Goal: Information Seeking & Learning: Learn about a topic

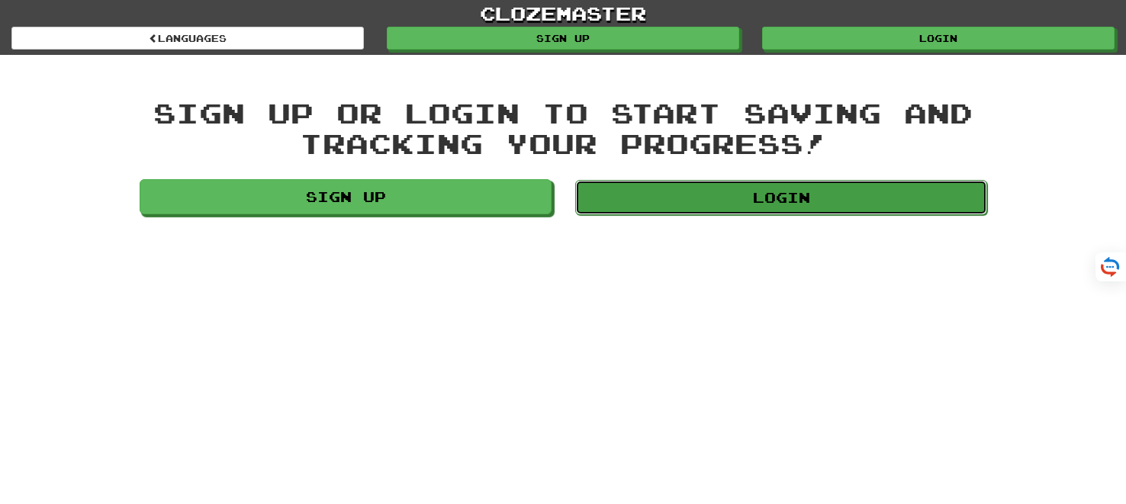
click at [716, 191] on link "Login" at bounding box center [781, 197] width 412 height 35
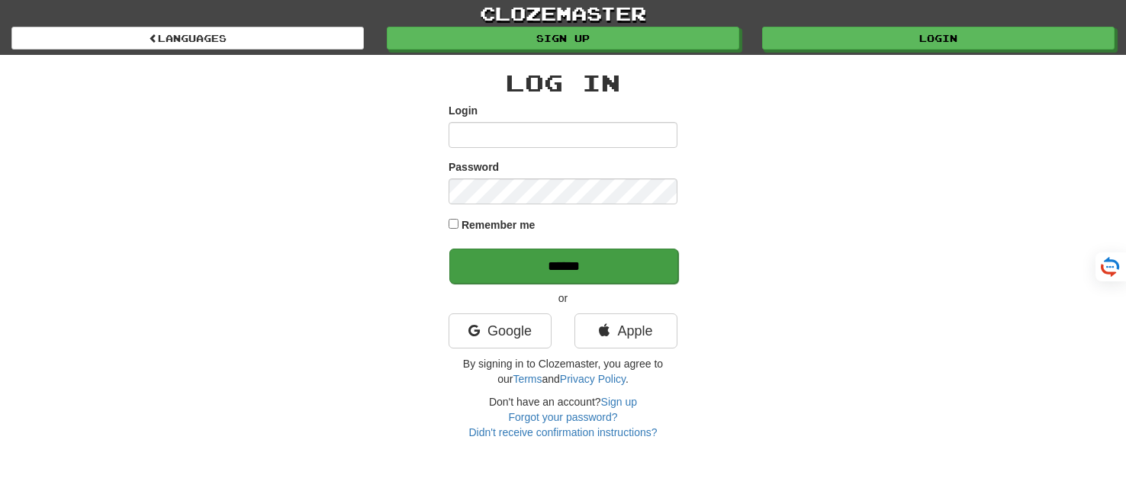
type input "*******"
click at [559, 259] on input "******" at bounding box center [563, 266] width 229 height 35
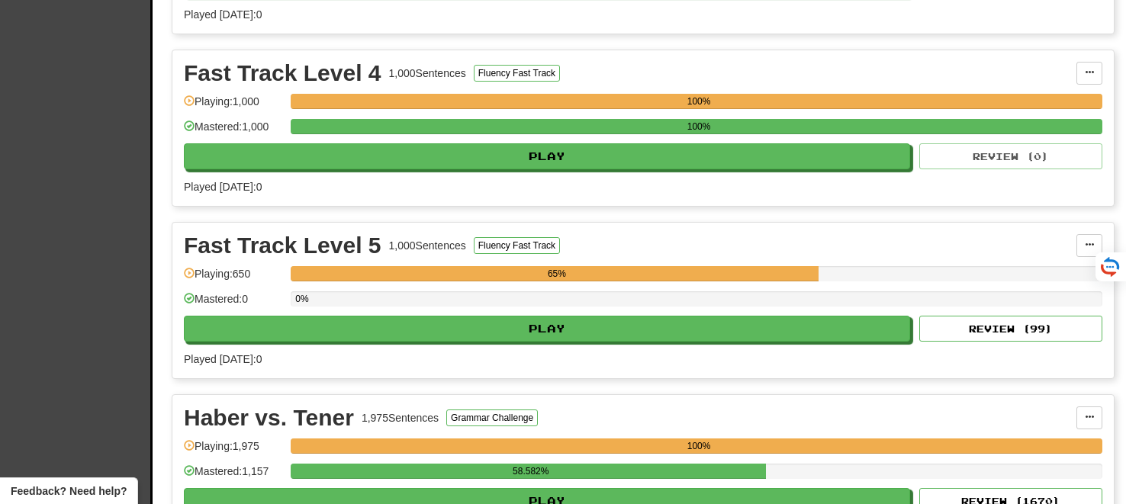
scroll to position [2384, 0]
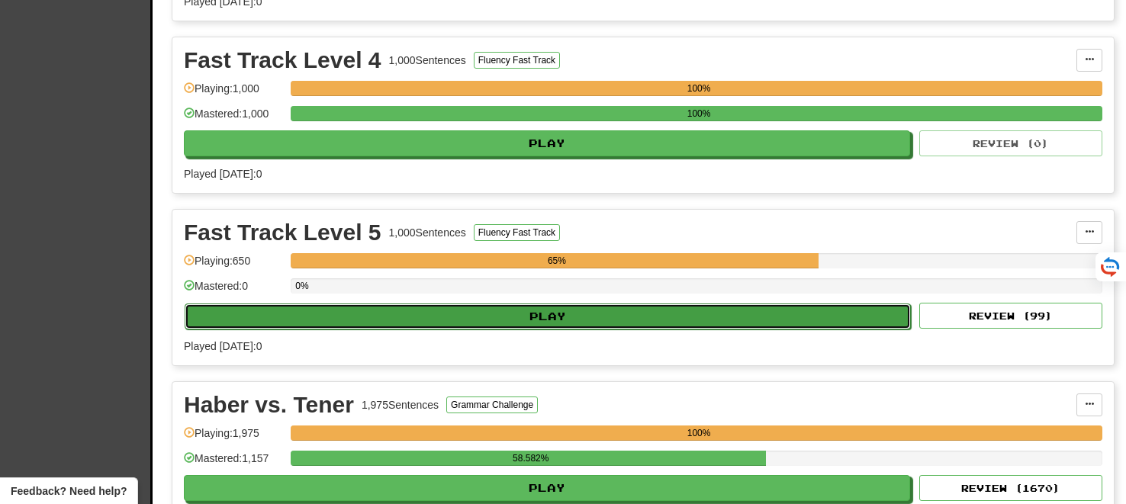
click at [566, 304] on button "Play" at bounding box center [548, 317] width 726 height 26
select select "**"
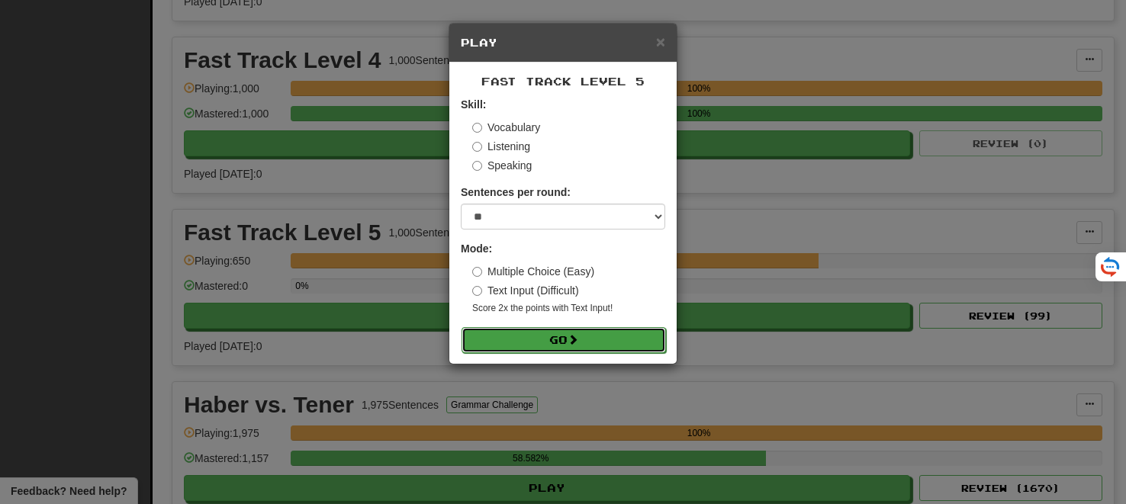
click at [554, 336] on button "Go" at bounding box center [564, 340] width 204 height 26
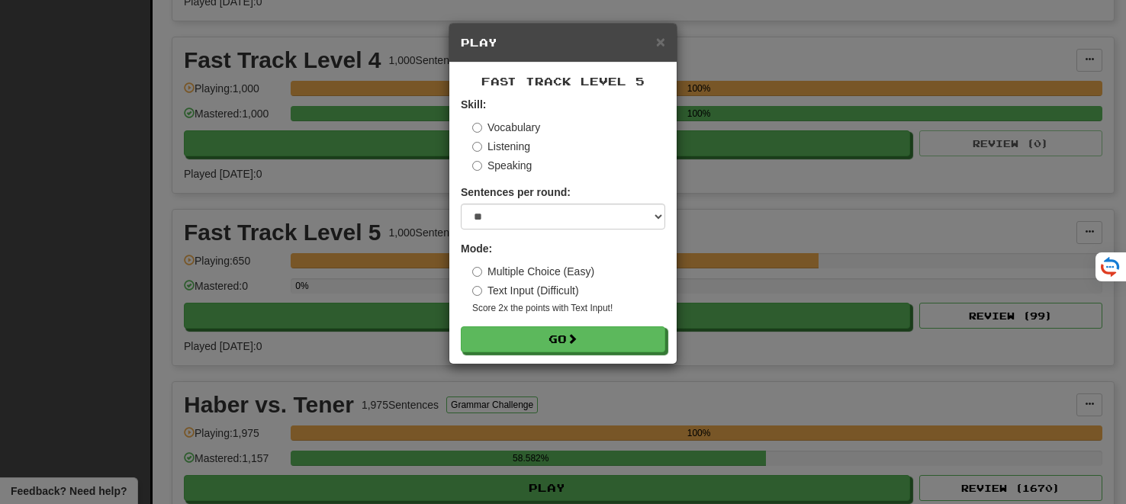
click at [5, 75] on div "× Play Fast Track Level 5 Skill: Vocabulary Listening Speaking Sentences per ro…" at bounding box center [563, 252] width 1126 height 504
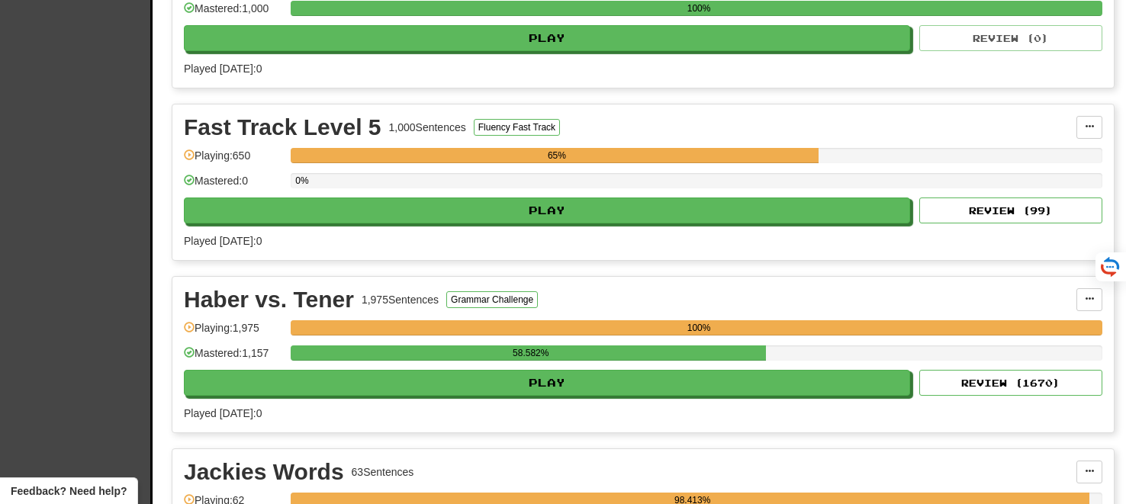
scroll to position [2535, 0]
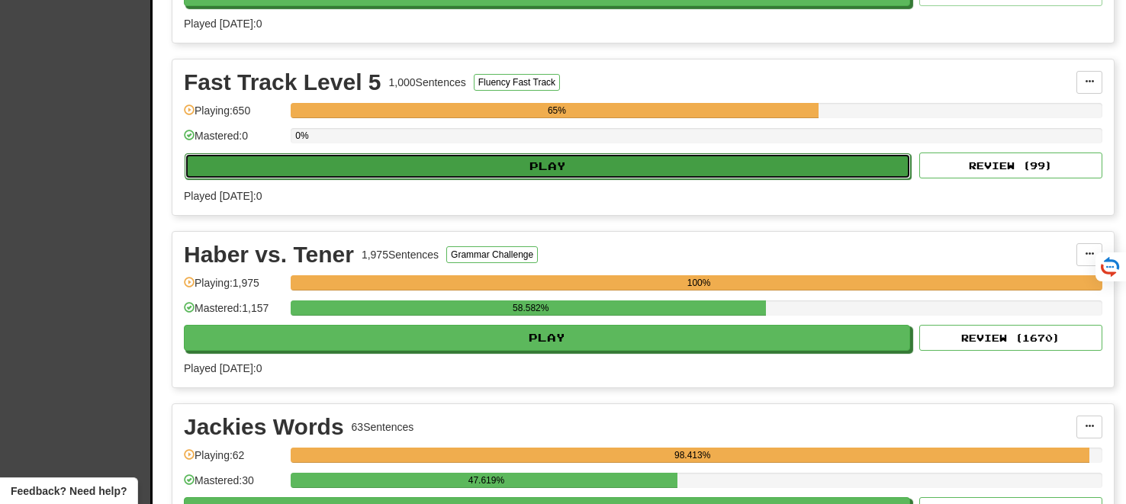
click at [533, 160] on button "Play" at bounding box center [548, 166] width 726 height 26
select select "**"
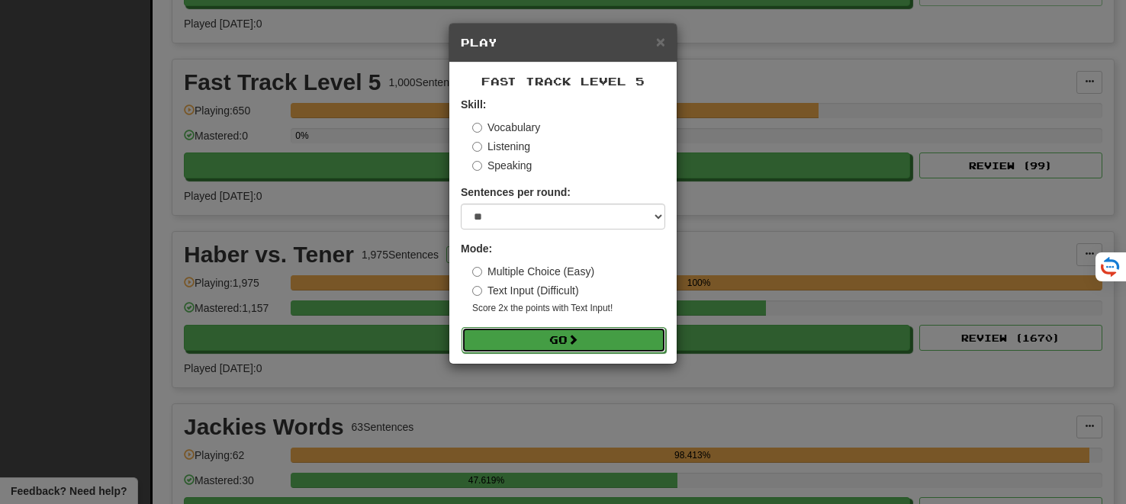
click at [542, 335] on button "Go" at bounding box center [564, 340] width 204 height 26
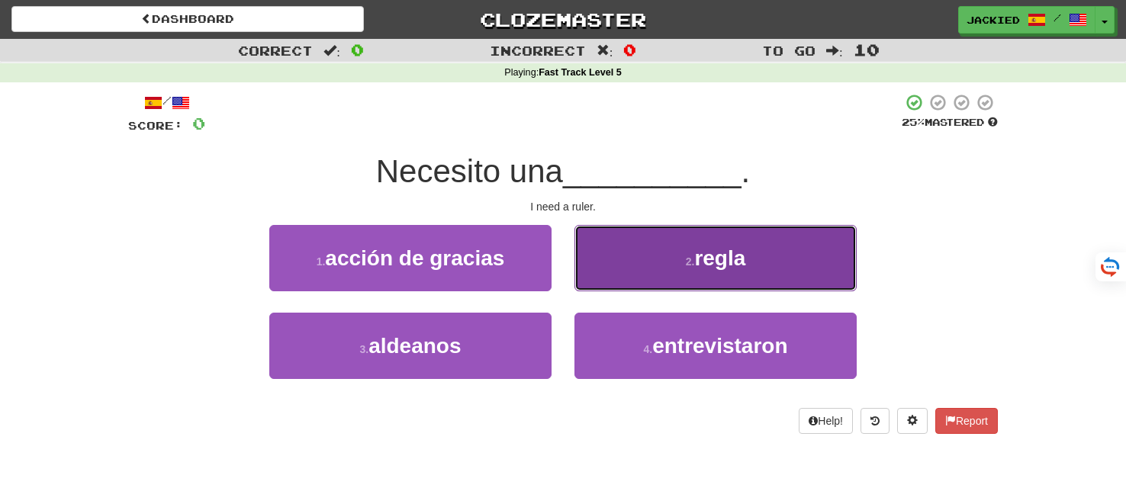
click at [645, 269] on button "2 . regla" at bounding box center [716, 258] width 282 height 66
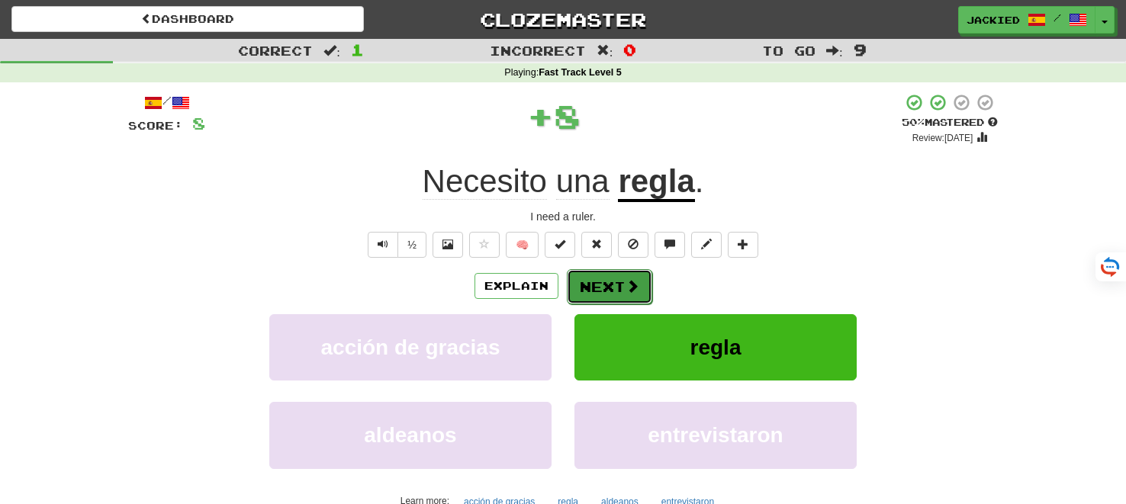
click at [599, 292] on button "Next" at bounding box center [609, 286] width 85 height 35
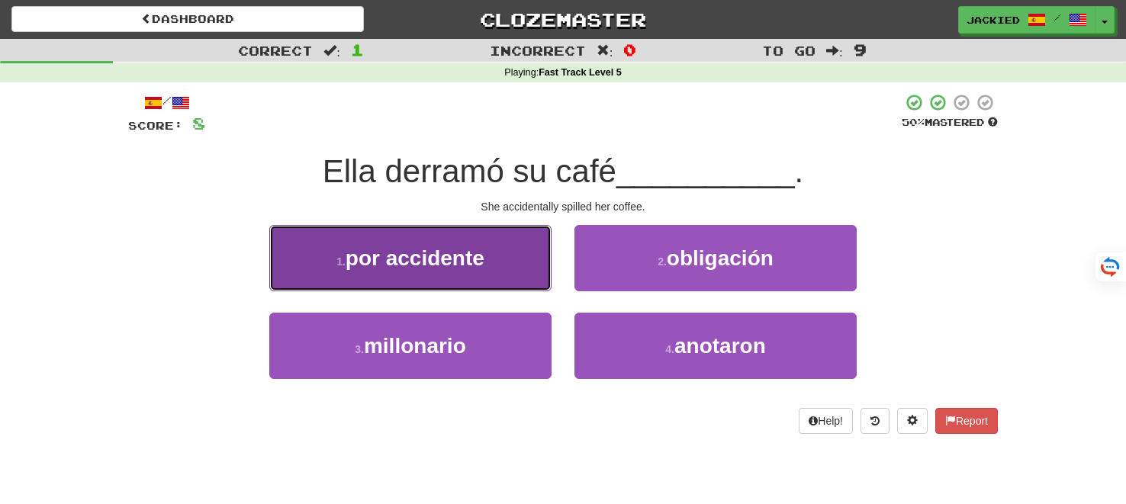
click at [460, 259] on span "por accidente" at bounding box center [415, 258] width 139 height 24
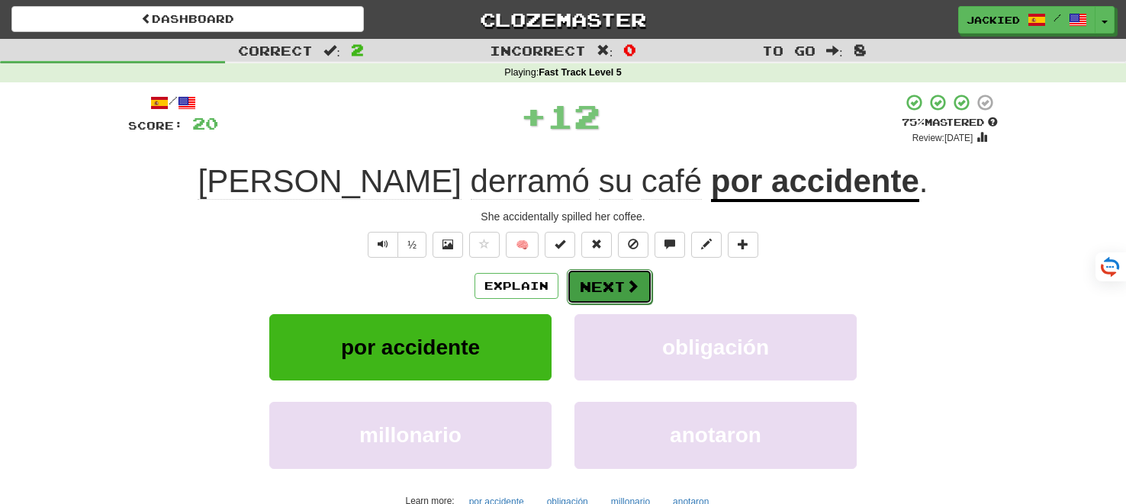
click at [589, 288] on button "Next" at bounding box center [609, 286] width 85 height 35
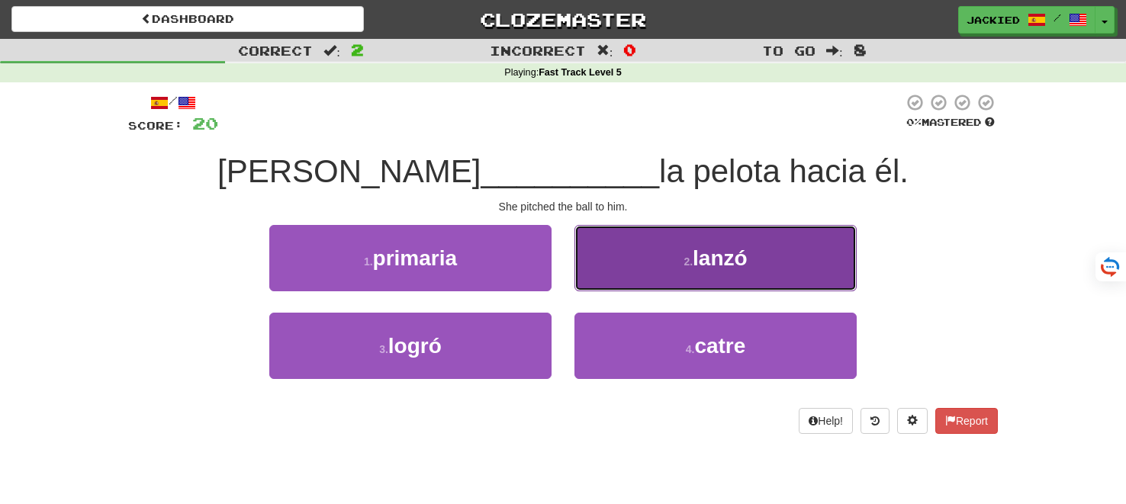
click at [823, 244] on button "2 . lanzó" at bounding box center [716, 258] width 282 height 66
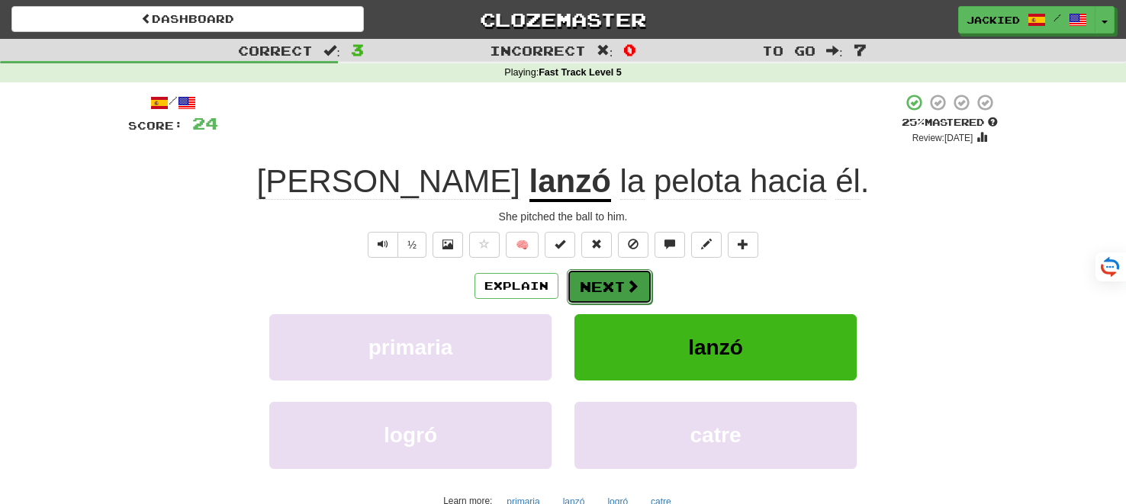
click at [592, 291] on button "Next" at bounding box center [609, 286] width 85 height 35
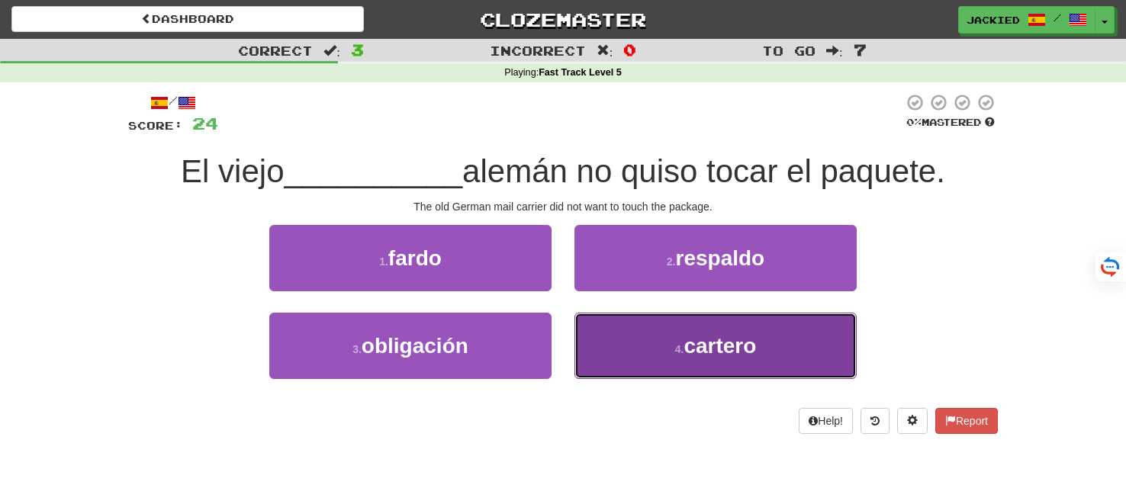
click at [660, 362] on button "4 . cartero" at bounding box center [716, 346] width 282 height 66
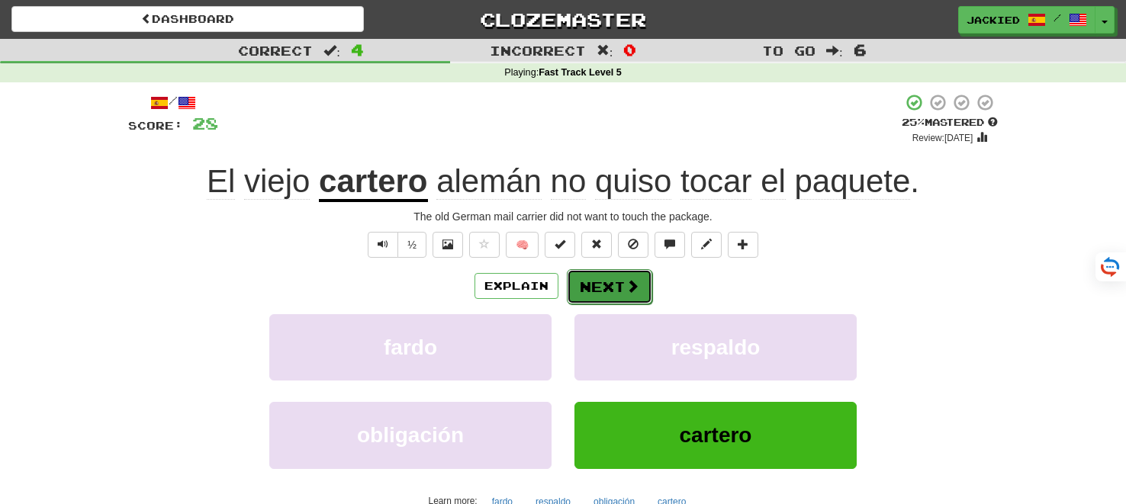
click at [601, 285] on button "Next" at bounding box center [609, 286] width 85 height 35
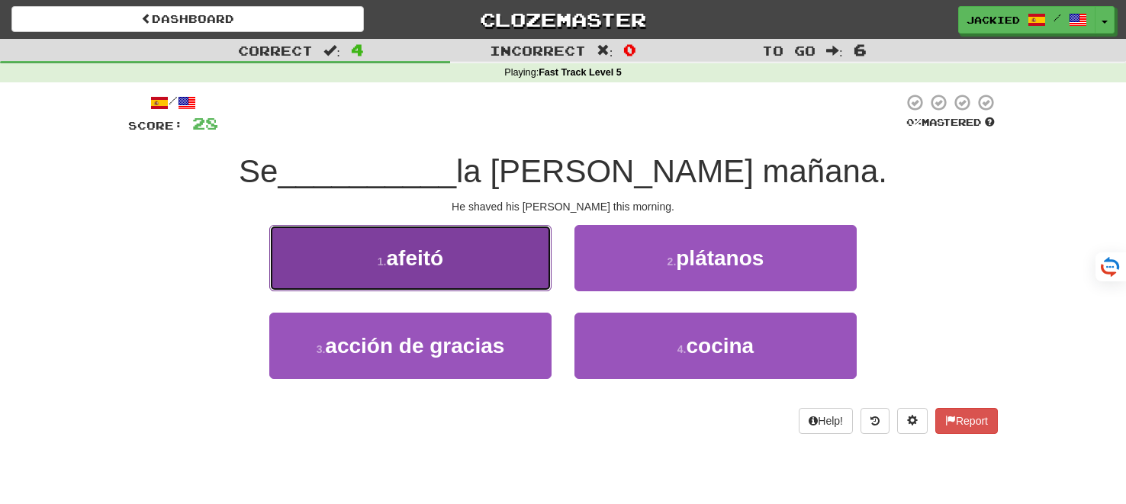
click at [470, 259] on button "1 . afeitó" at bounding box center [410, 258] width 282 height 66
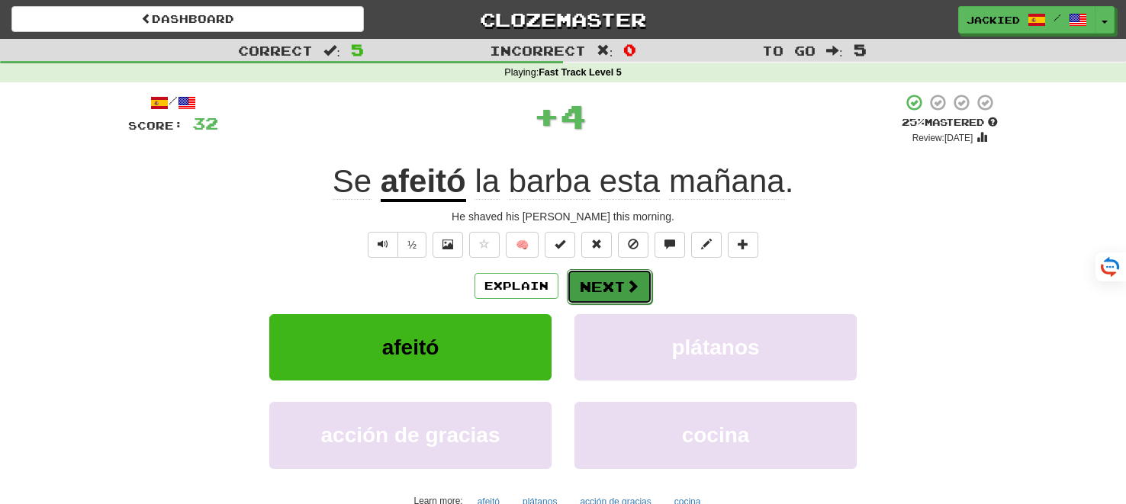
click at [606, 294] on button "Next" at bounding box center [609, 286] width 85 height 35
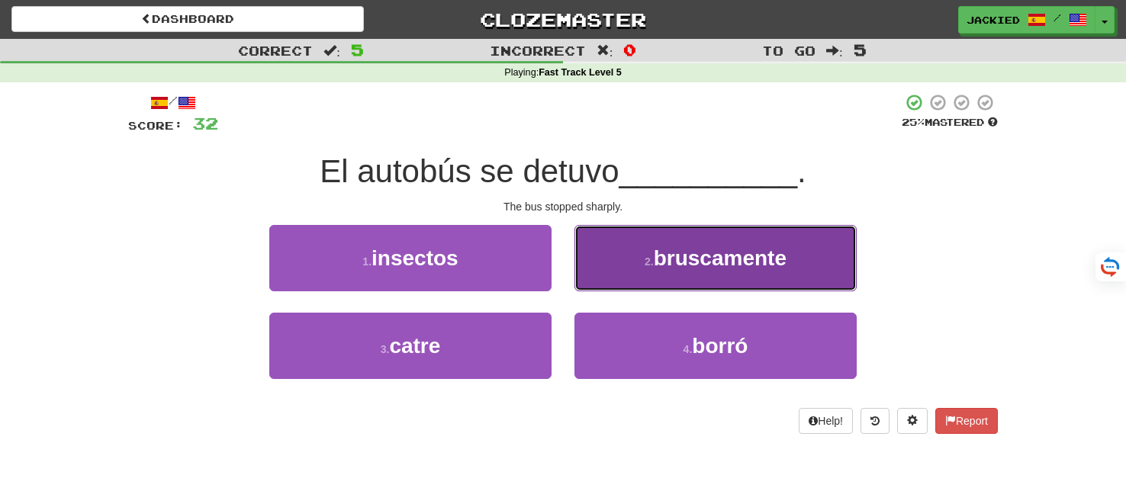
click at [620, 248] on button "2 . bruscamente" at bounding box center [716, 258] width 282 height 66
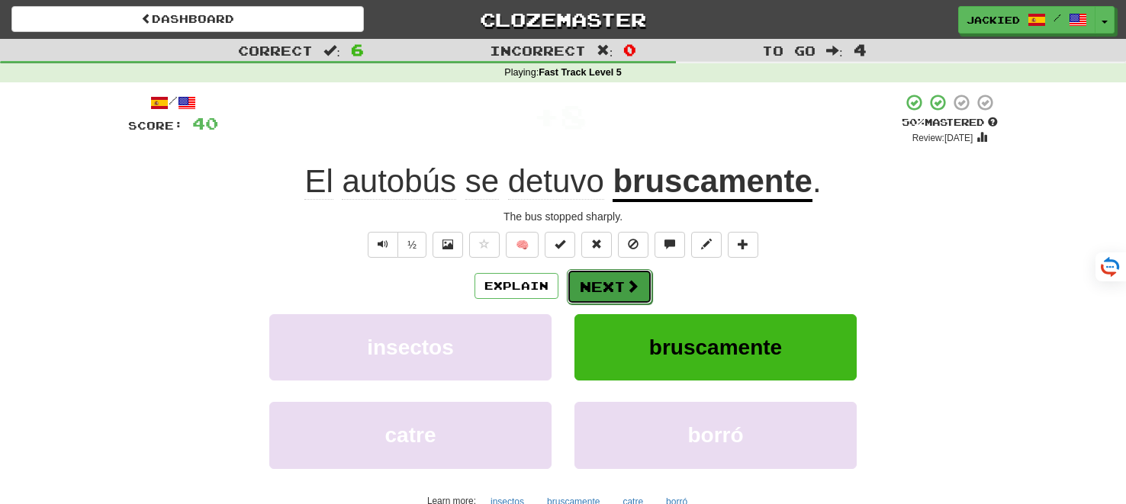
click at [597, 285] on button "Next" at bounding box center [609, 286] width 85 height 35
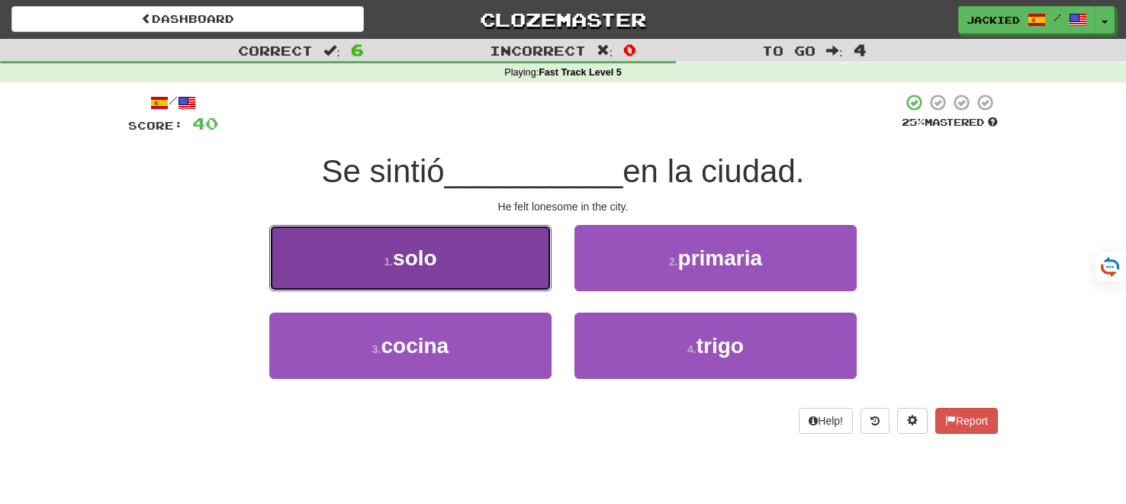
click at [525, 275] on button "1 . solo" at bounding box center [410, 258] width 282 height 66
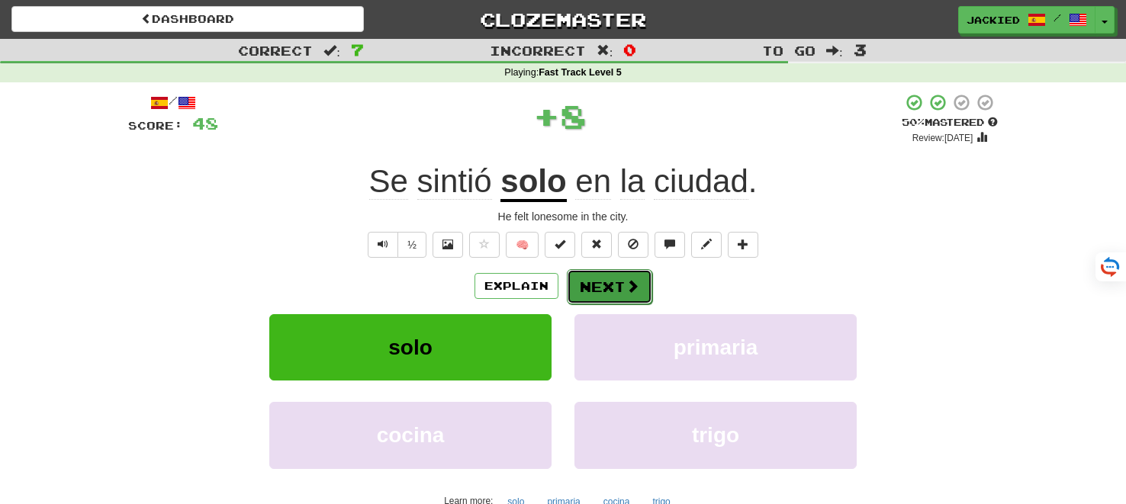
click at [604, 291] on button "Next" at bounding box center [609, 286] width 85 height 35
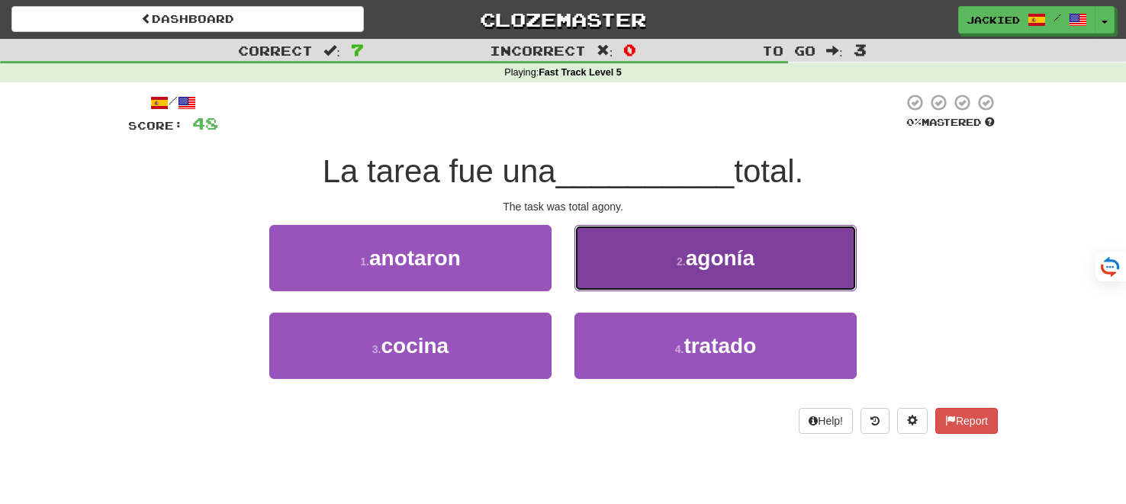
click at [614, 278] on button "2 . agonía" at bounding box center [716, 258] width 282 height 66
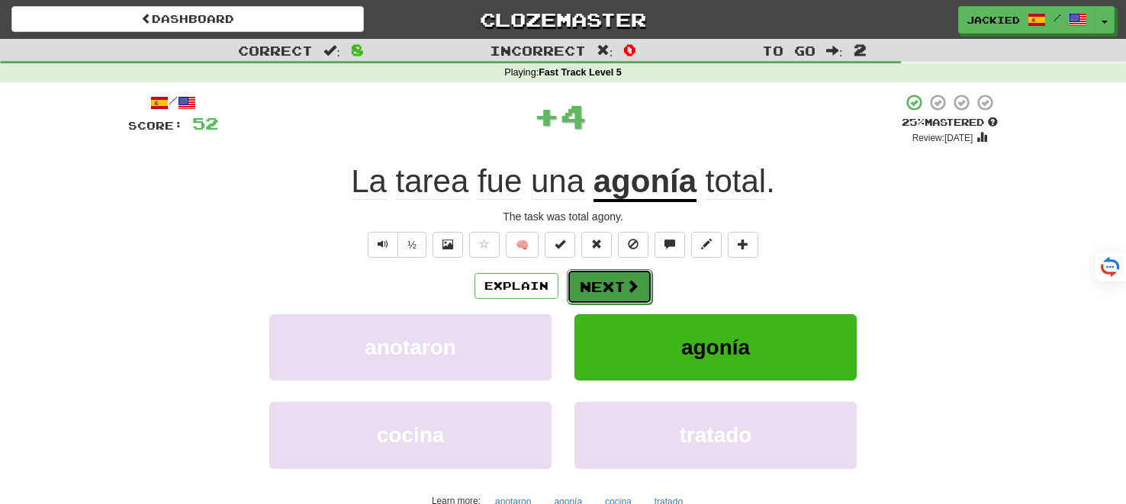
click at [587, 281] on button "Next" at bounding box center [609, 286] width 85 height 35
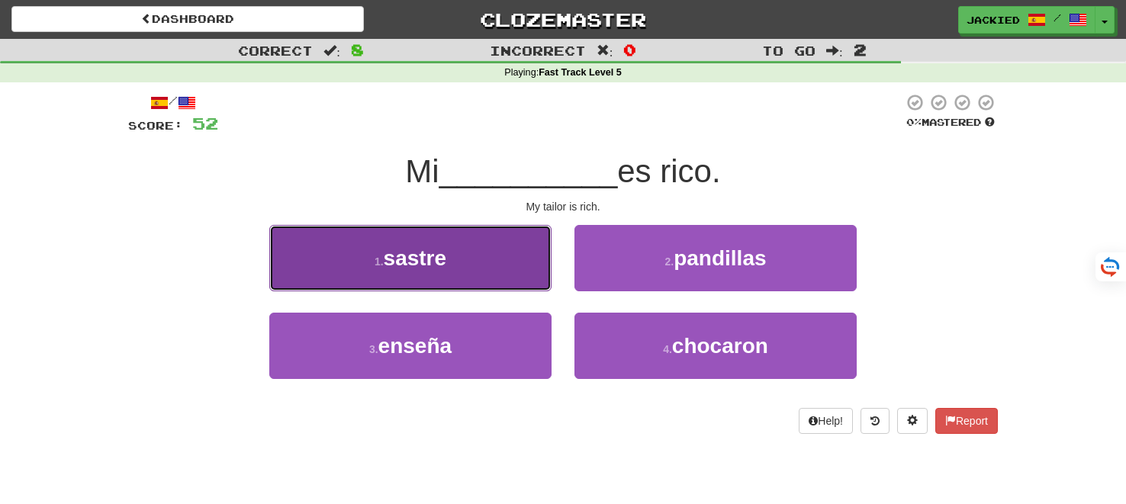
click at [492, 260] on button "1 . sastre" at bounding box center [410, 258] width 282 height 66
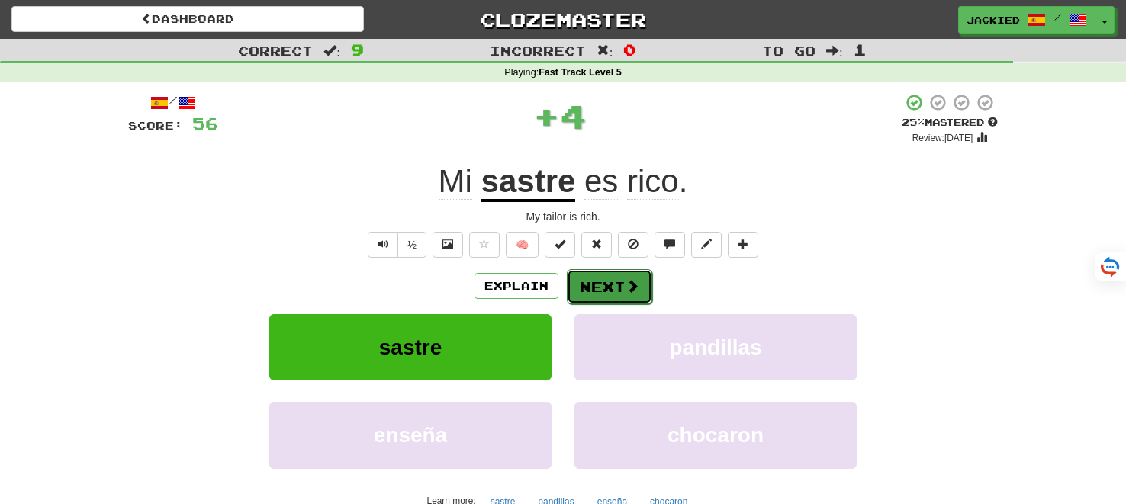
click at [617, 286] on button "Next" at bounding box center [609, 286] width 85 height 35
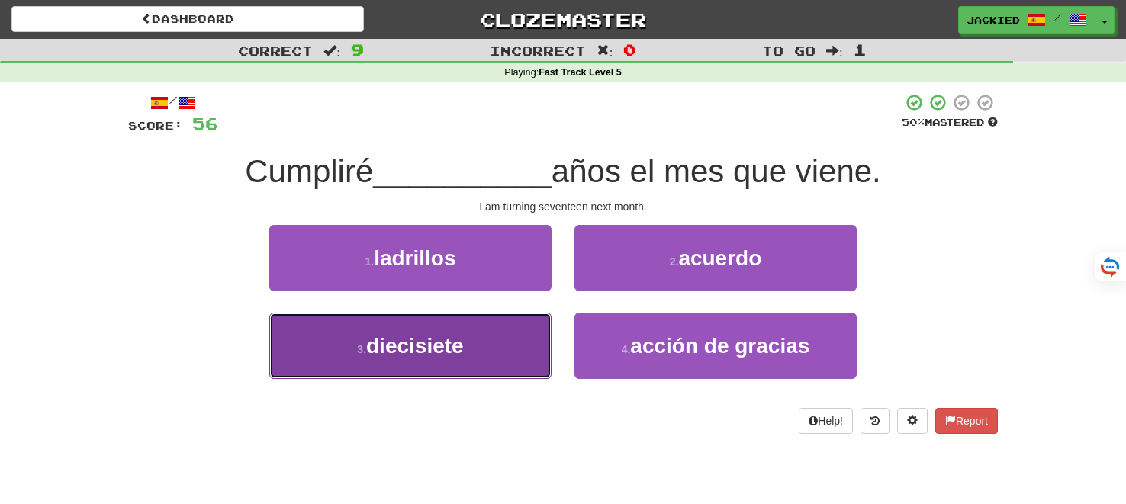
click at [500, 328] on button "3 . diecisiete" at bounding box center [410, 346] width 282 height 66
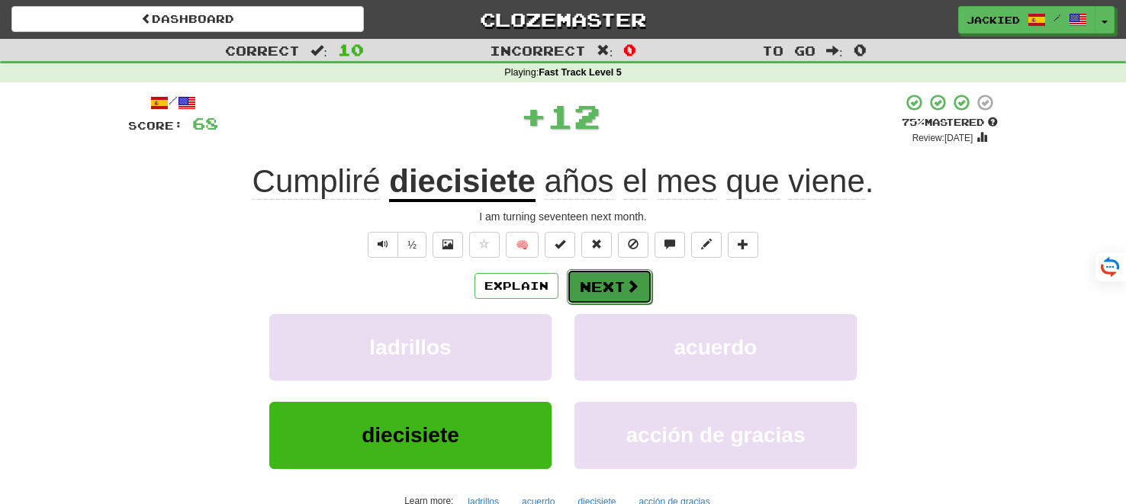
click at [591, 276] on button "Next" at bounding box center [609, 286] width 85 height 35
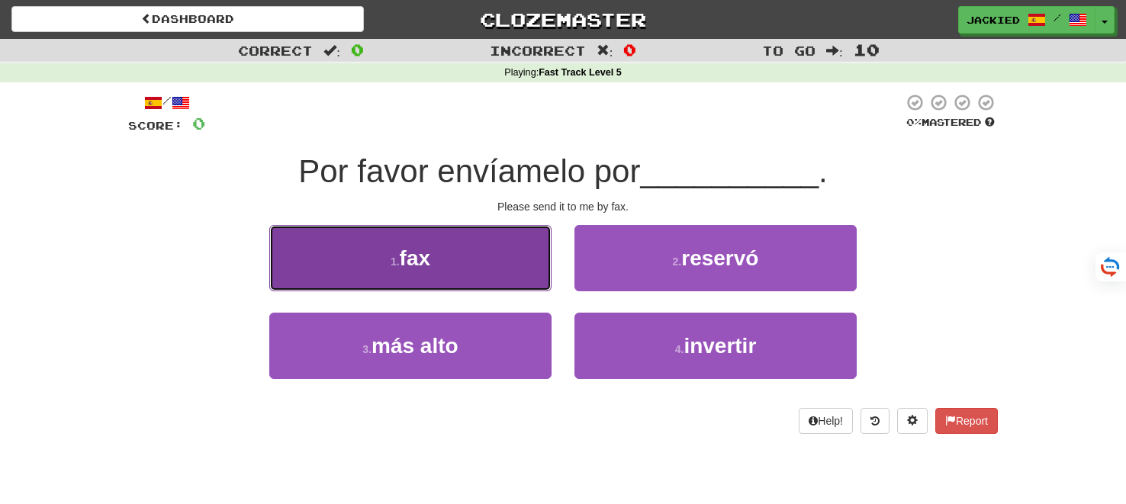
click at [430, 261] on span "fax" at bounding box center [415, 258] width 31 height 24
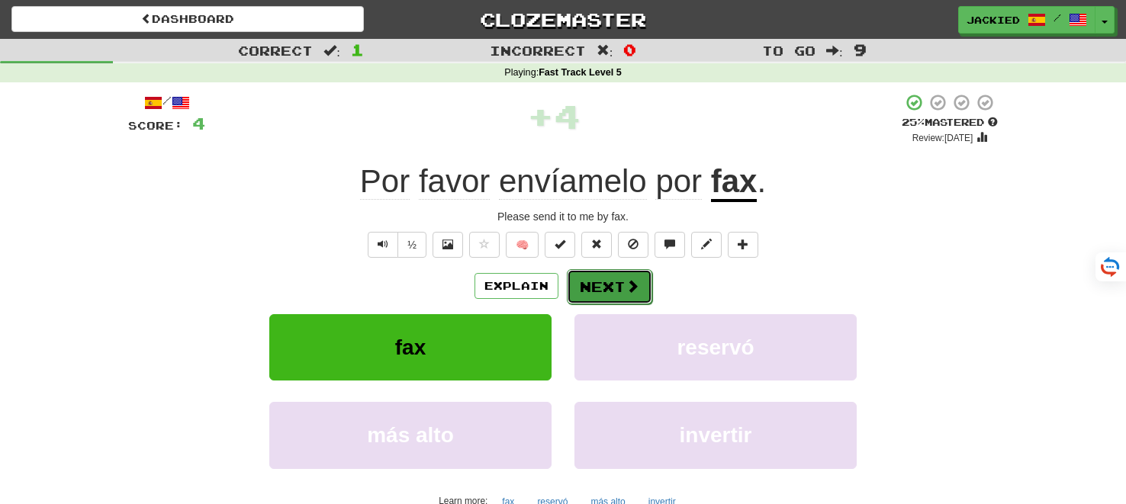
click at [609, 294] on button "Next" at bounding box center [609, 286] width 85 height 35
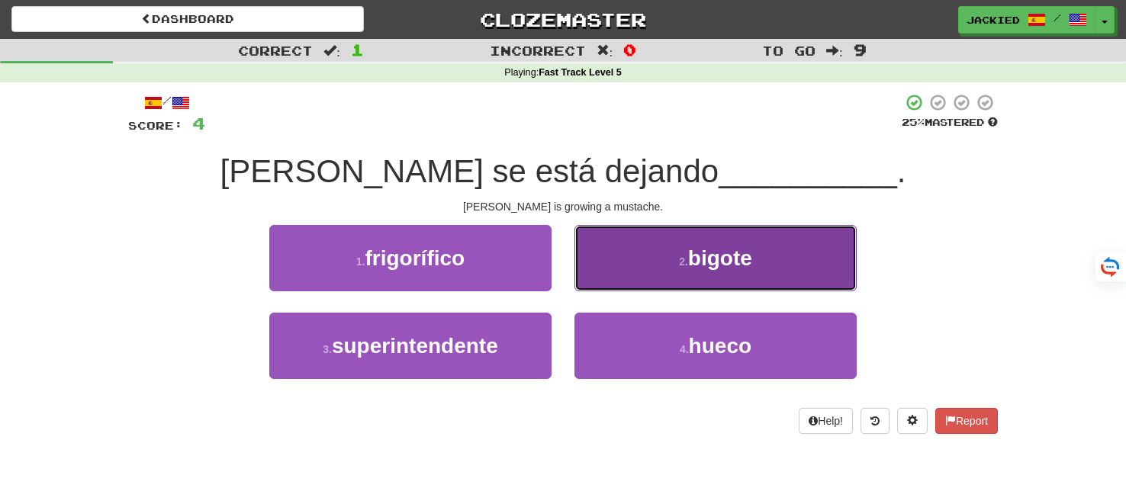
click at [683, 235] on button "2 . bigote" at bounding box center [716, 258] width 282 height 66
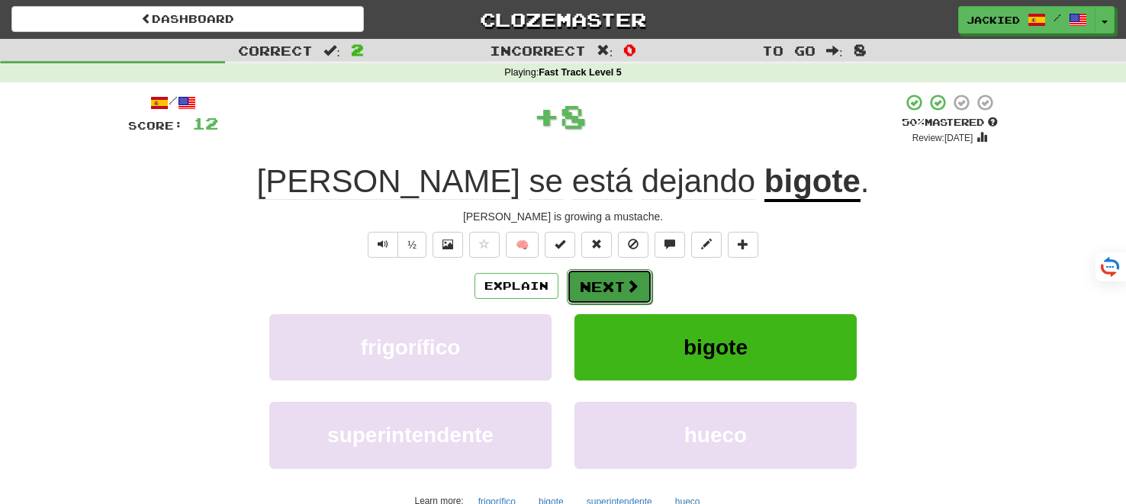
click at [601, 280] on button "Next" at bounding box center [609, 286] width 85 height 35
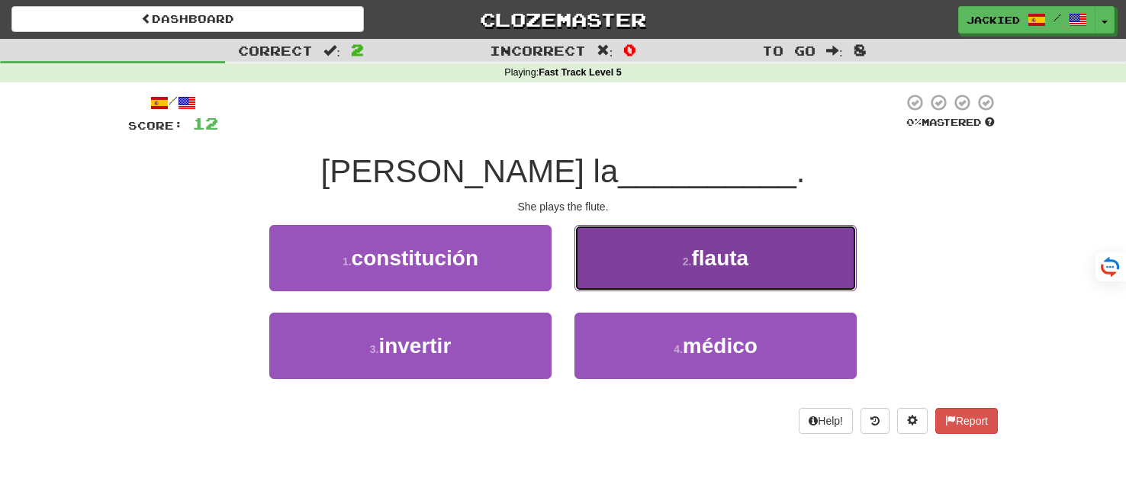
click at [808, 252] on button "2 . flauta" at bounding box center [716, 258] width 282 height 66
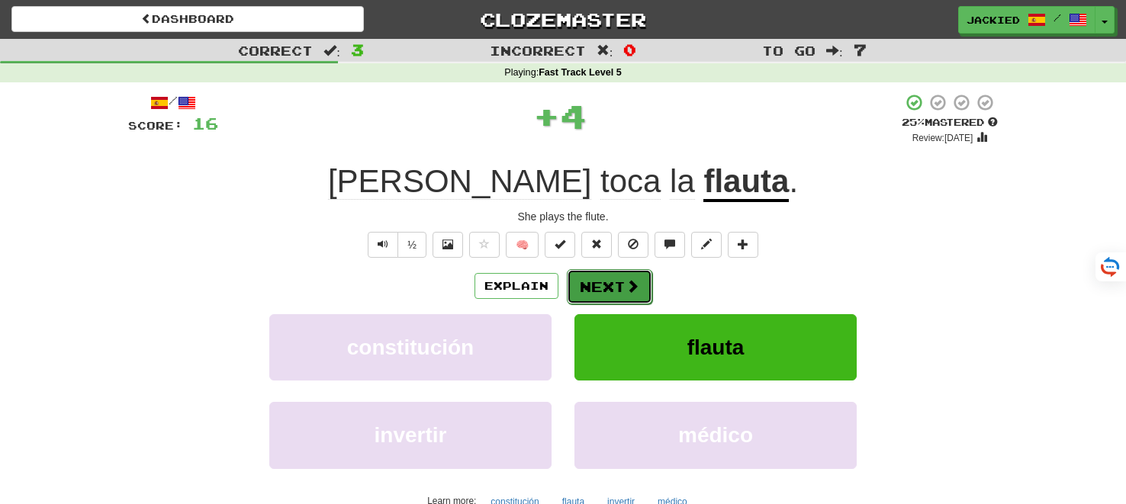
click at [600, 285] on button "Next" at bounding box center [609, 286] width 85 height 35
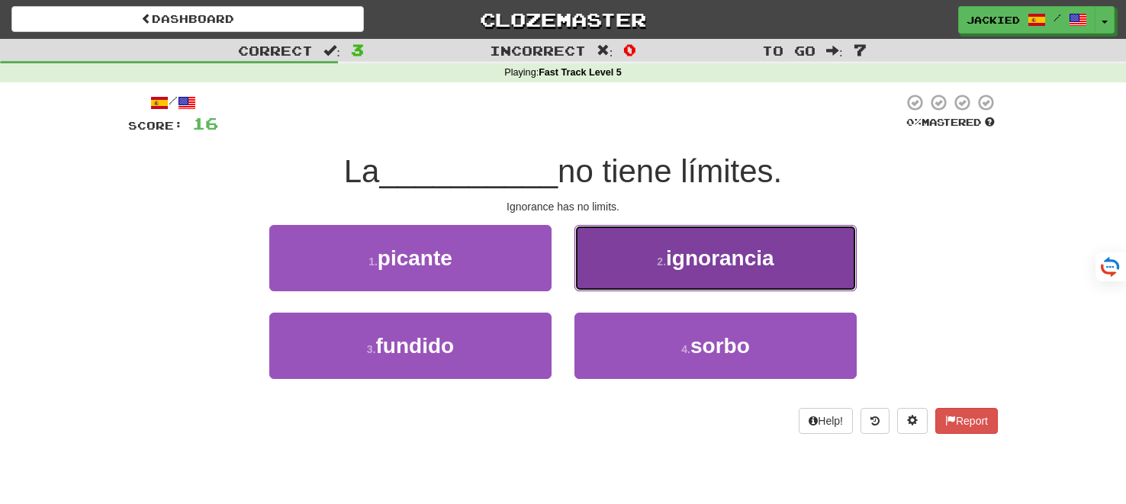
click at [739, 253] on span "ignorancia" at bounding box center [720, 258] width 108 height 24
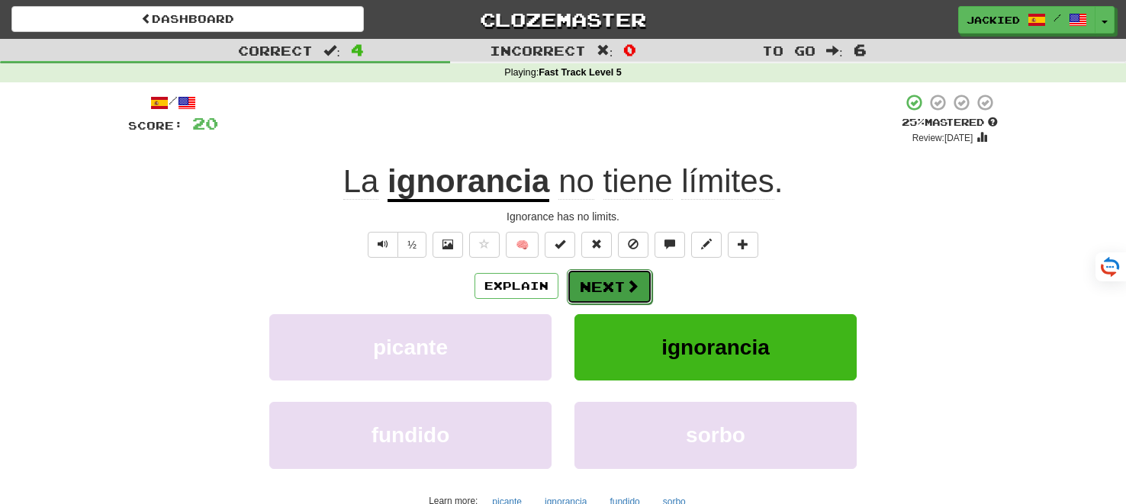
click at [603, 281] on button "Next" at bounding box center [609, 286] width 85 height 35
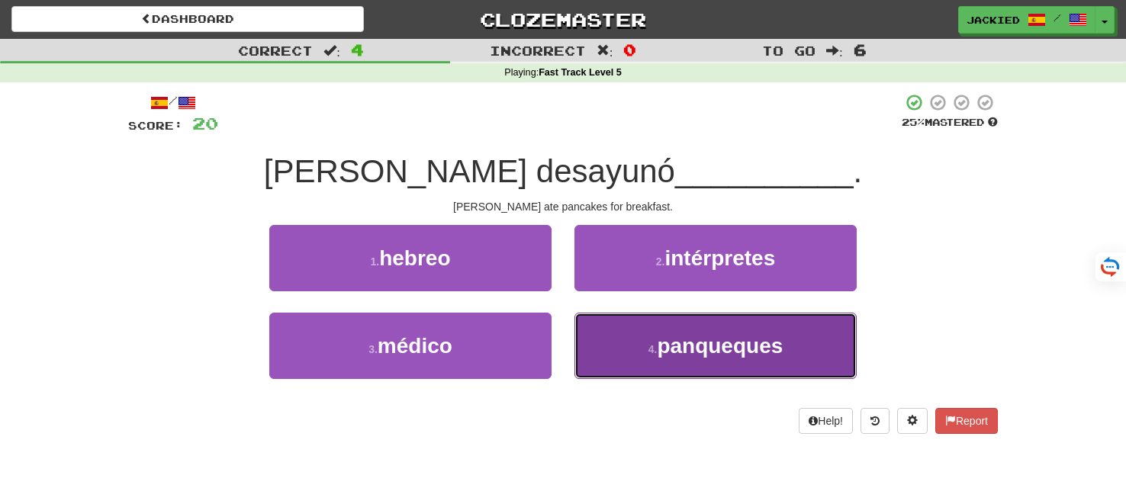
click at [655, 350] on small "4 ." at bounding box center [653, 349] width 9 height 12
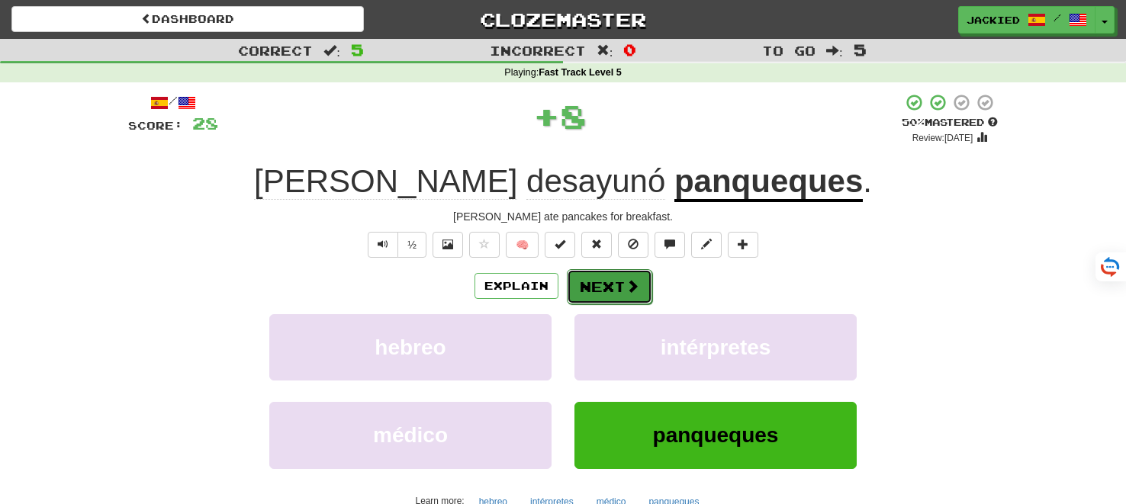
click at [593, 284] on button "Next" at bounding box center [609, 286] width 85 height 35
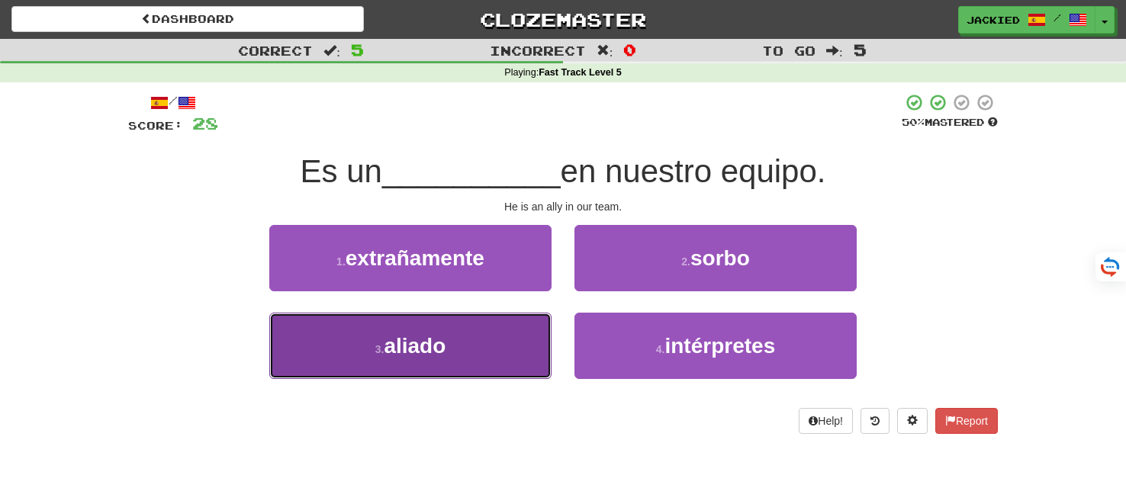
click at [494, 342] on button "3 . aliado" at bounding box center [410, 346] width 282 height 66
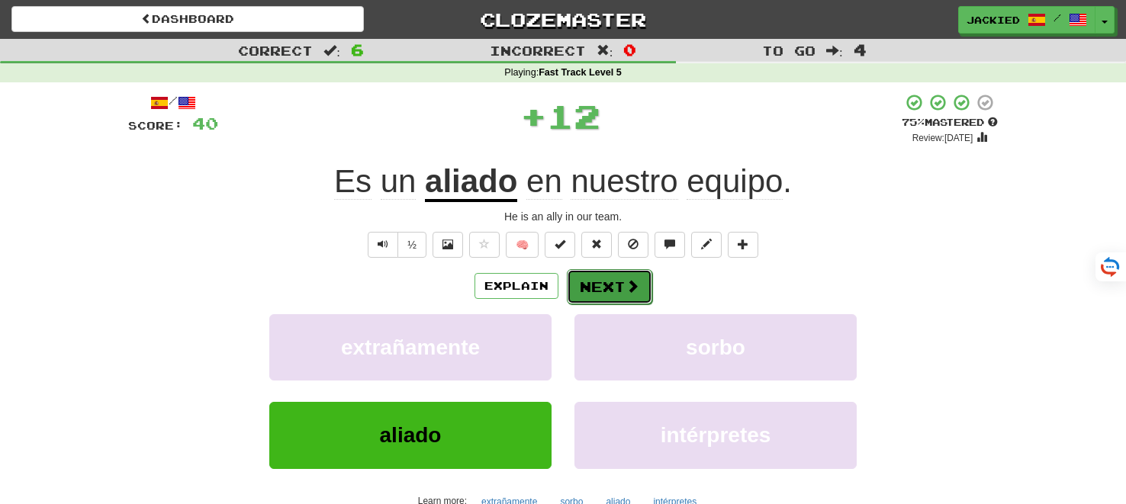
click at [599, 290] on button "Next" at bounding box center [609, 286] width 85 height 35
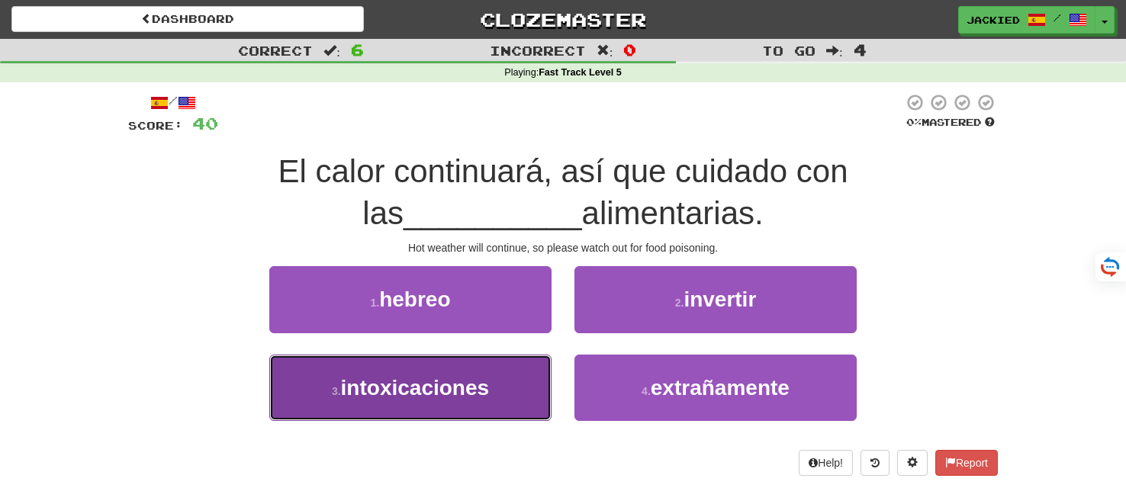
click at [509, 378] on button "3 . intoxicaciones" at bounding box center [410, 388] width 282 height 66
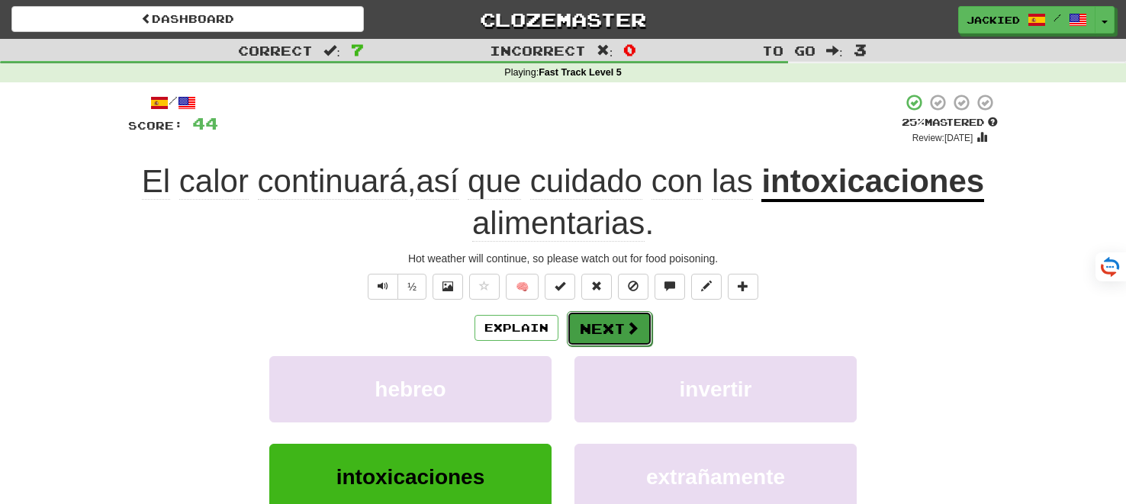
click at [608, 329] on button "Next" at bounding box center [609, 328] width 85 height 35
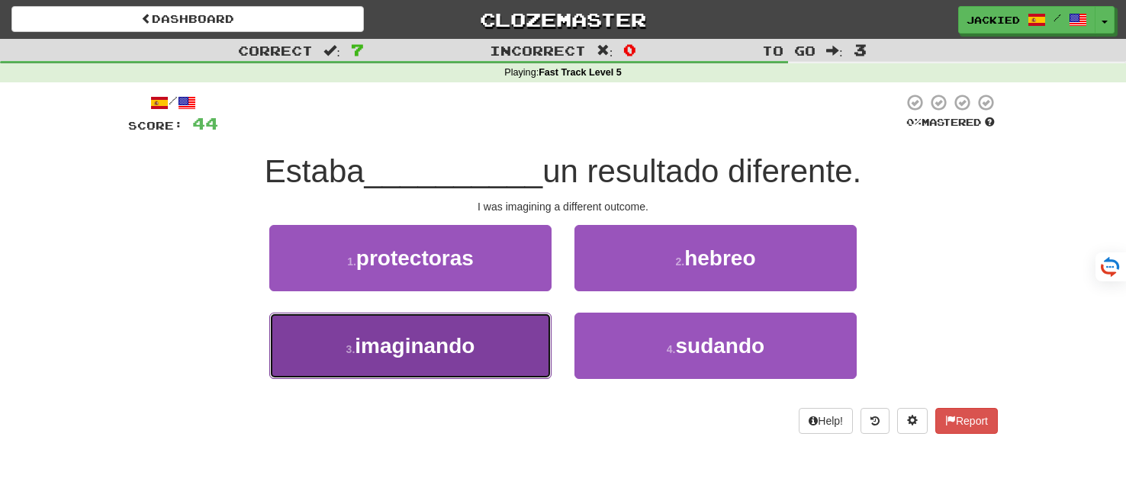
click at [498, 338] on button "3 . imaginando" at bounding box center [410, 346] width 282 height 66
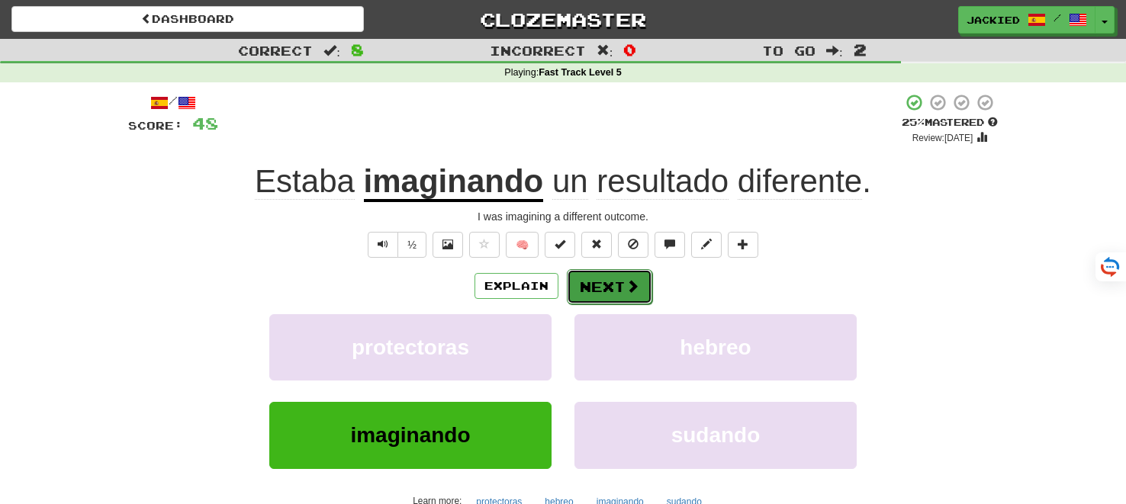
click at [598, 282] on button "Next" at bounding box center [609, 286] width 85 height 35
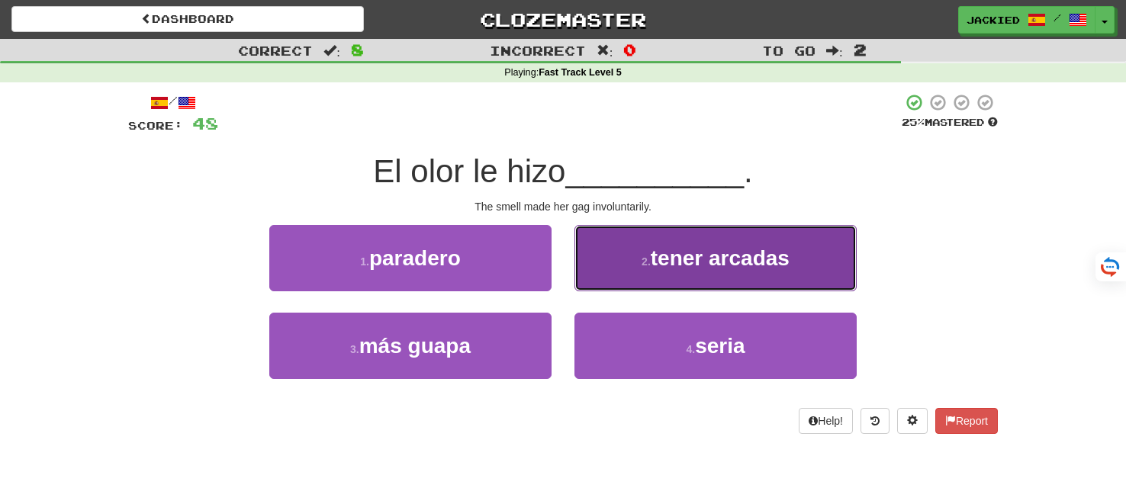
click at [657, 246] on span "tener arcadas" at bounding box center [720, 258] width 139 height 24
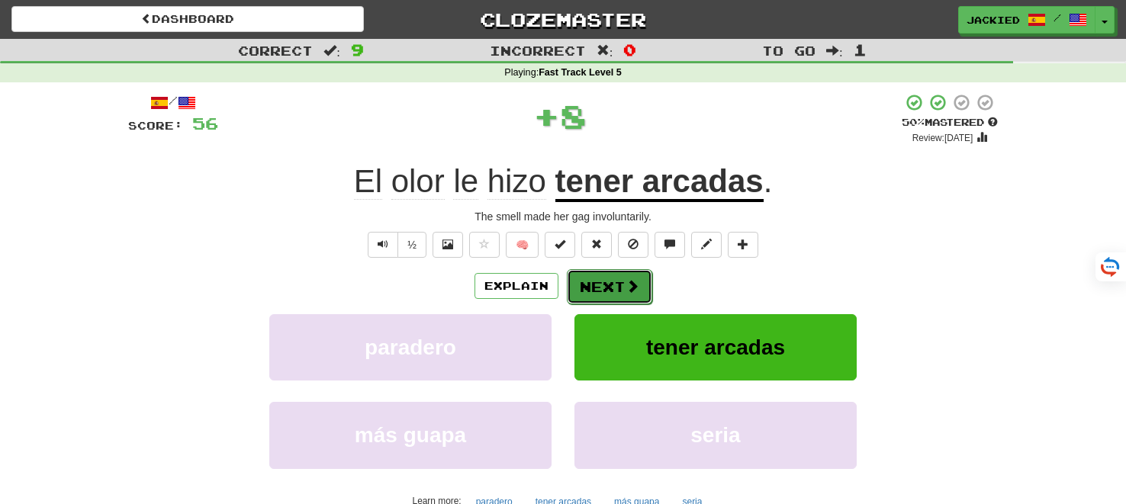
click at [607, 278] on button "Next" at bounding box center [609, 286] width 85 height 35
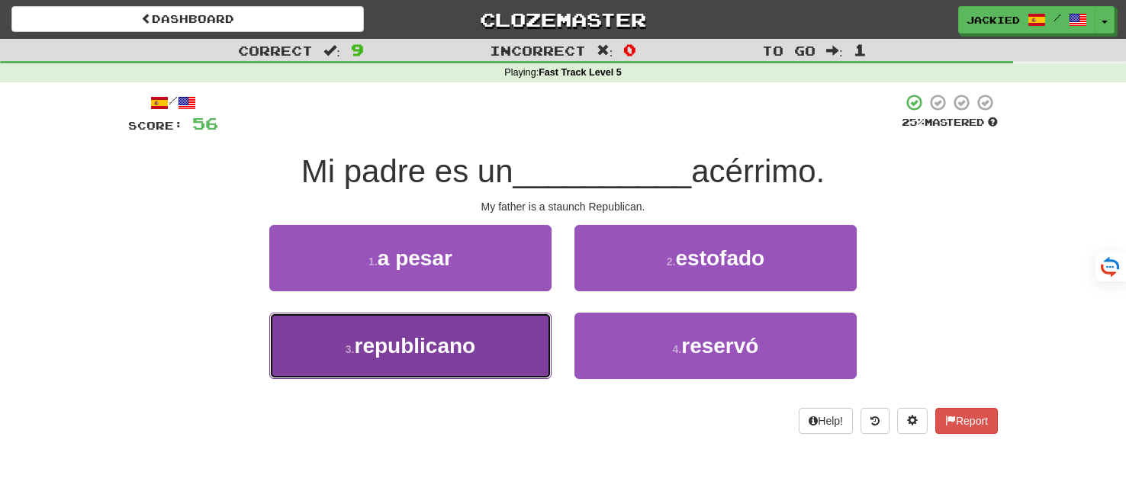
click at [472, 336] on span "republicano" at bounding box center [414, 346] width 121 height 24
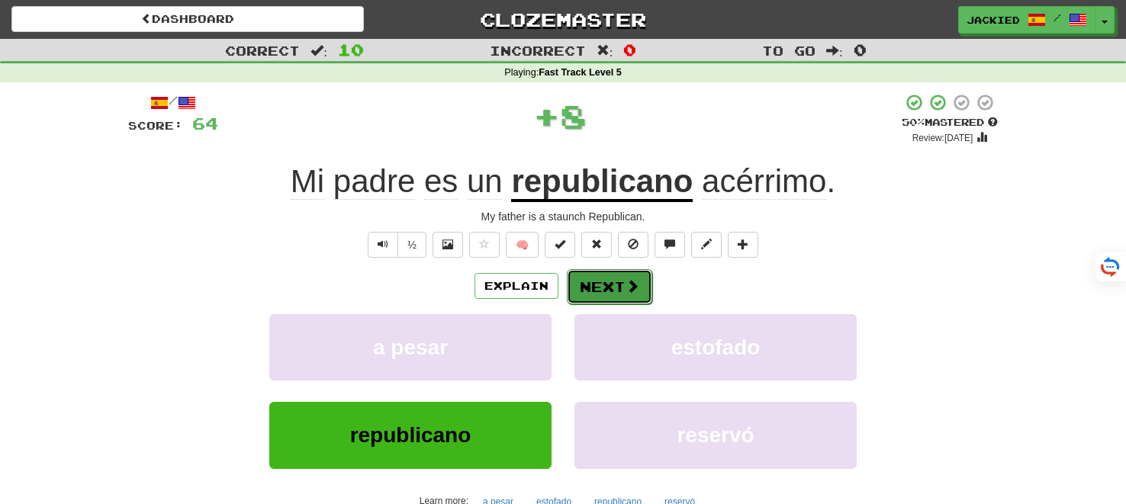
click at [591, 294] on button "Next" at bounding box center [609, 286] width 85 height 35
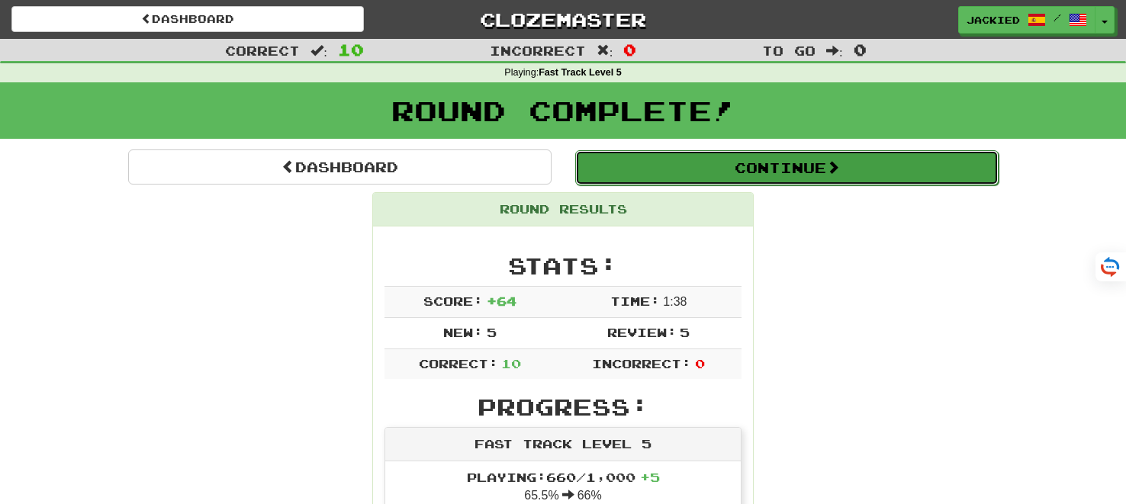
click at [745, 169] on button "Continue" at bounding box center [786, 167] width 423 height 35
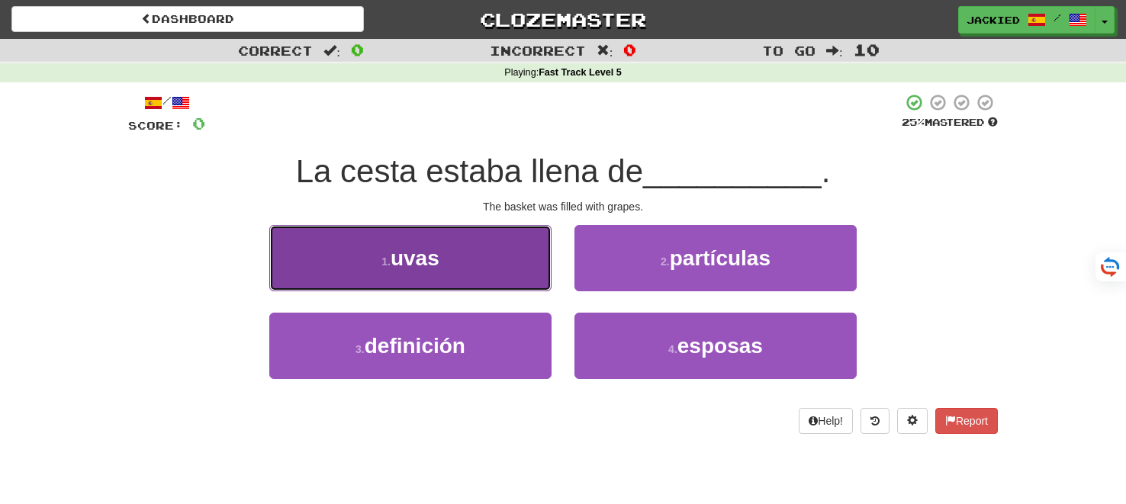
click at [448, 261] on button "1 . uvas" at bounding box center [410, 258] width 282 height 66
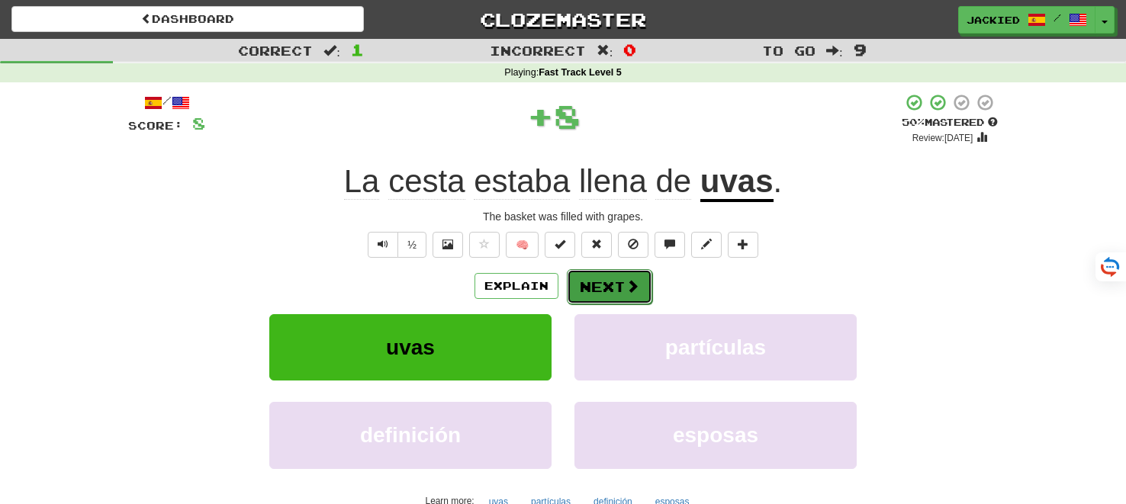
click at [608, 281] on button "Next" at bounding box center [609, 286] width 85 height 35
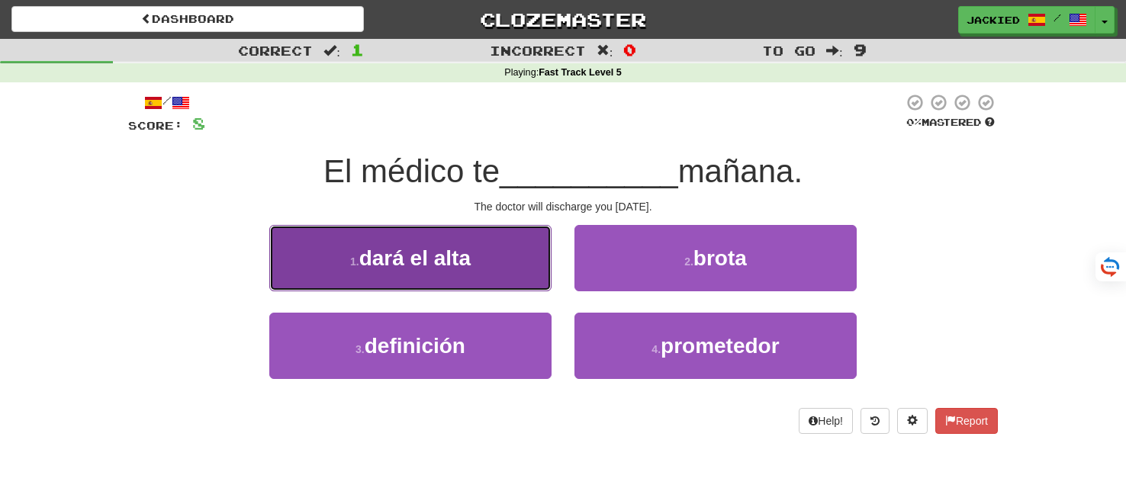
click at [472, 273] on button "1 . dará el alta" at bounding box center [410, 258] width 282 height 66
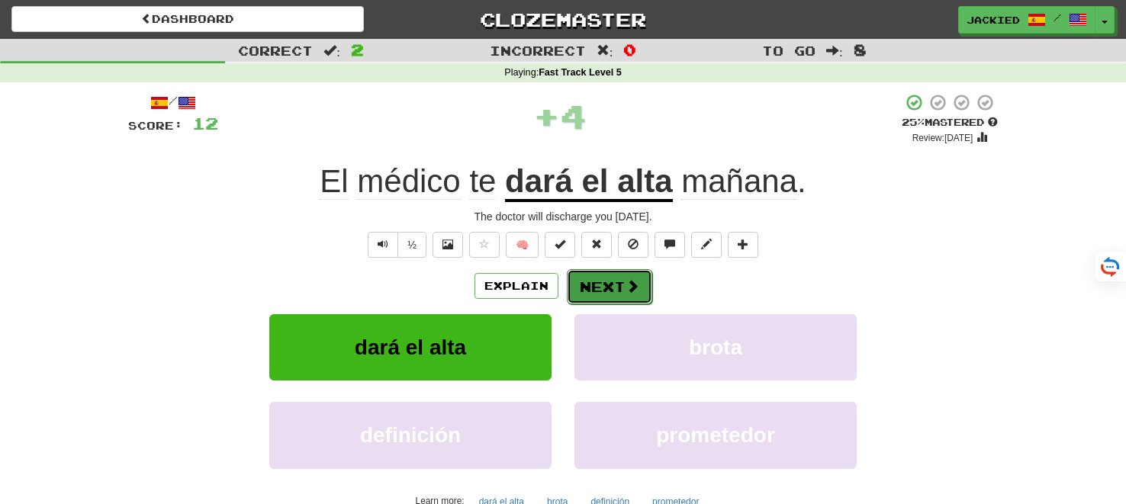
click at [595, 293] on button "Next" at bounding box center [609, 286] width 85 height 35
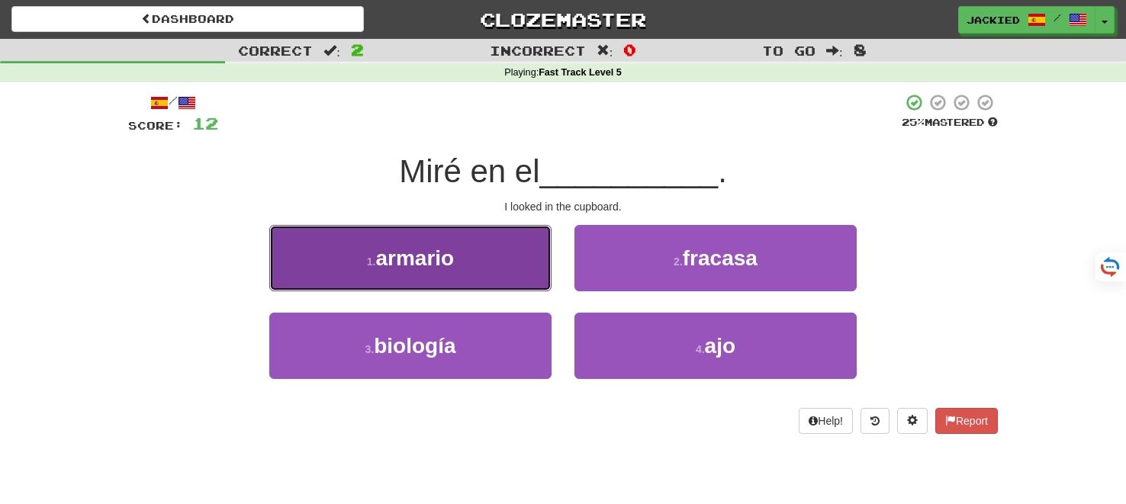
click at [520, 269] on button "1 . armario" at bounding box center [410, 258] width 282 height 66
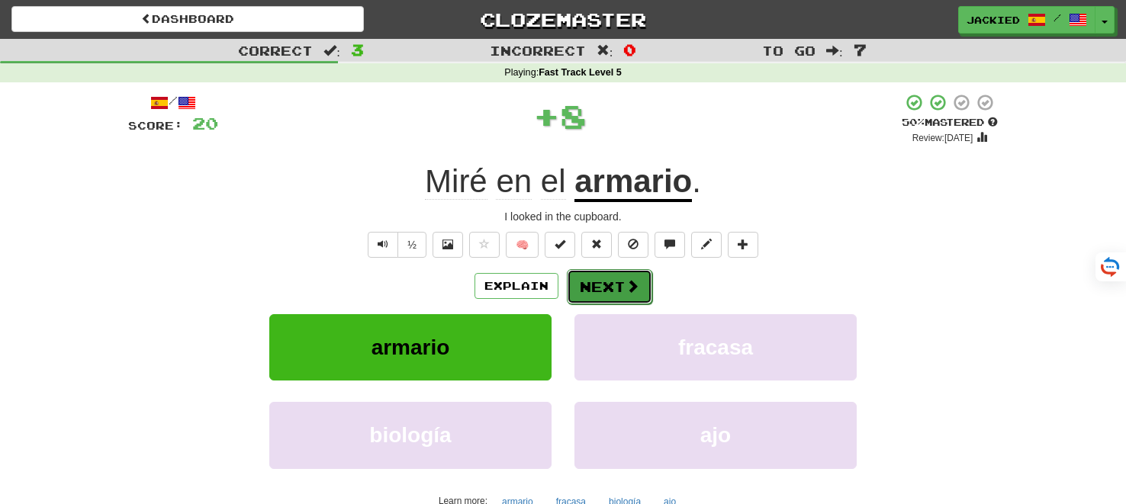
click at [623, 282] on button "Next" at bounding box center [609, 286] width 85 height 35
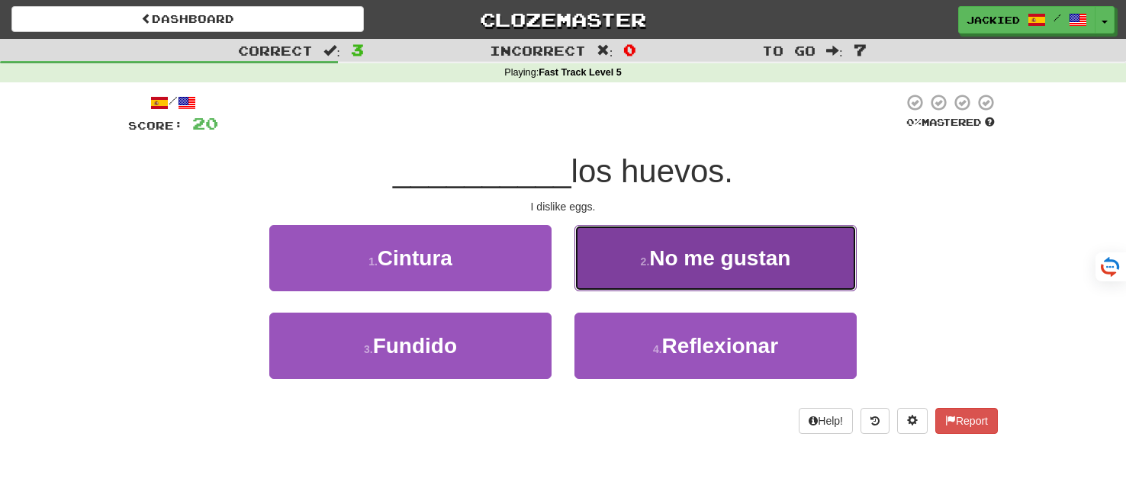
click at [707, 262] on span "No me gustan" at bounding box center [719, 258] width 141 height 24
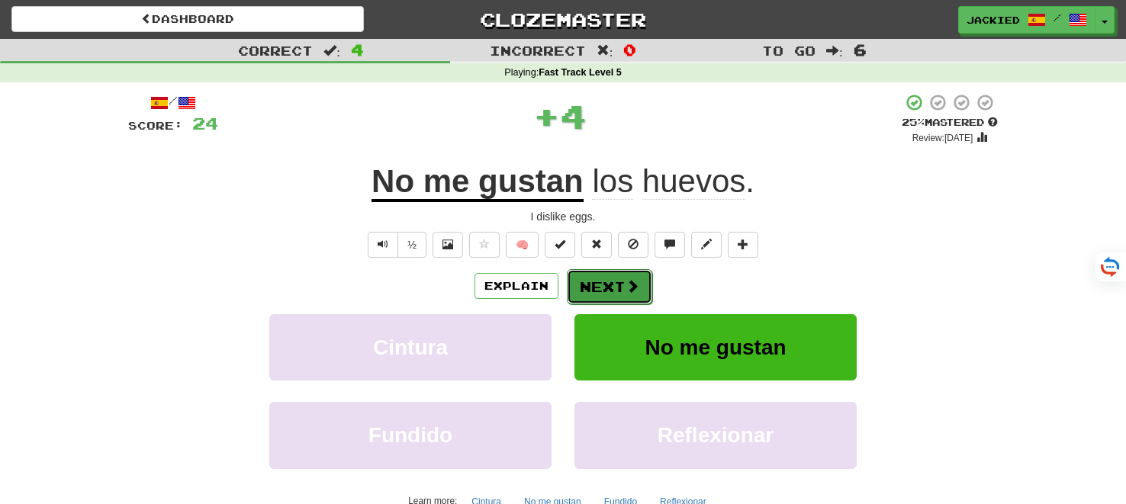
click at [617, 285] on button "Next" at bounding box center [609, 286] width 85 height 35
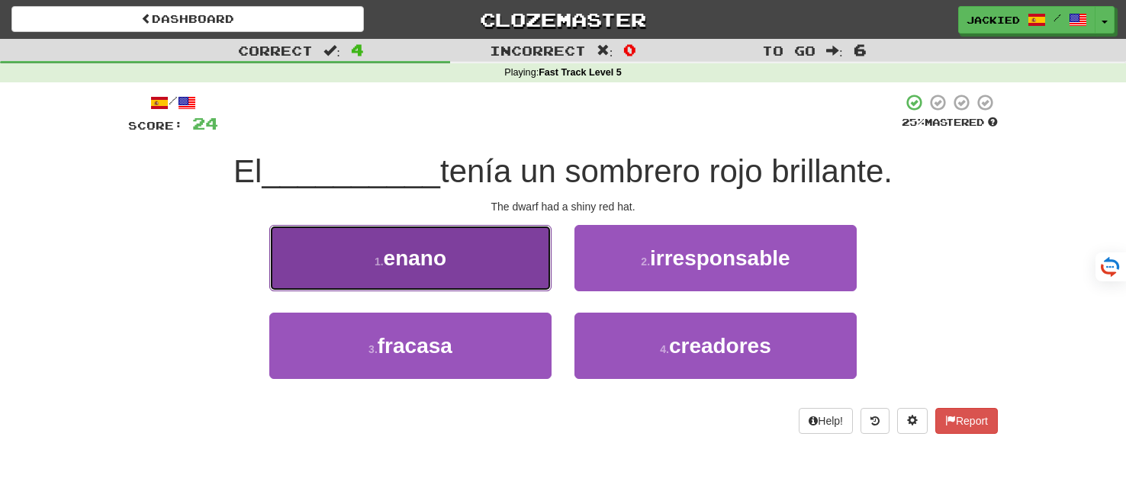
click at [448, 249] on button "1 . enano" at bounding box center [410, 258] width 282 height 66
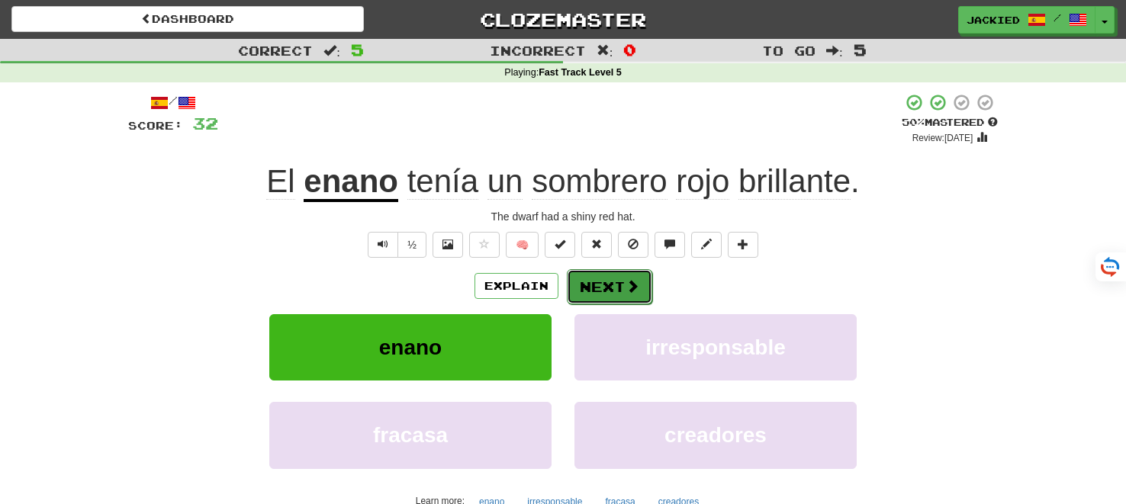
click at [604, 287] on button "Next" at bounding box center [609, 286] width 85 height 35
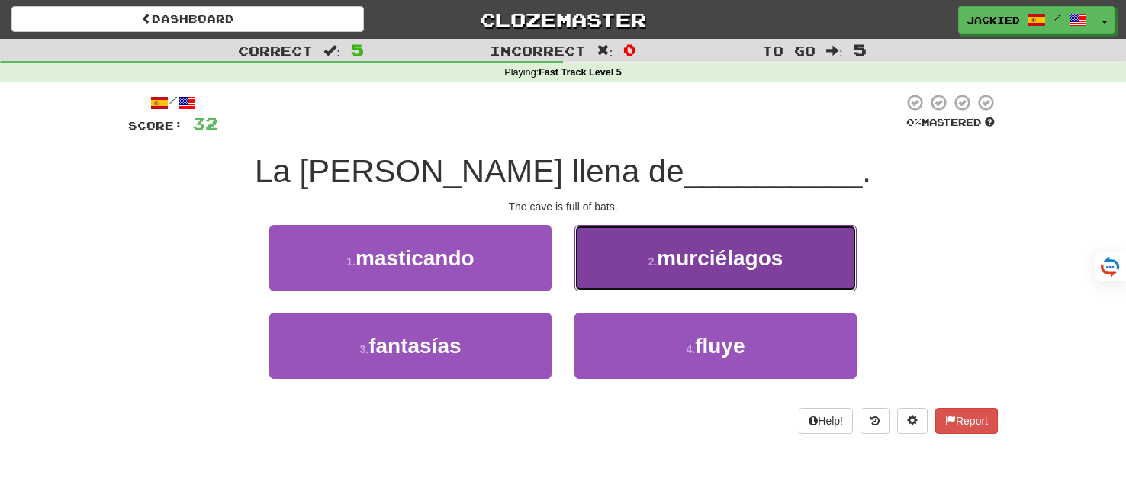
click at [777, 235] on button "2 . murciélagos" at bounding box center [716, 258] width 282 height 66
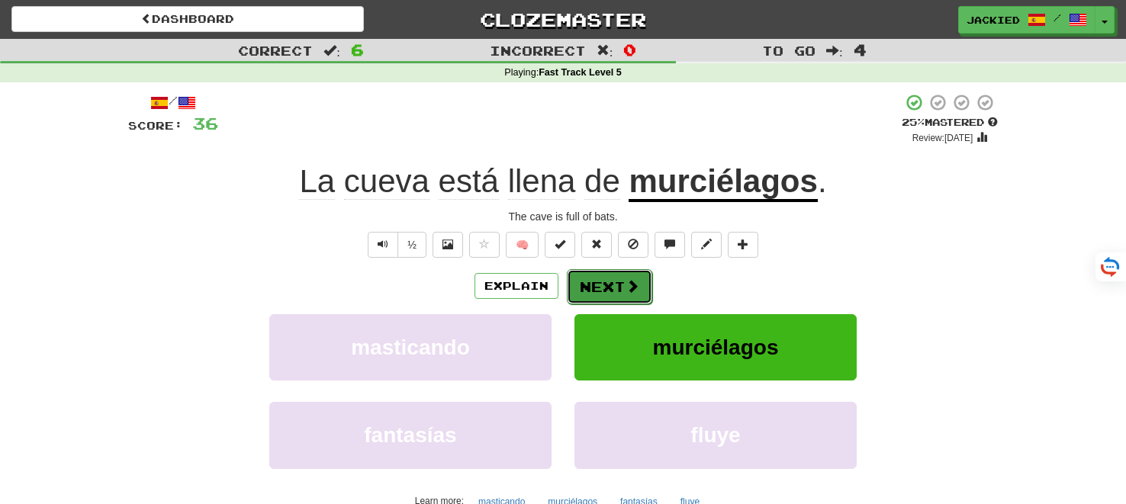
click at [607, 279] on button "Next" at bounding box center [609, 286] width 85 height 35
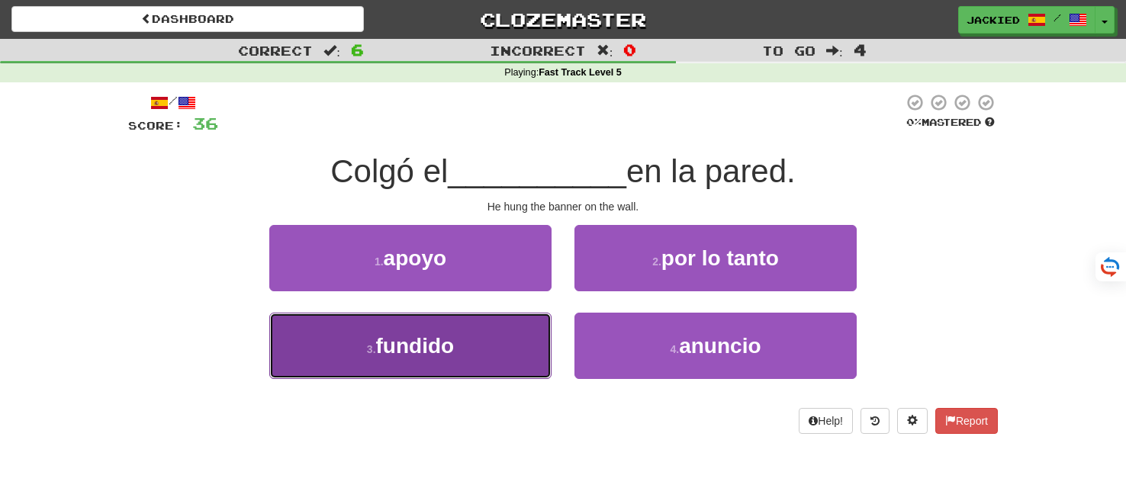
click at [467, 336] on button "3 . fundido" at bounding box center [410, 346] width 282 height 66
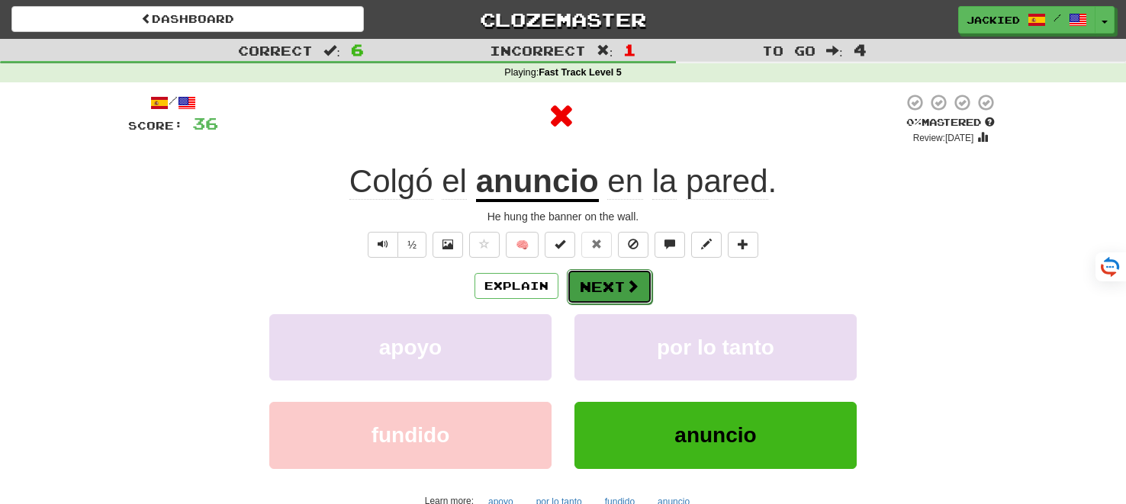
click at [622, 285] on button "Next" at bounding box center [609, 286] width 85 height 35
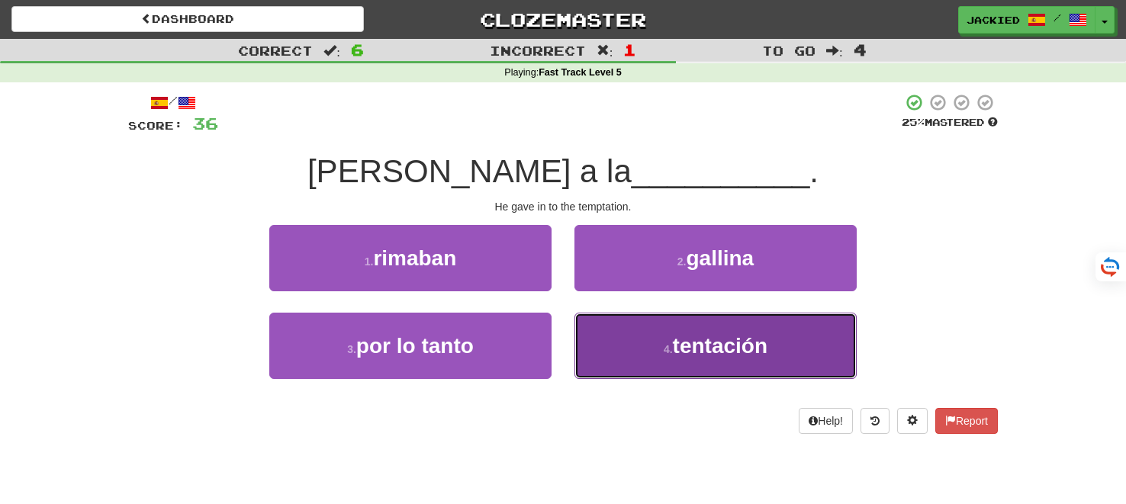
click at [633, 331] on button "4 . tentación" at bounding box center [716, 346] width 282 height 66
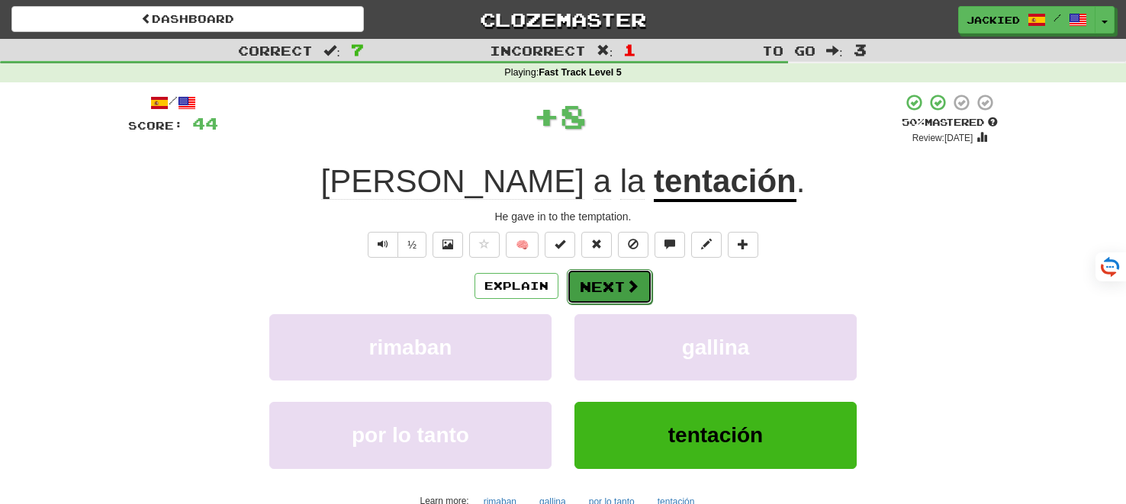
click at [595, 298] on button "Next" at bounding box center [609, 286] width 85 height 35
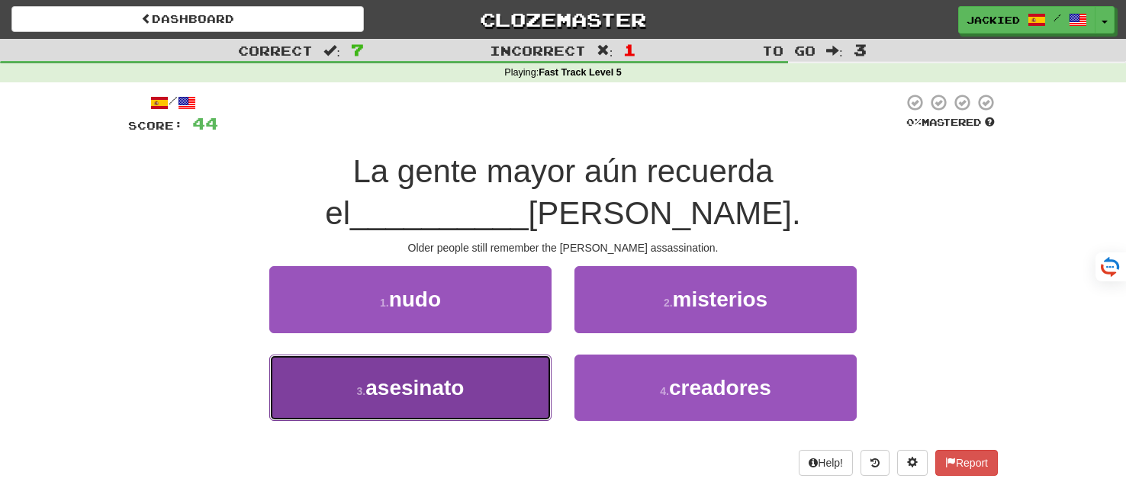
click at [468, 355] on button "3 . asesinato" at bounding box center [410, 388] width 282 height 66
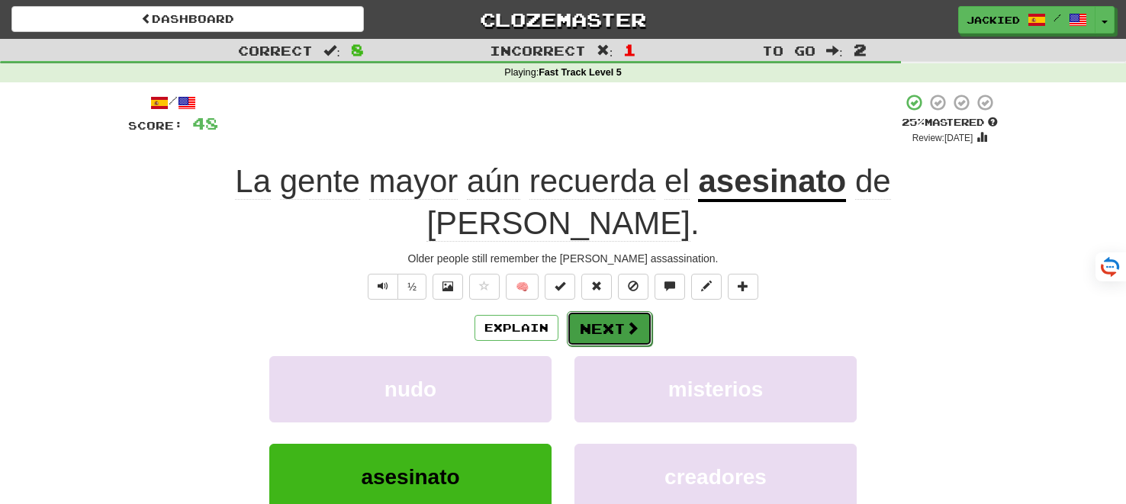
click at [600, 311] on button "Next" at bounding box center [609, 328] width 85 height 35
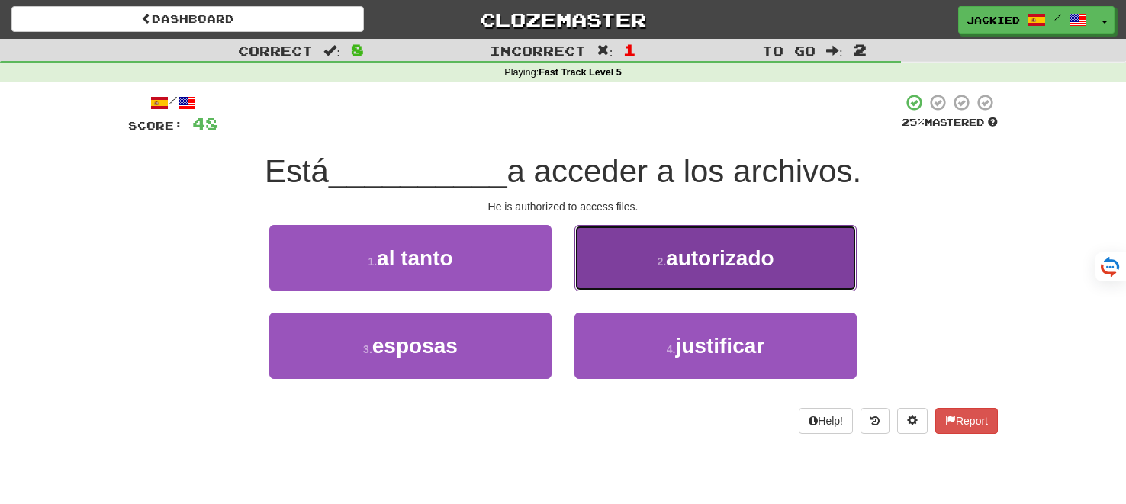
click at [620, 236] on button "2 . autorizado" at bounding box center [716, 258] width 282 height 66
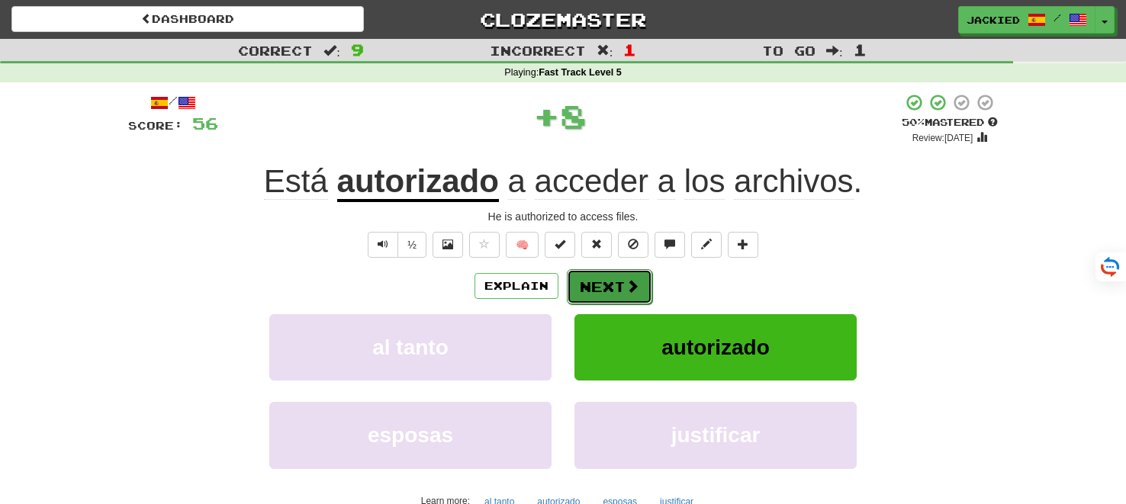
click at [602, 286] on button "Next" at bounding box center [609, 286] width 85 height 35
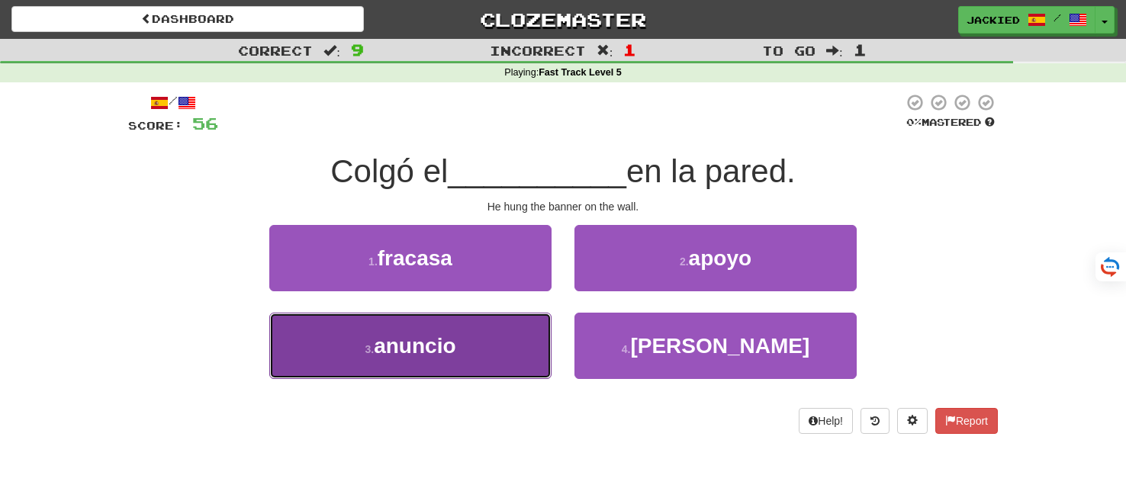
click at [441, 334] on span "anuncio" at bounding box center [415, 346] width 82 height 24
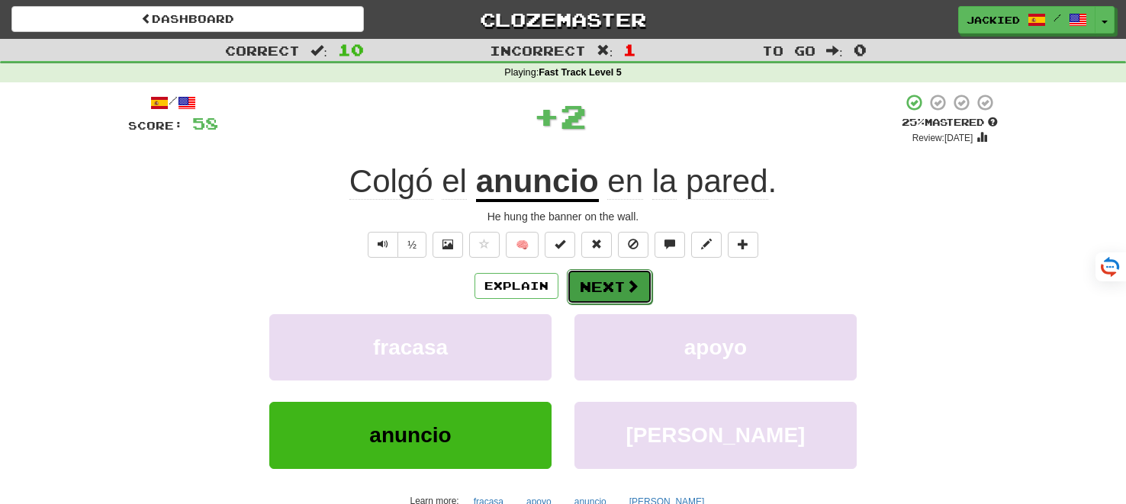
click at [579, 279] on button "Next" at bounding box center [609, 286] width 85 height 35
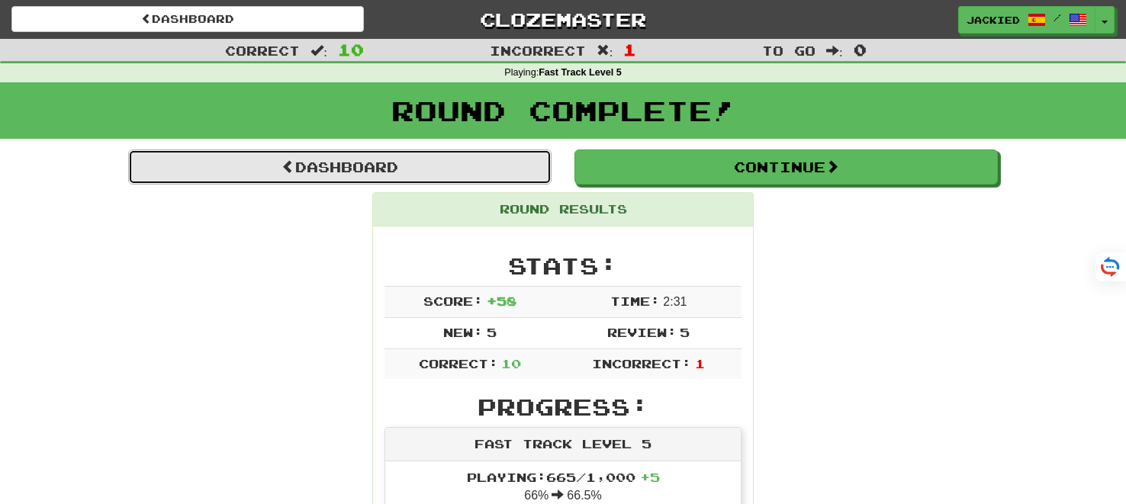
click at [349, 166] on link "Dashboard" at bounding box center [339, 167] width 423 height 35
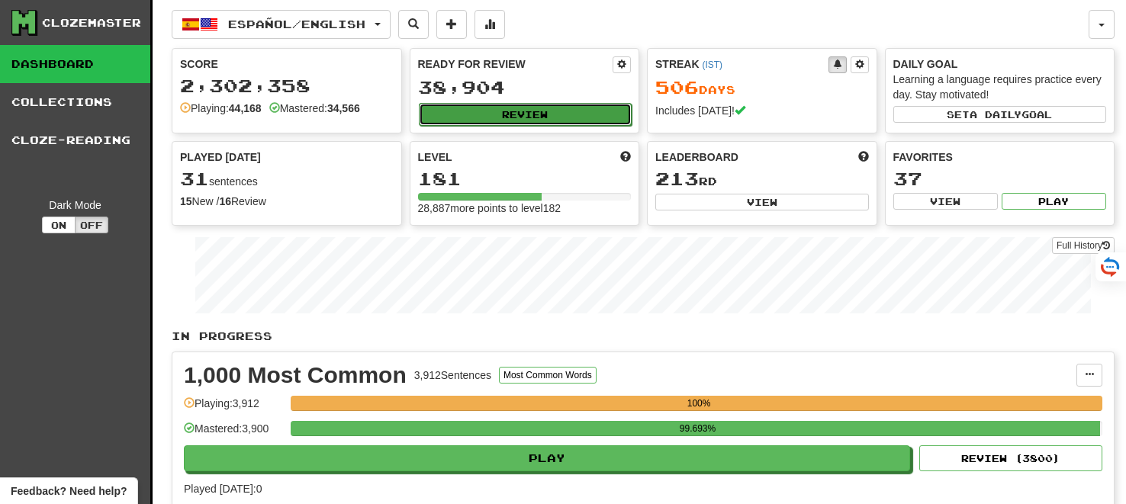
click at [499, 117] on button "Review" at bounding box center [526, 114] width 214 height 23
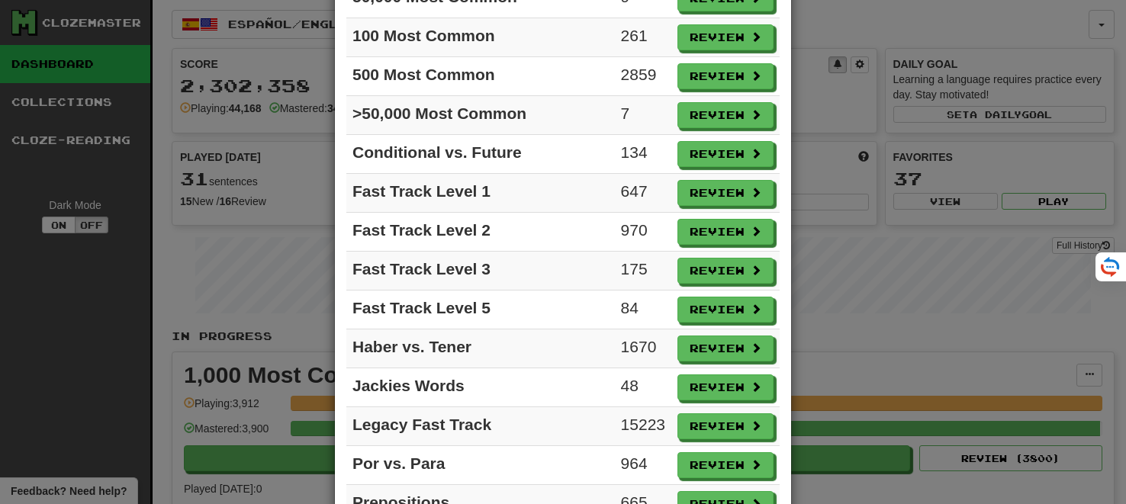
scroll to position [433, 0]
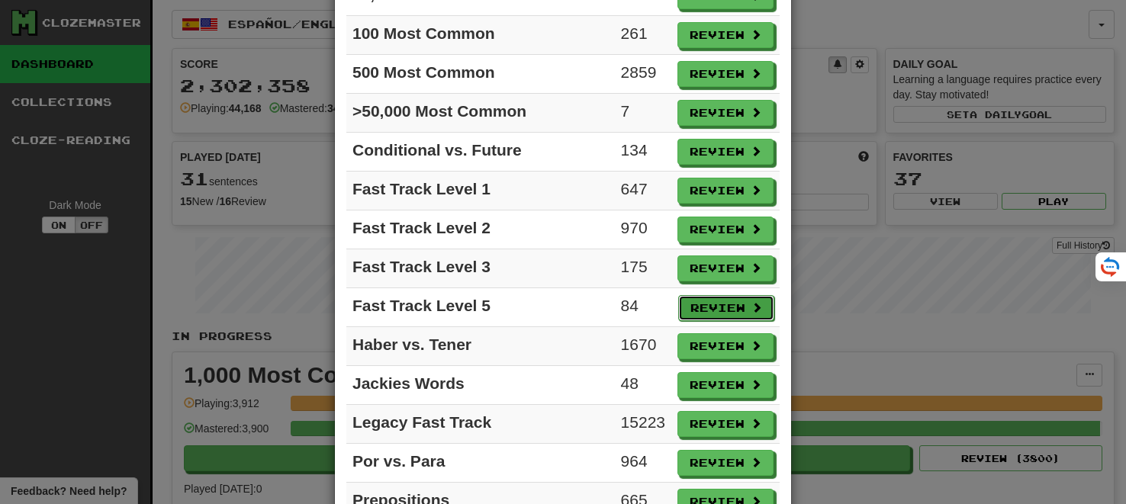
click at [716, 295] on button "Review" at bounding box center [726, 308] width 96 height 26
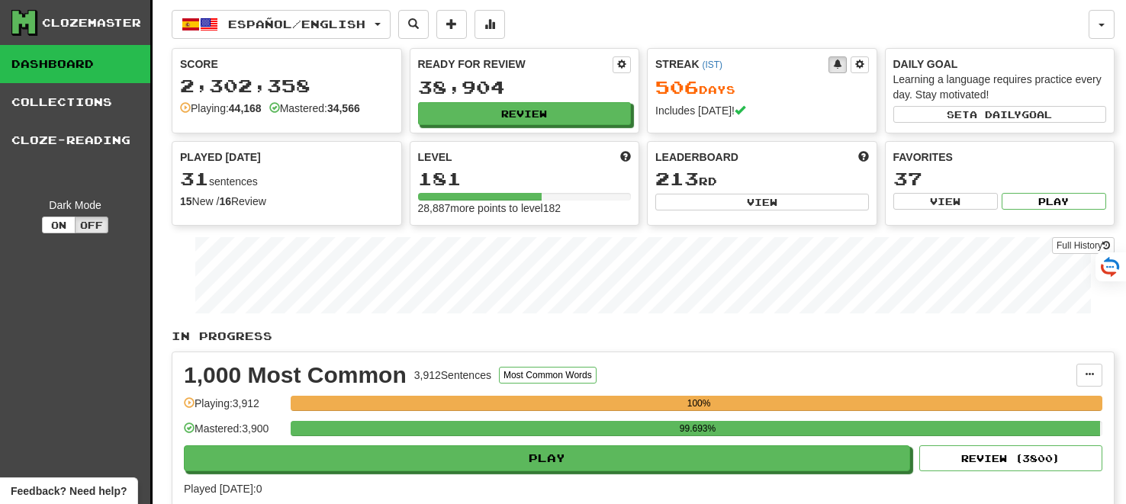
select select "**"
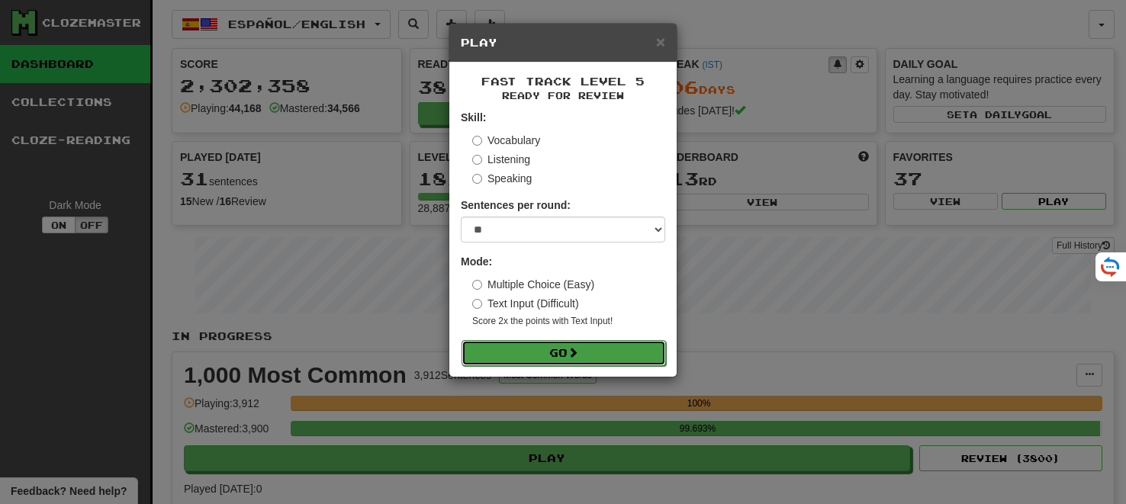
click at [575, 356] on span at bounding box center [573, 352] width 11 height 11
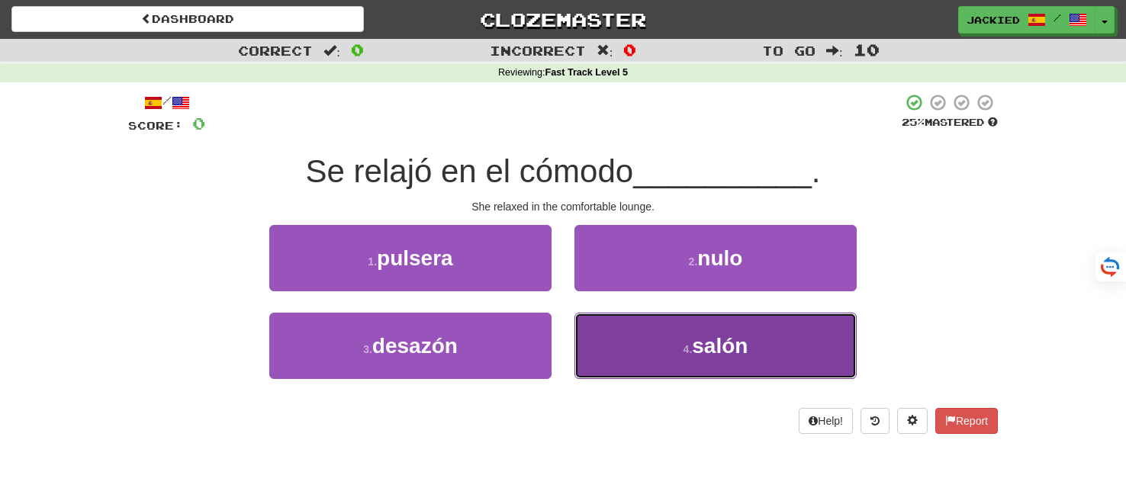
click at [616, 354] on button "4 . salón" at bounding box center [716, 346] width 282 height 66
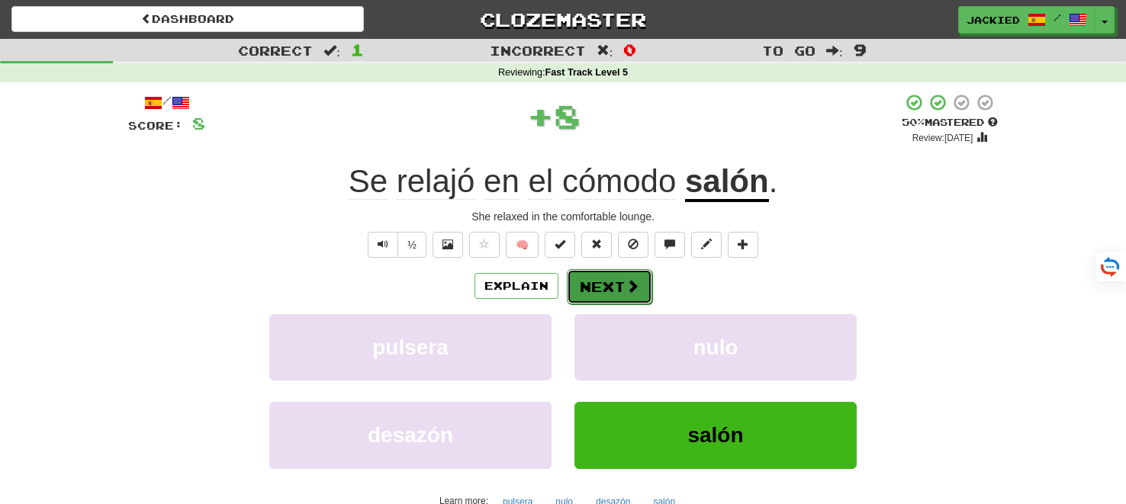
click at [602, 293] on button "Next" at bounding box center [609, 286] width 85 height 35
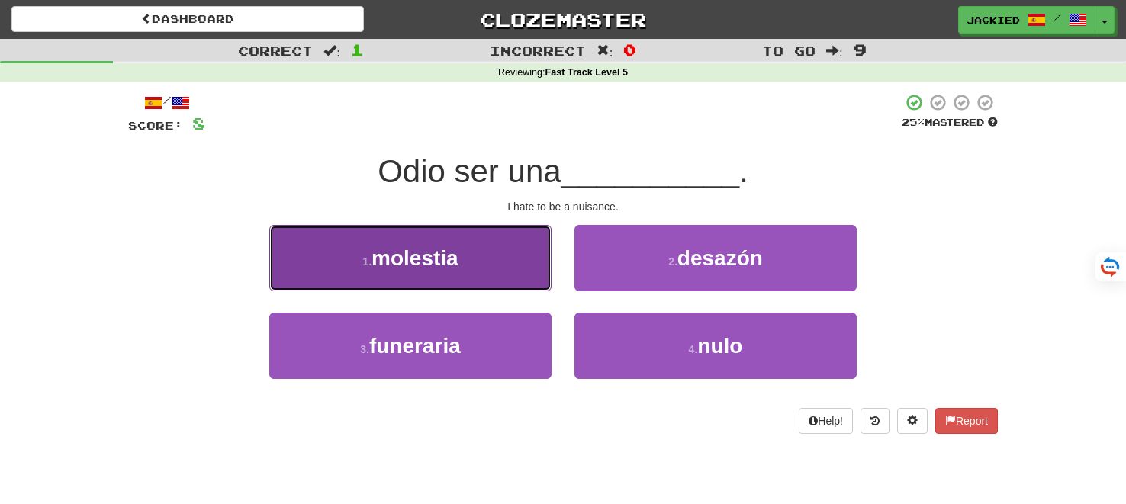
click at [477, 288] on button "1 . molestia" at bounding box center [410, 258] width 282 height 66
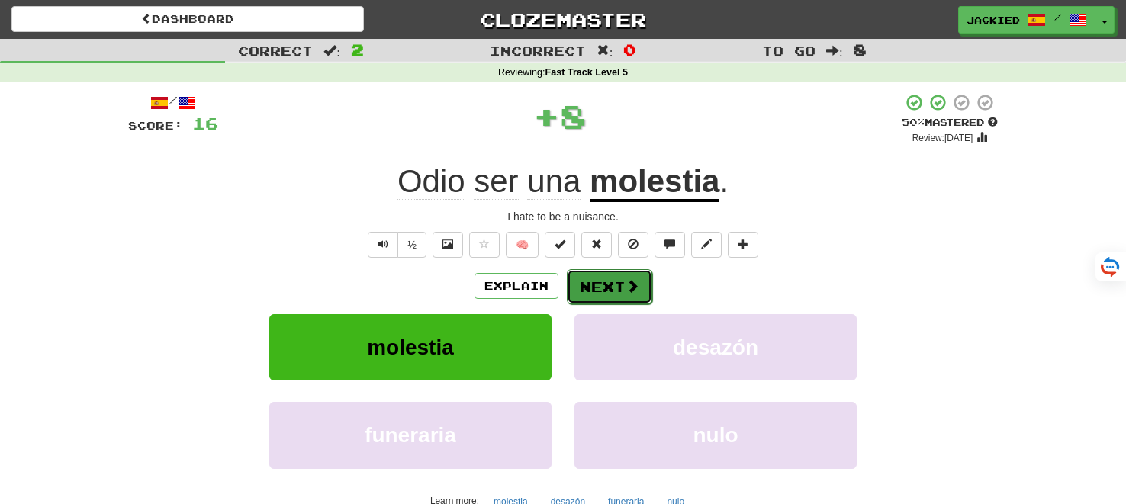
click at [585, 286] on button "Next" at bounding box center [609, 286] width 85 height 35
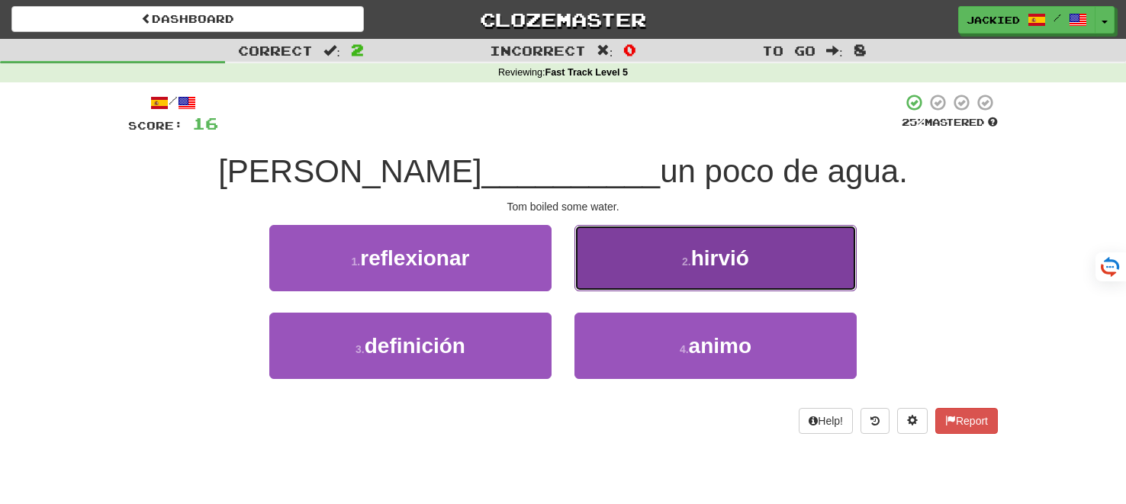
click at [647, 249] on button "2 . hirvió" at bounding box center [716, 258] width 282 height 66
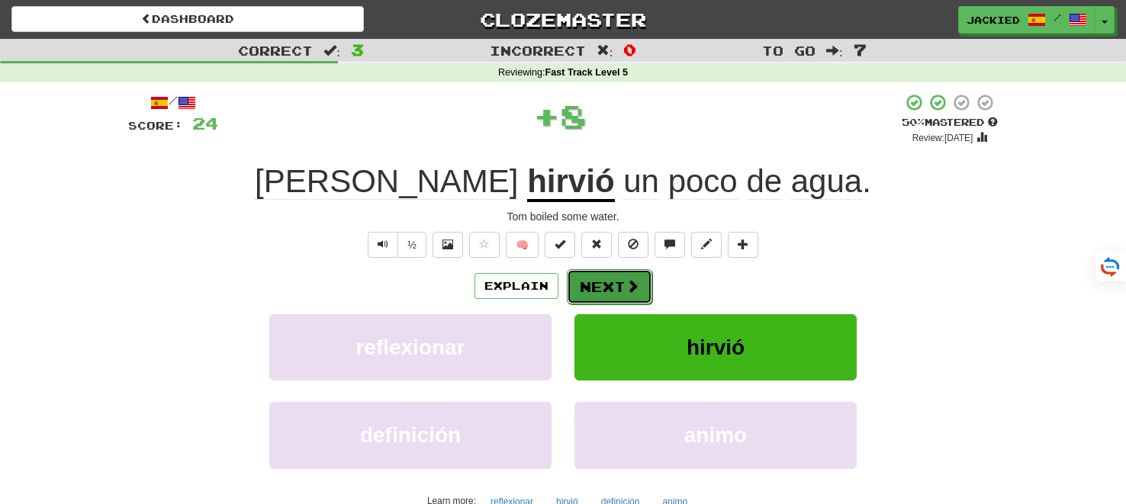
click at [600, 288] on button "Next" at bounding box center [609, 286] width 85 height 35
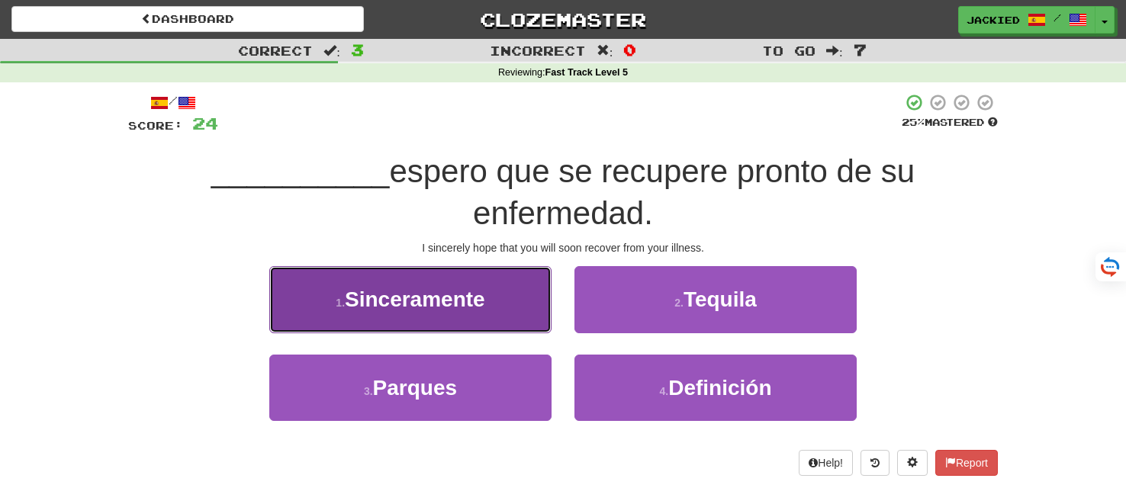
click at [453, 285] on button "1 . Sinceramente" at bounding box center [410, 299] width 282 height 66
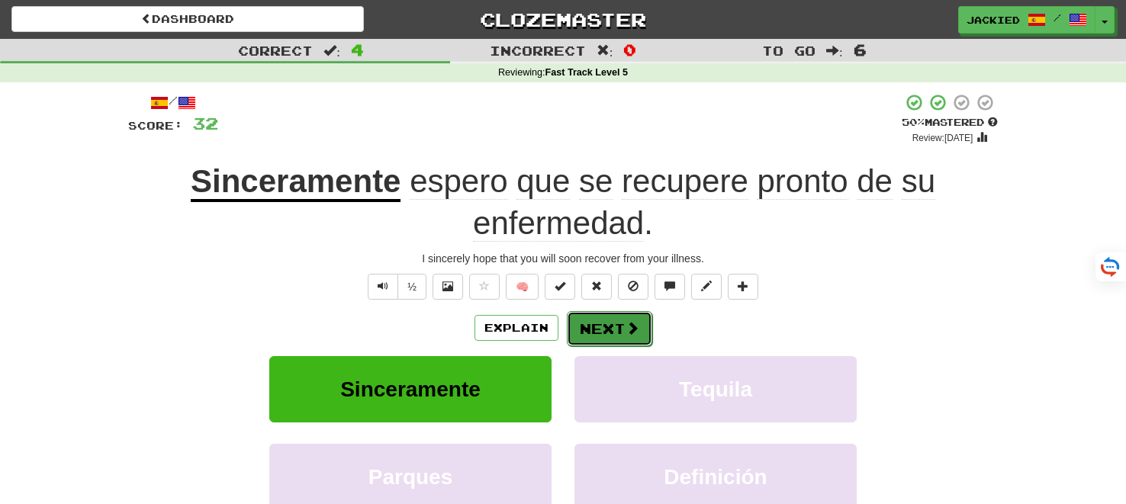
click at [613, 334] on button "Next" at bounding box center [609, 328] width 85 height 35
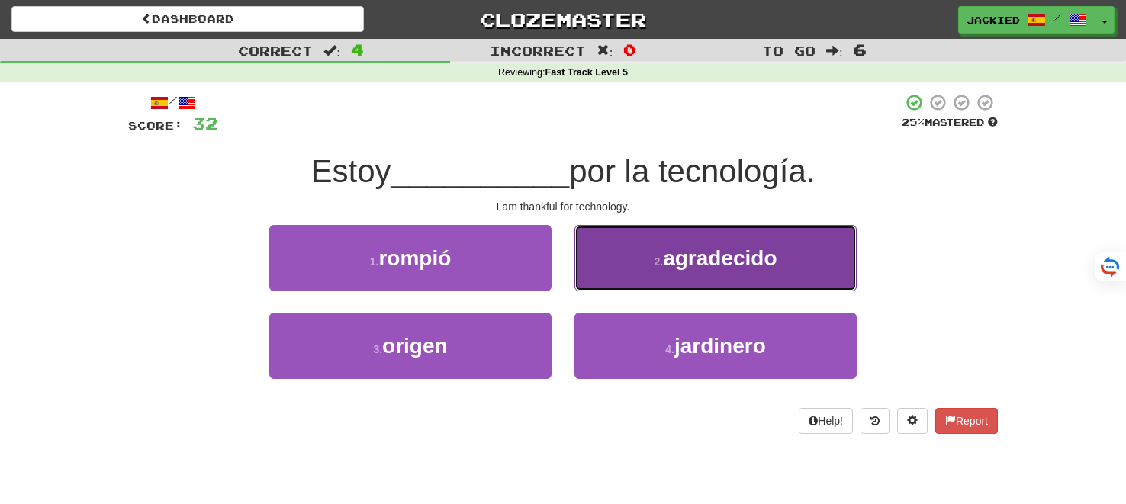
click at [732, 264] on span "agradecido" at bounding box center [720, 258] width 114 height 24
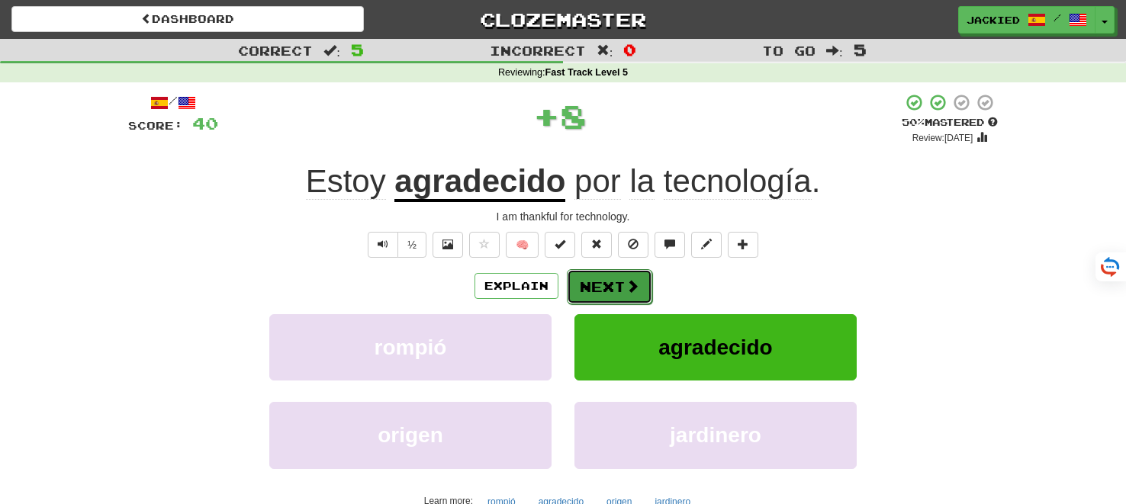
click at [591, 287] on button "Next" at bounding box center [609, 286] width 85 height 35
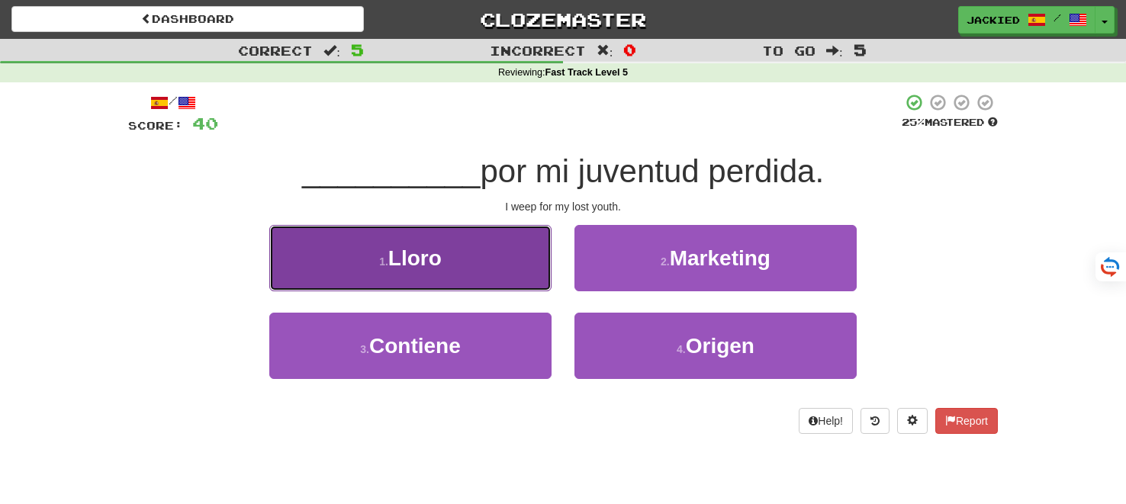
click at [459, 249] on button "1 . Lloro" at bounding box center [410, 258] width 282 height 66
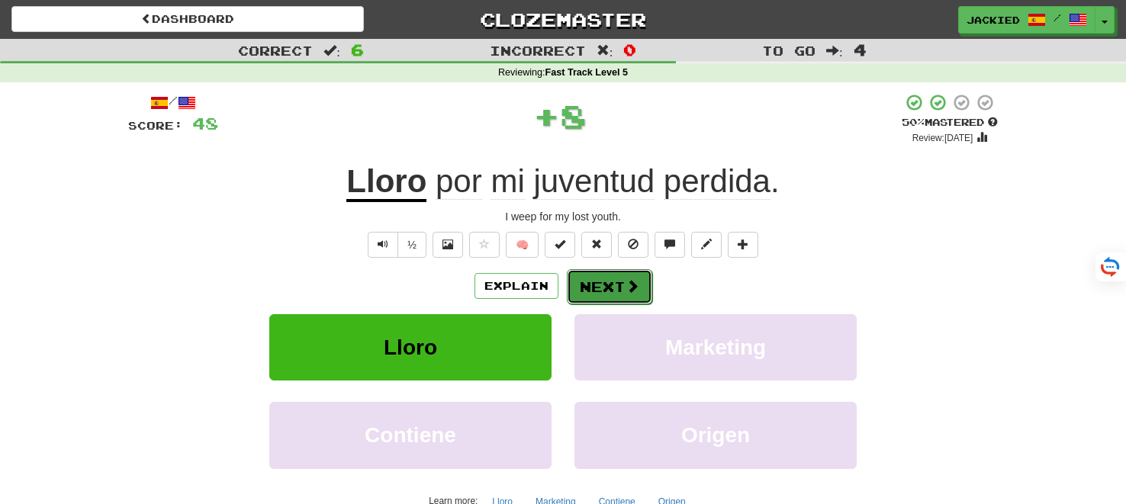
click at [602, 289] on button "Next" at bounding box center [609, 286] width 85 height 35
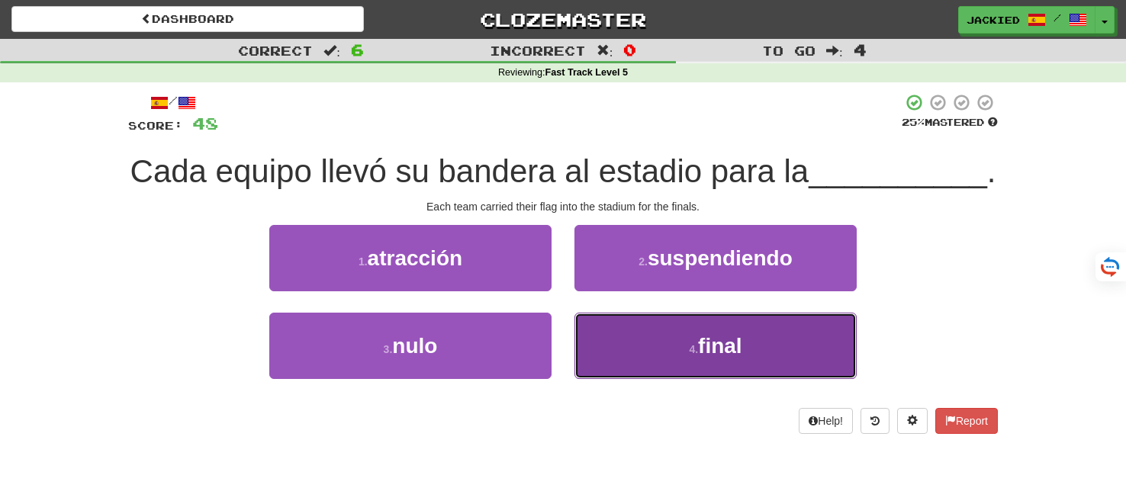
click at [814, 379] on button "4 . final" at bounding box center [716, 346] width 282 height 66
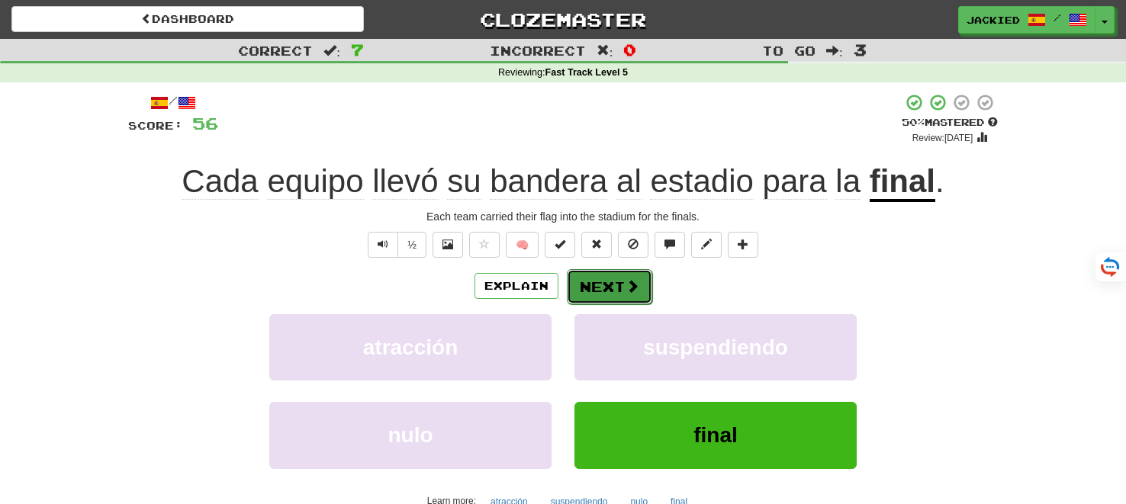
click at [590, 288] on button "Next" at bounding box center [609, 286] width 85 height 35
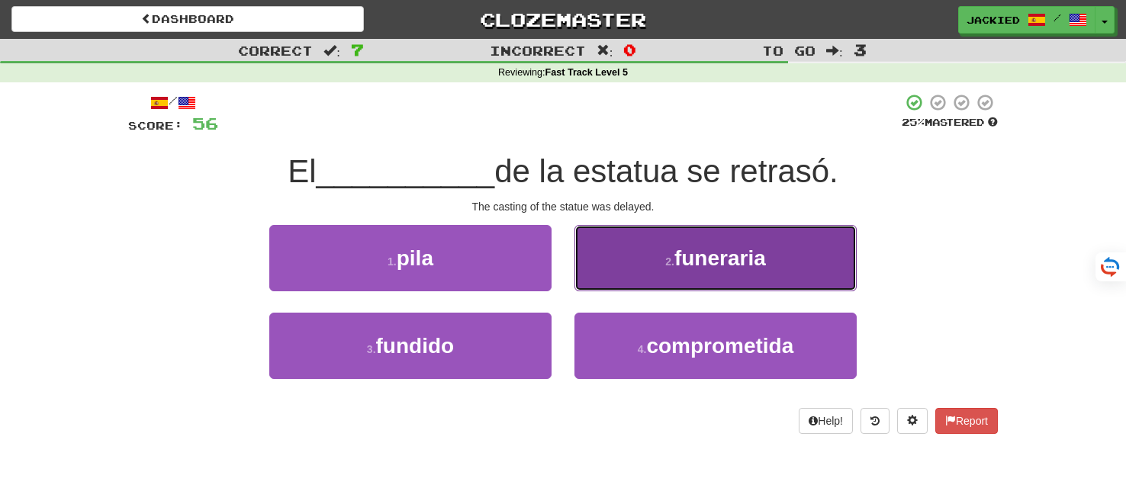
click at [762, 261] on span "funeraria" at bounding box center [720, 258] width 92 height 24
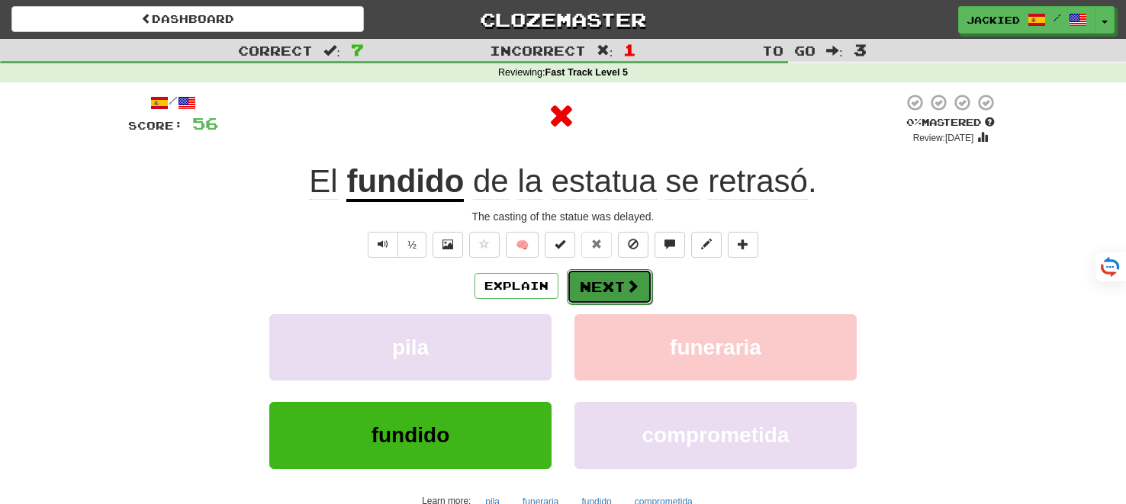
click at [600, 287] on button "Next" at bounding box center [609, 286] width 85 height 35
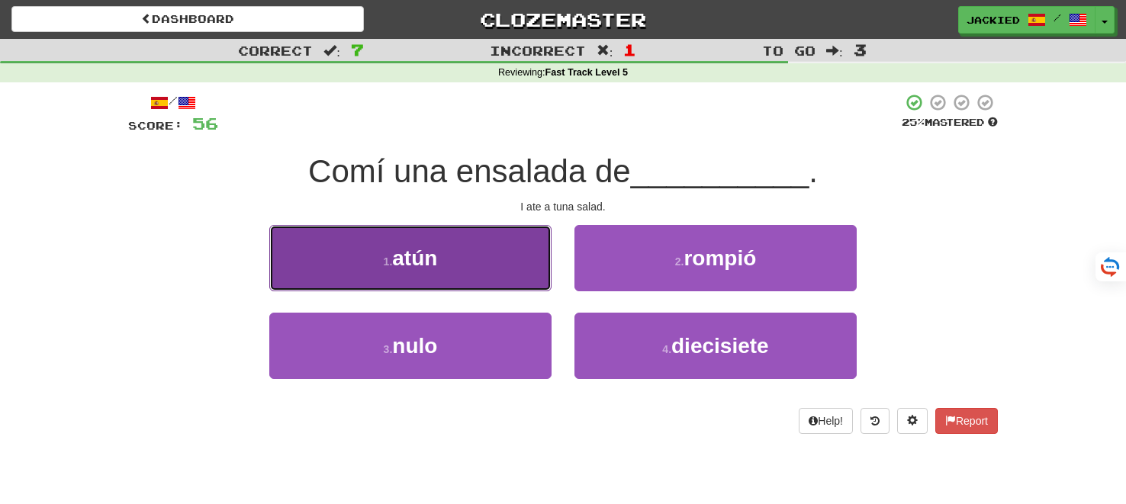
click at [477, 262] on button "1 . [GEOGRAPHIC_DATA]" at bounding box center [410, 258] width 282 height 66
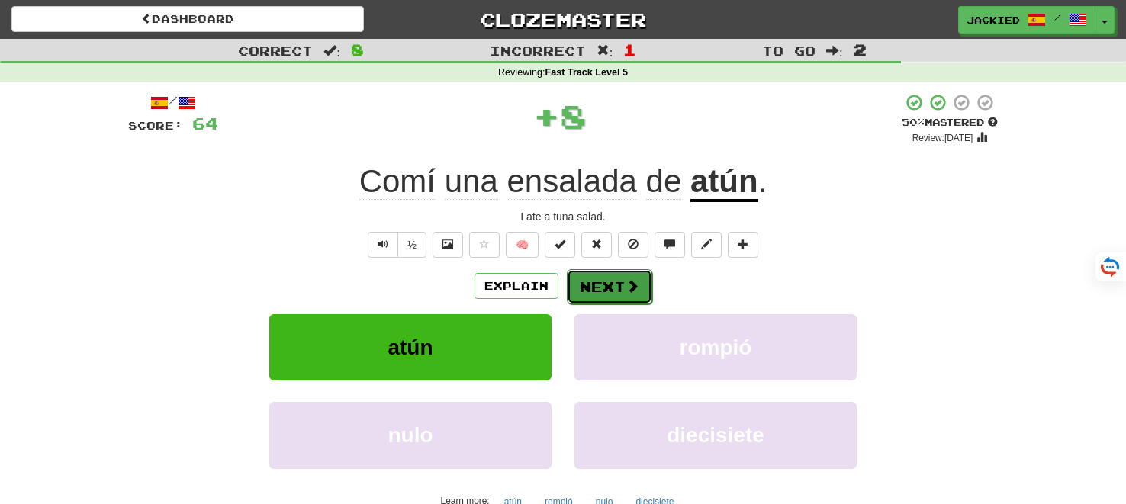
click at [594, 285] on button "Next" at bounding box center [609, 286] width 85 height 35
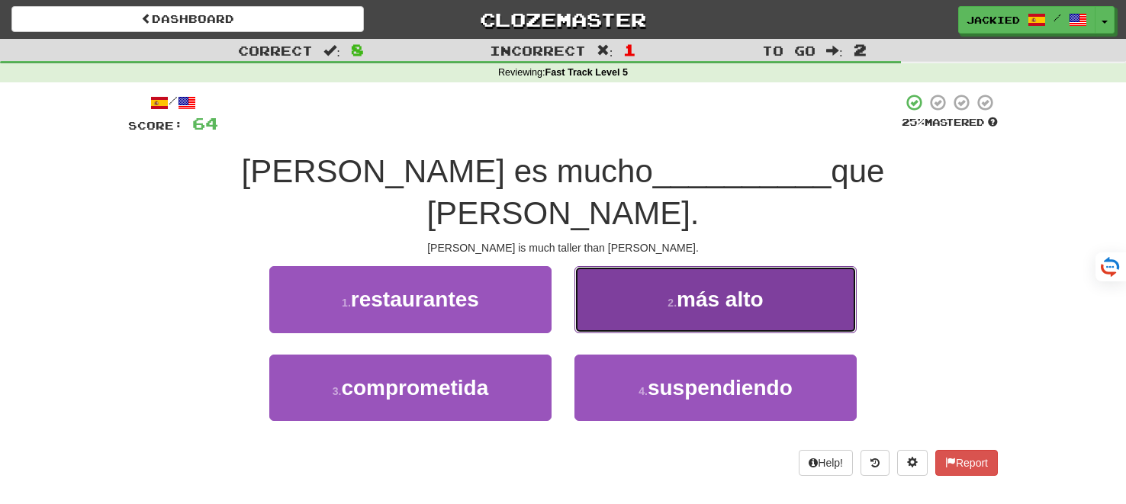
click at [624, 269] on button "2 . más alto" at bounding box center [716, 299] width 282 height 66
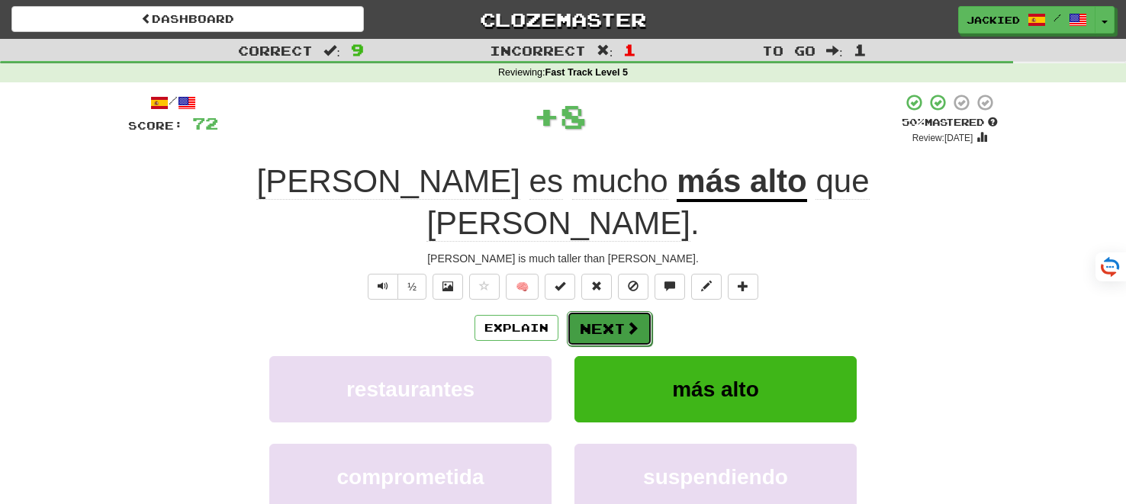
click at [598, 311] on button "Next" at bounding box center [609, 328] width 85 height 35
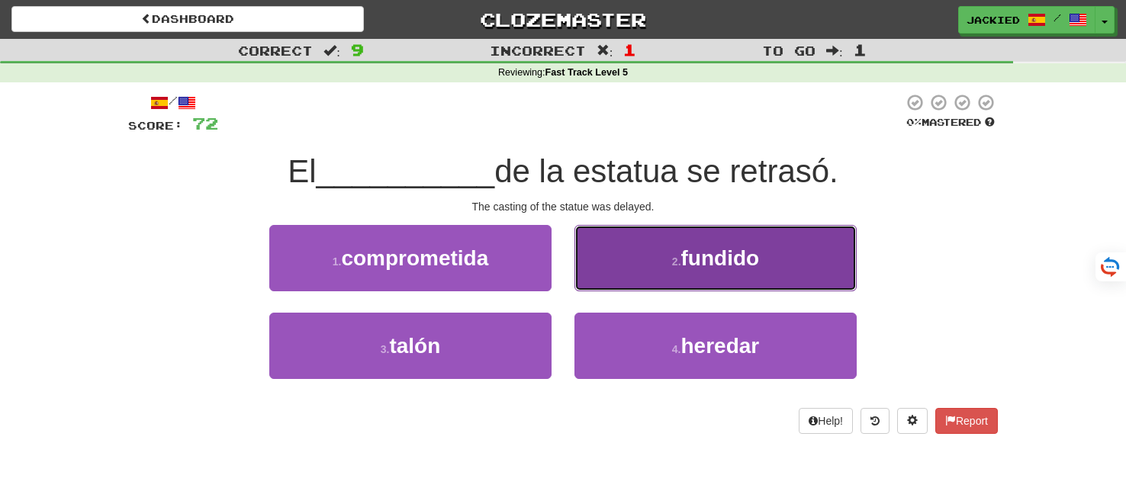
click at [599, 289] on button "2 . fundido" at bounding box center [716, 258] width 282 height 66
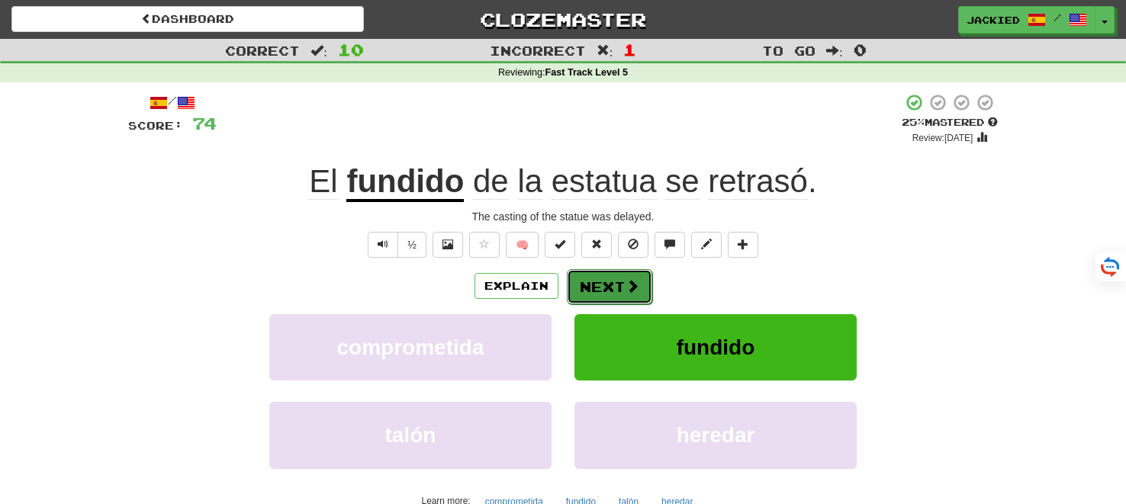
click at [597, 290] on button "Next" at bounding box center [609, 286] width 85 height 35
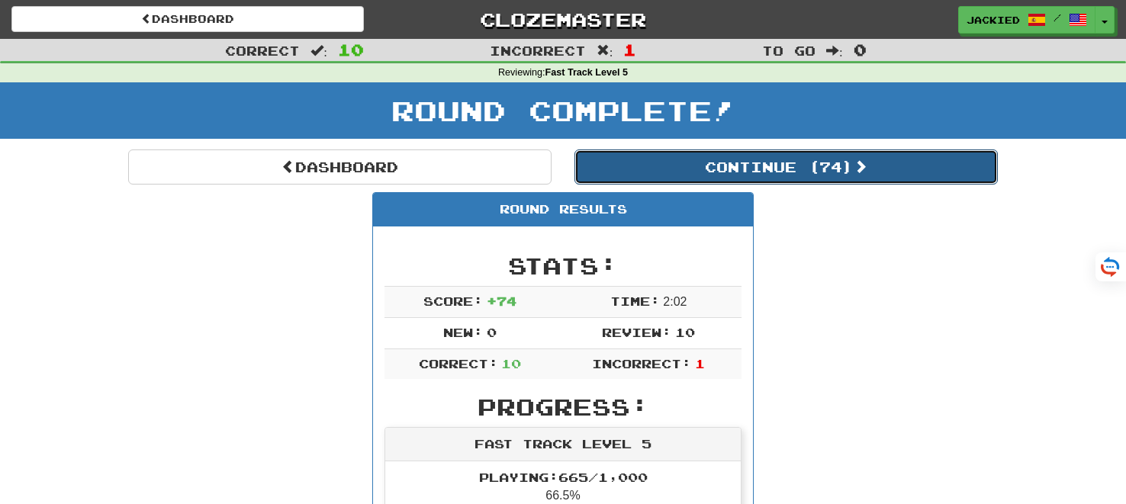
click at [700, 169] on button "Continue ( 74 )" at bounding box center [786, 167] width 423 height 35
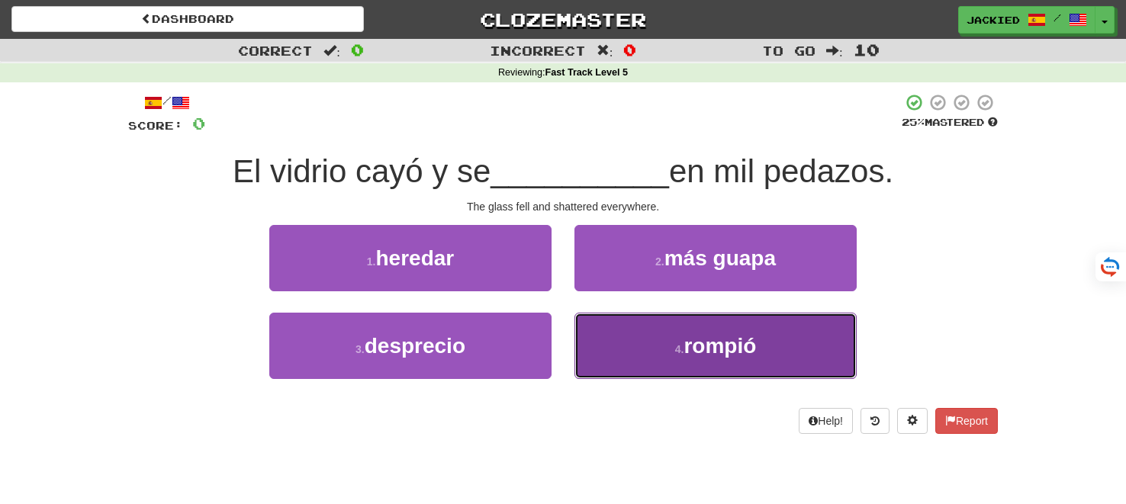
click at [703, 350] on span "rompió" at bounding box center [720, 346] width 72 height 24
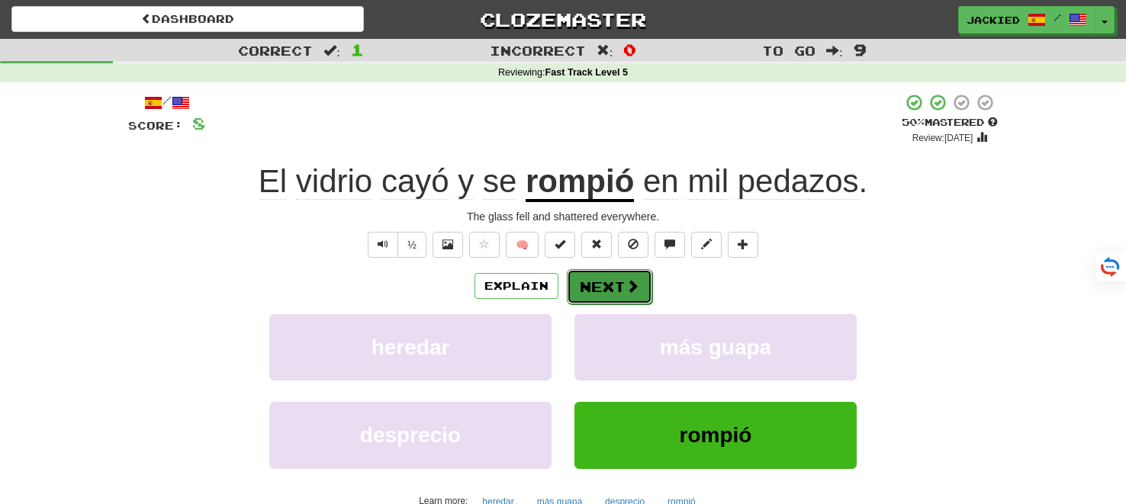
click at [587, 294] on button "Next" at bounding box center [609, 286] width 85 height 35
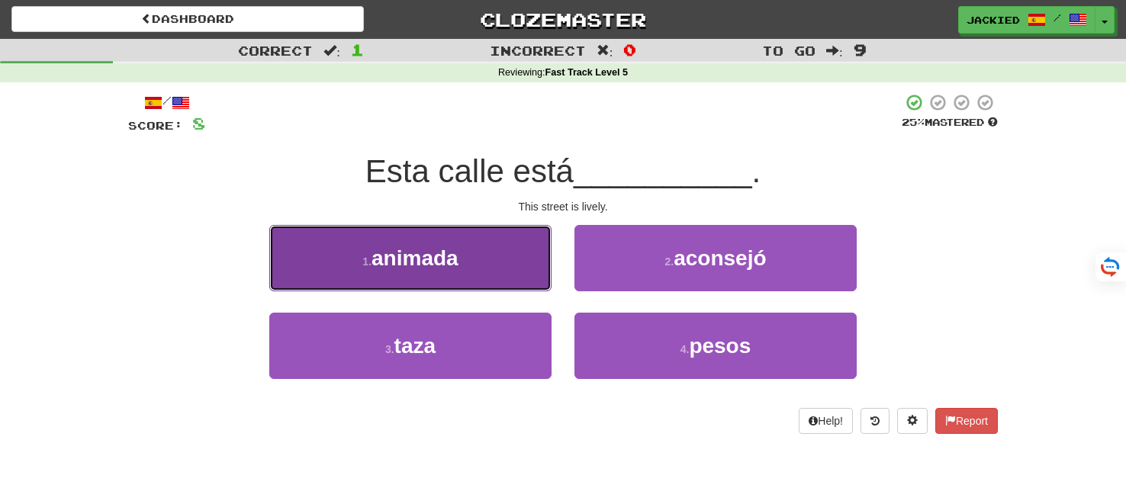
click at [462, 275] on button "1 . animada" at bounding box center [410, 258] width 282 height 66
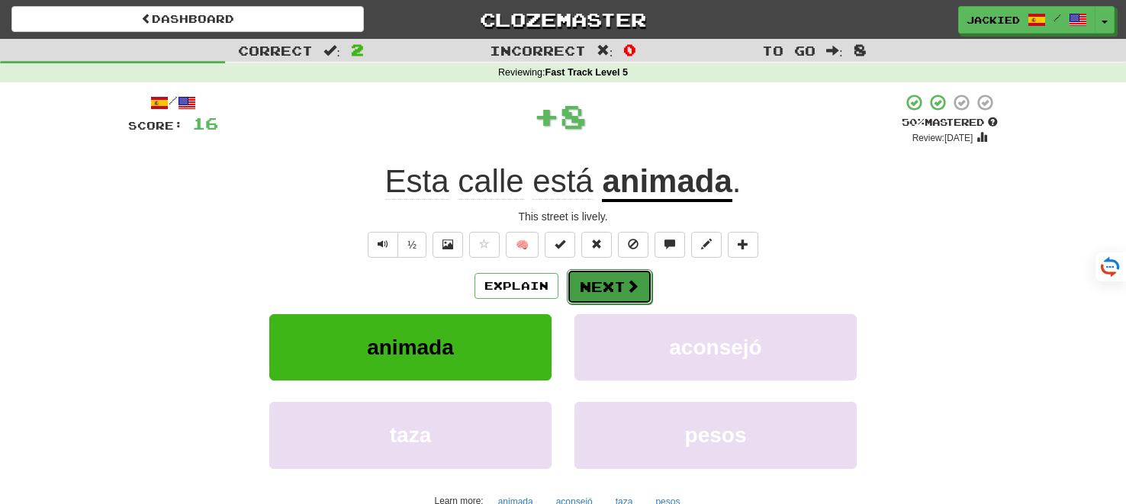
click at [601, 287] on button "Next" at bounding box center [609, 286] width 85 height 35
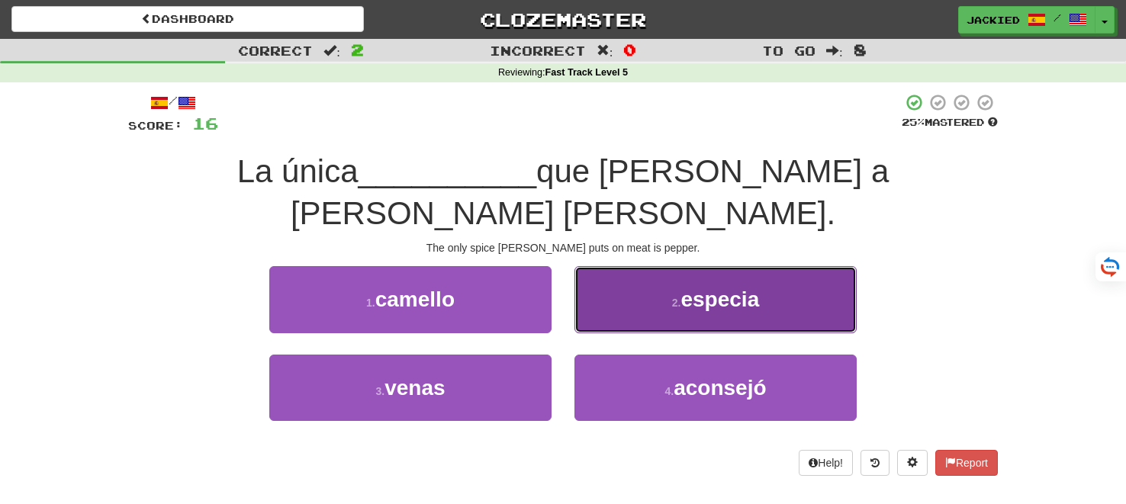
click at [604, 295] on button "2 . especia" at bounding box center [716, 299] width 282 height 66
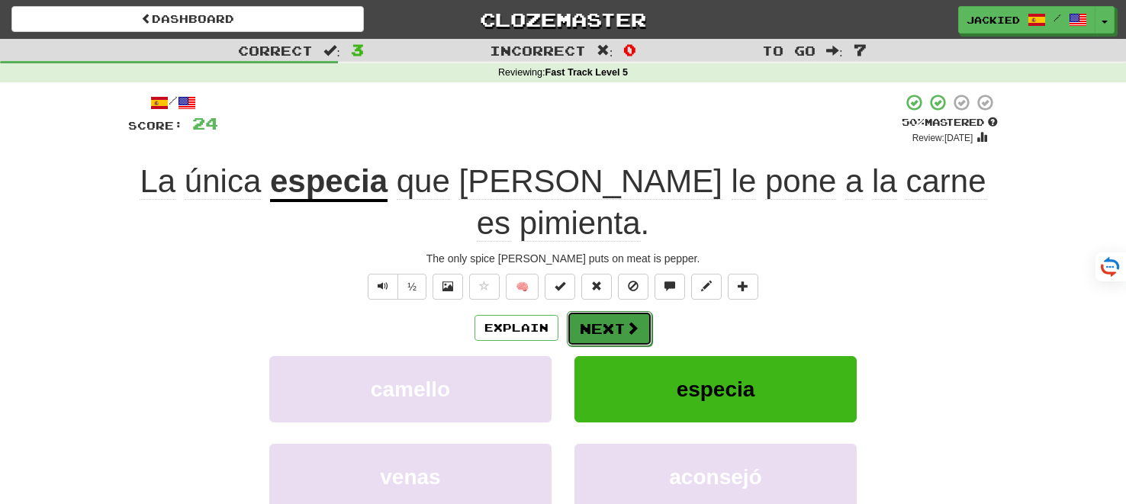
click at [587, 311] on button "Next" at bounding box center [609, 328] width 85 height 35
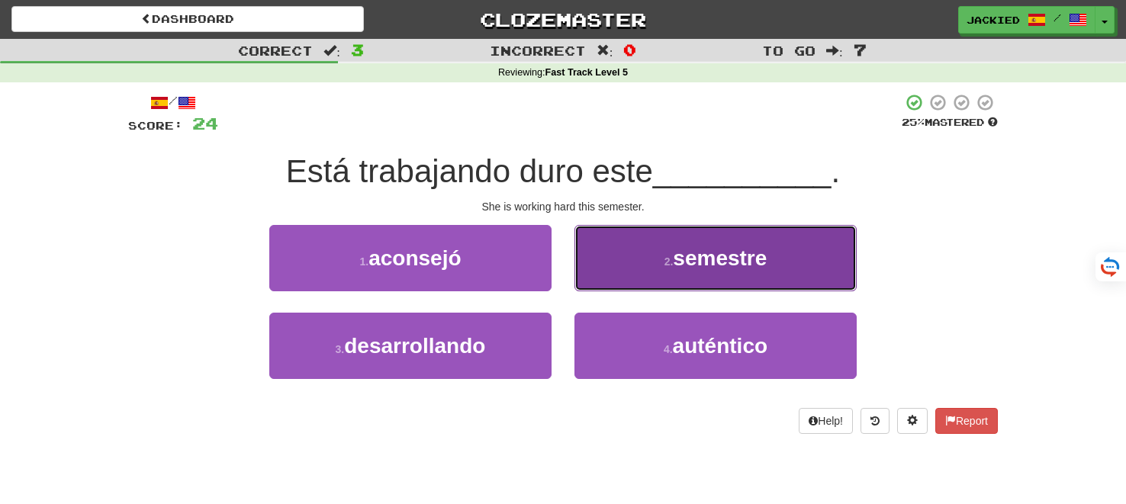
click at [695, 240] on button "2 . semestre" at bounding box center [716, 258] width 282 height 66
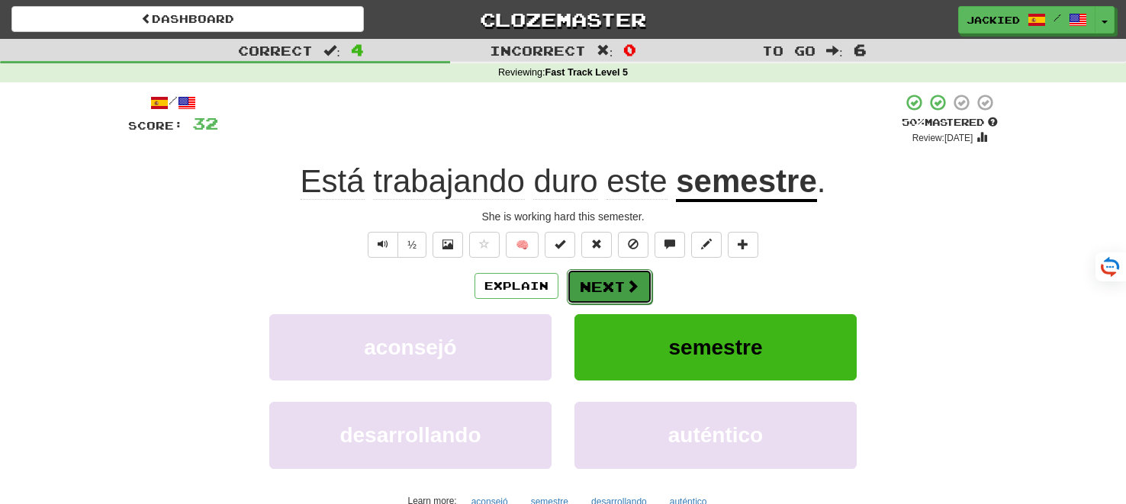
click at [606, 278] on button "Next" at bounding box center [609, 286] width 85 height 35
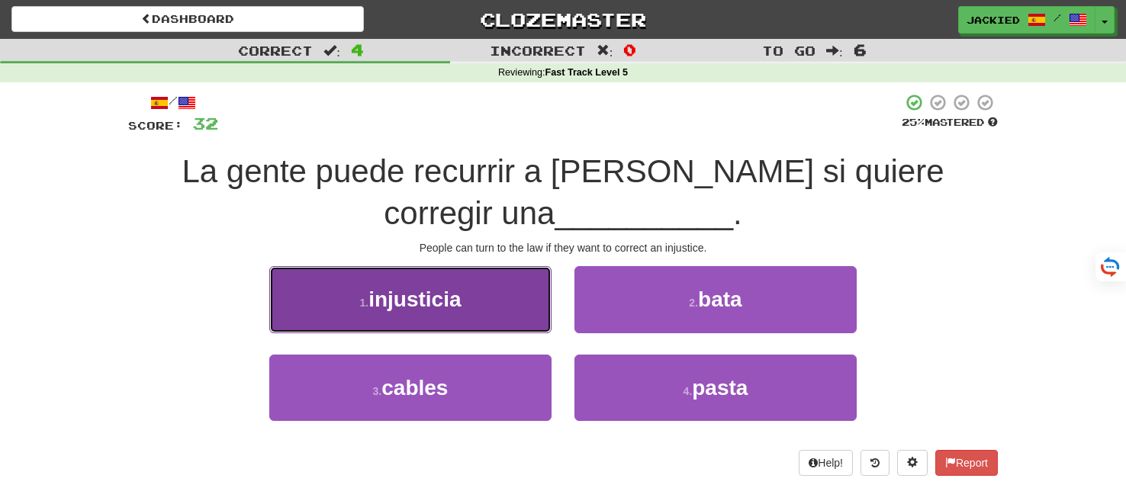
click at [473, 288] on button "1 . injusticia" at bounding box center [410, 299] width 282 height 66
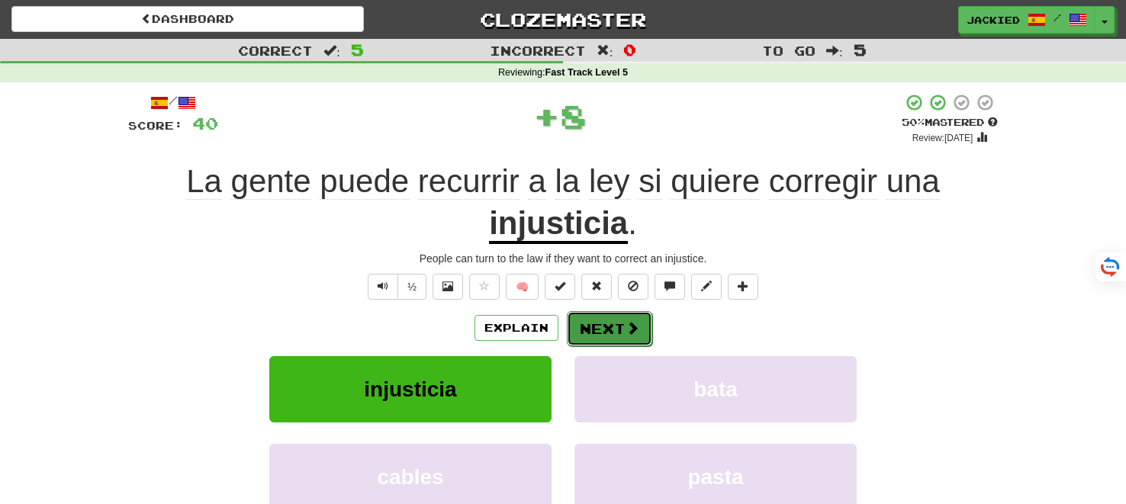
click at [597, 324] on button "Next" at bounding box center [609, 328] width 85 height 35
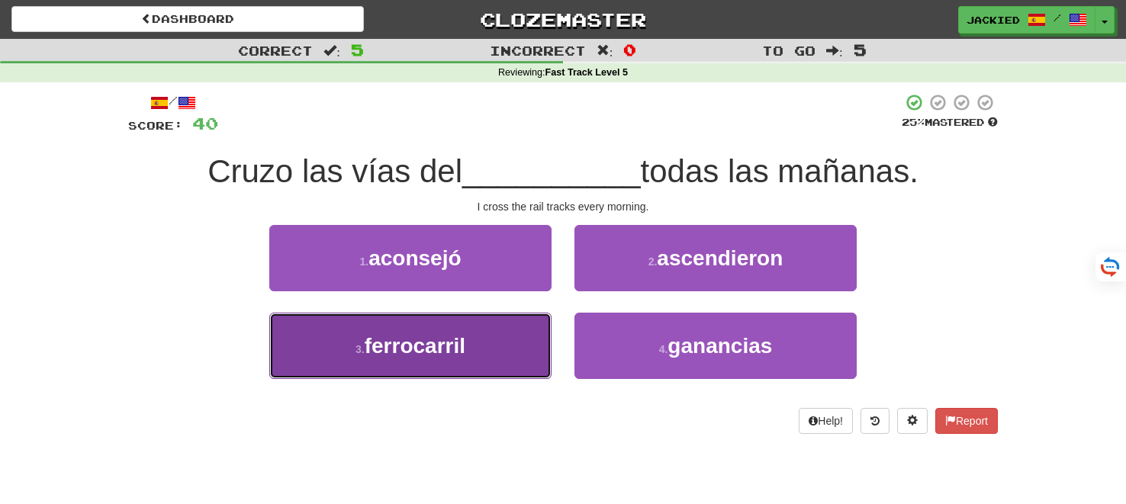
click at [434, 330] on button "3 . ferrocarril" at bounding box center [410, 346] width 282 height 66
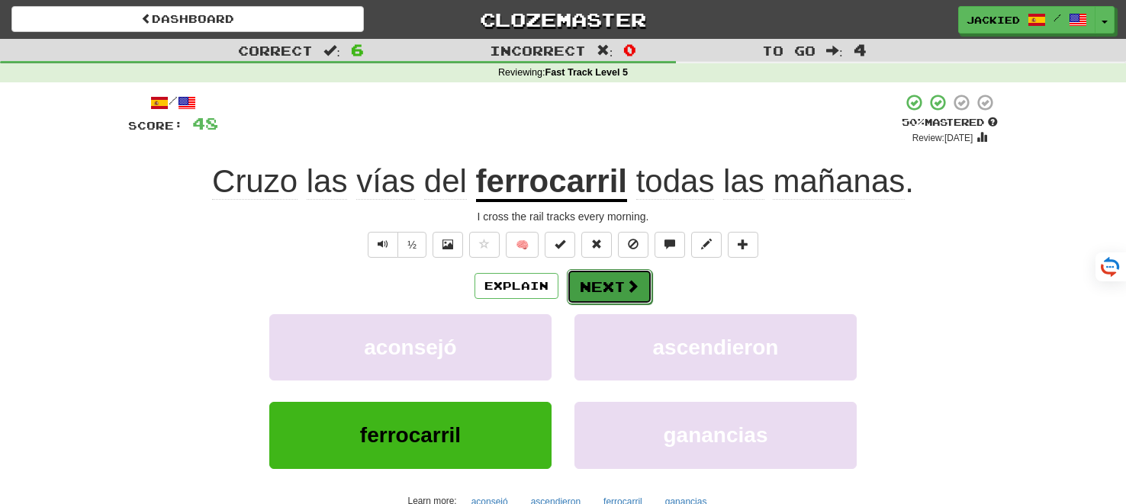
click at [602, 299] on button "Next" at bounding box center [609, 286] width 85 height 35
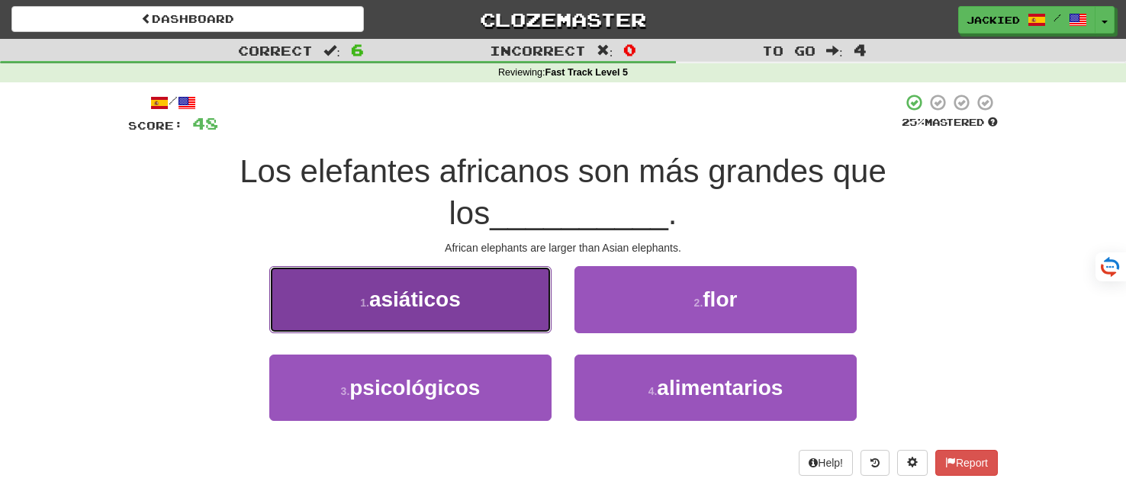
click at [471, 294] on button "1 . asiáticos" at bounding box center [410, 299] width 282 height 66
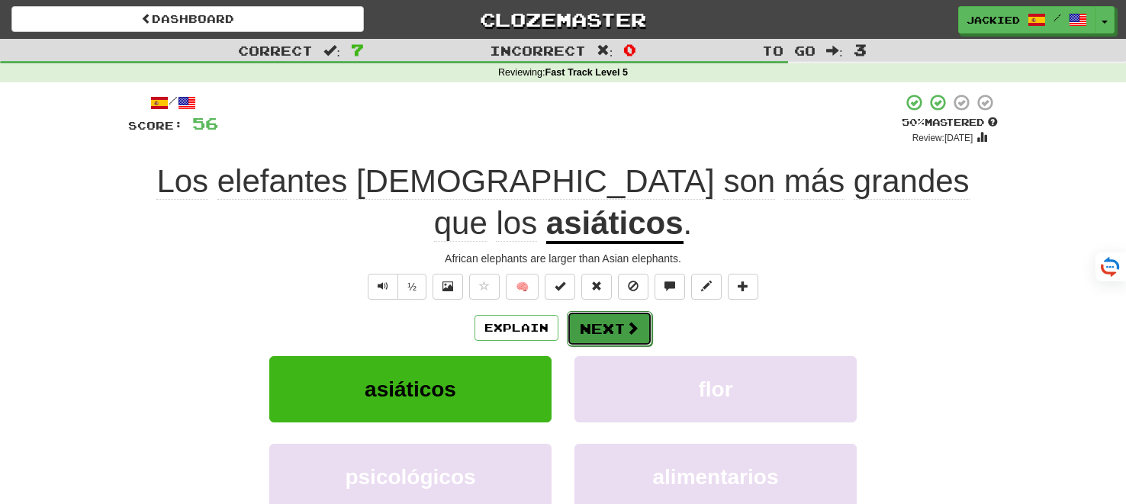
click at [599, 311] on button "Next" at bounding box center [609, 328] width 85 height 35
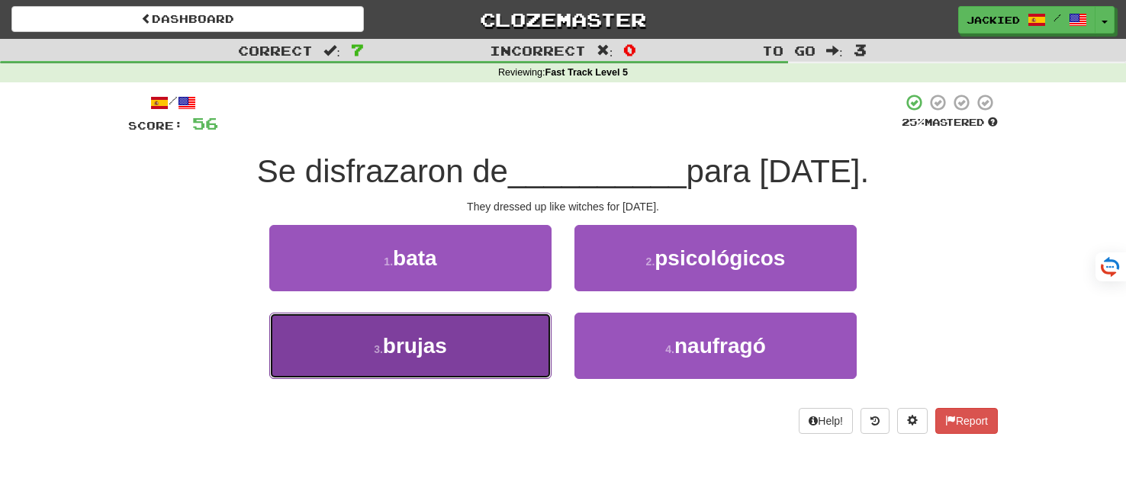
click at [410, 320] on button "3 . brujas" at bounding box center [410, 346] width 282 height 66
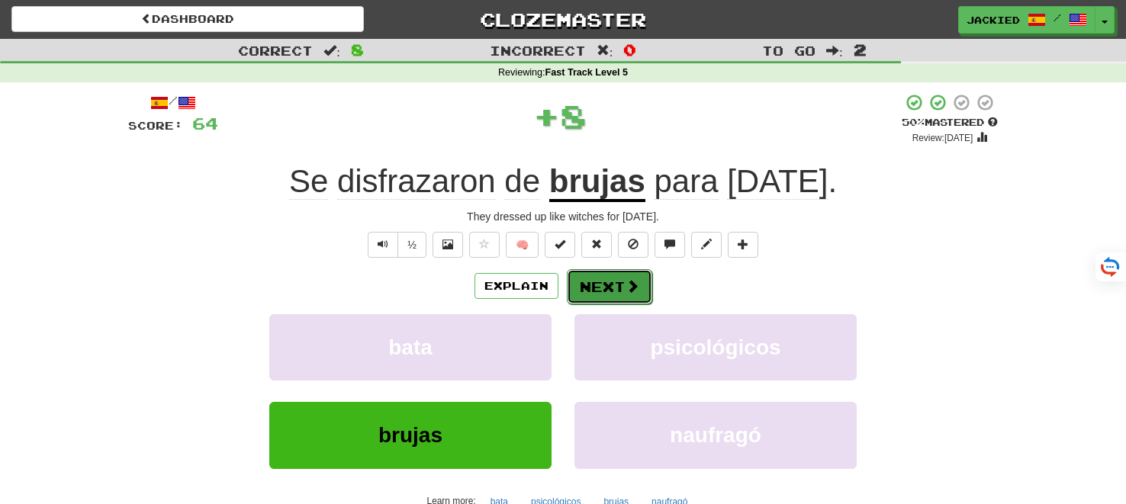
click at [598, 291] on button "Next" at bounding box center [609, 286] width 85 height 35
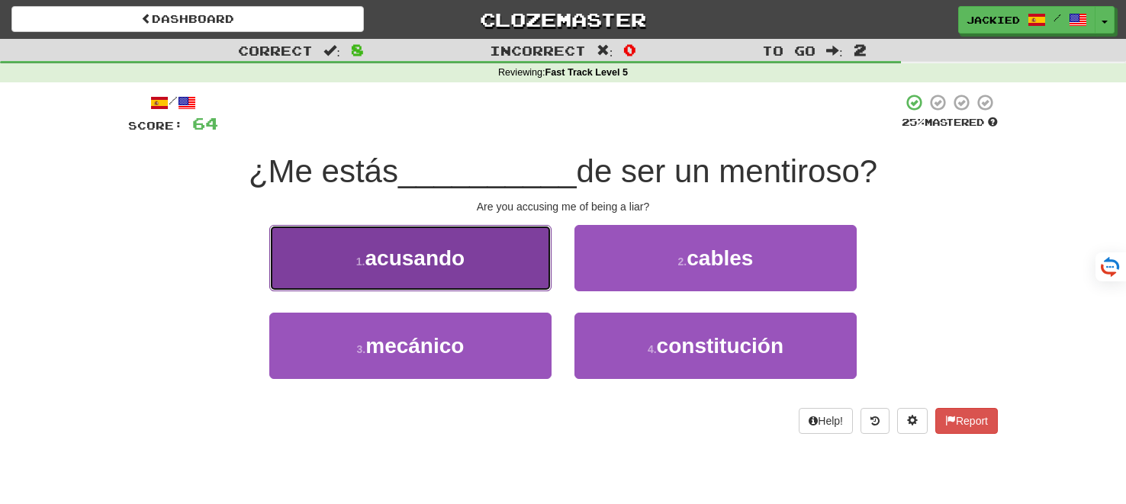
click at [481, 270] on button "1 . acusando" at bounding box center [410, 258] width 282 height 66
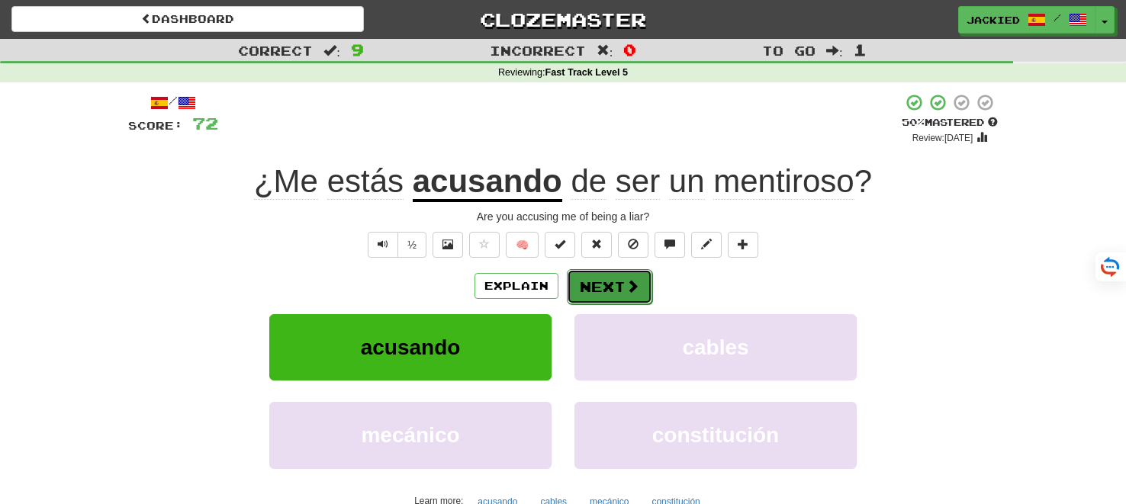
click at [603, 281] on button "Next" at bounding box center [609, 286] width 85 height 35
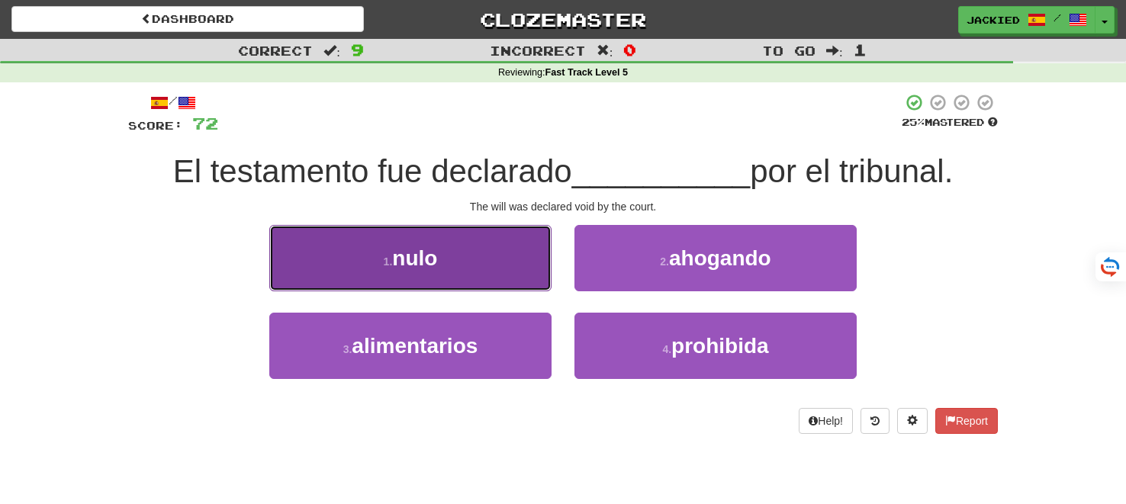
click at [526, 282] on button "1 . nulo" at bounding box center [410, 258] width 282 height 66
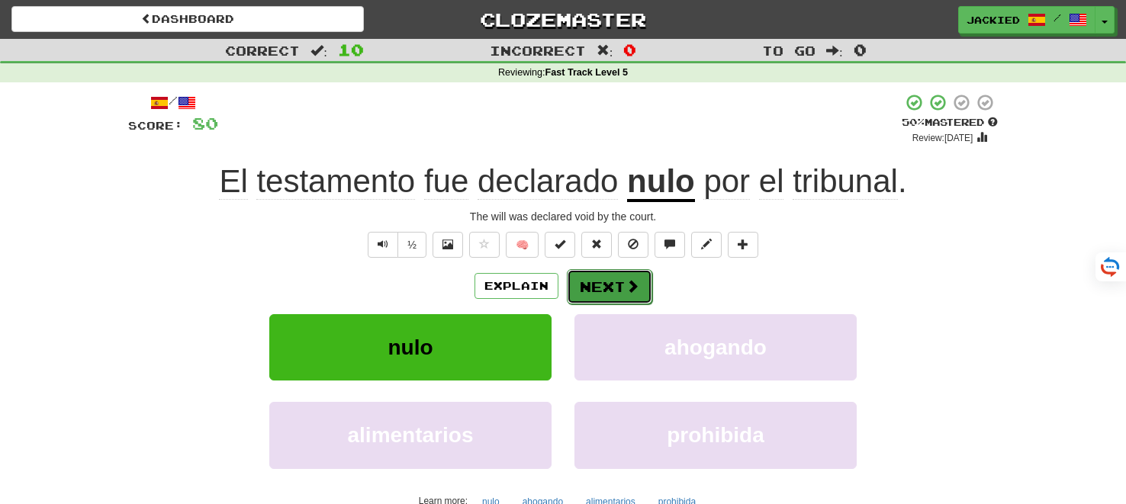
click at [585, 278] on button "Next" at bounding box center [609, 286] width 85 height 35
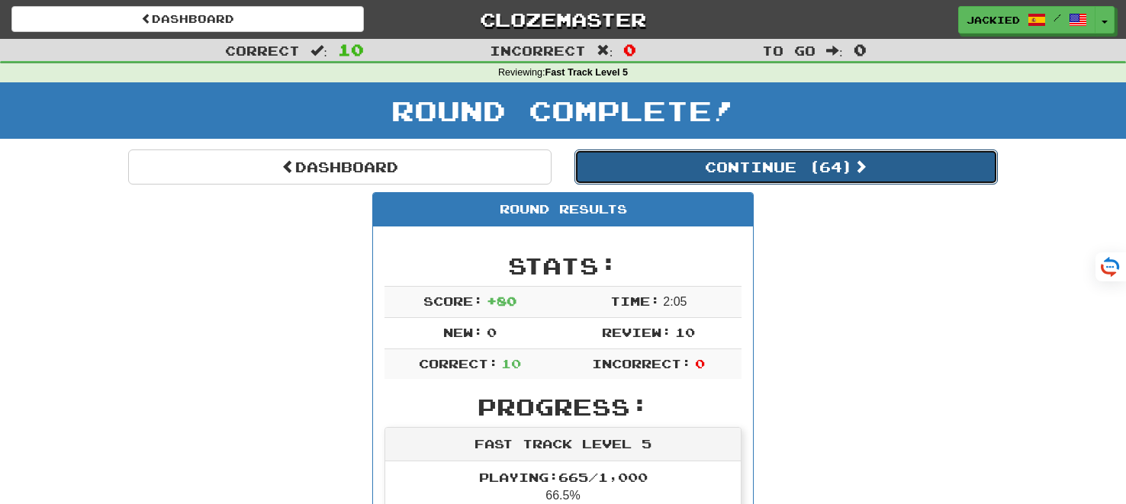
click at [713, 167] on button "Continue ( 64 )" at bounding box center [786, 167] width 423 height 35
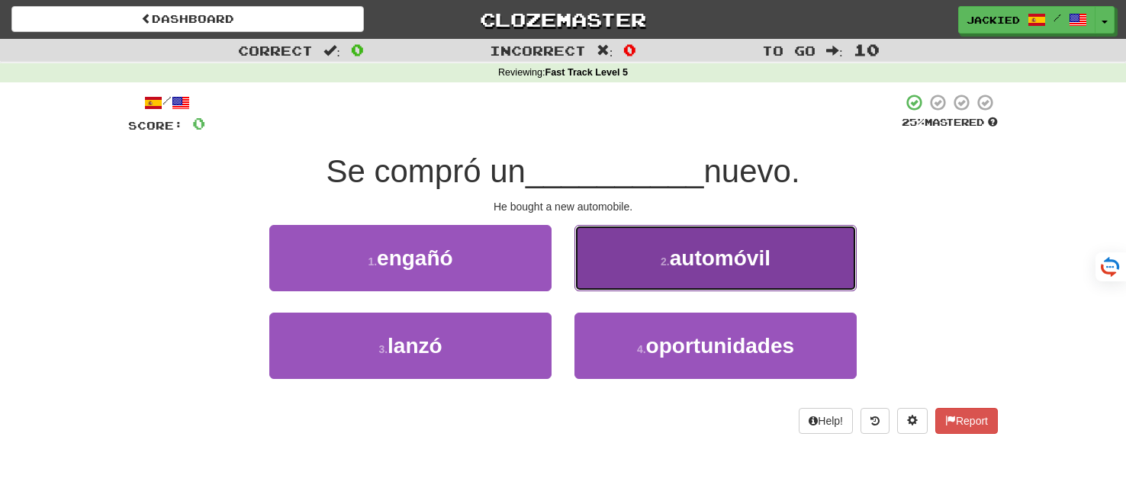
click at [680, 256] on span "automóvil" at bounding box center [720, 258] width 101 height 24
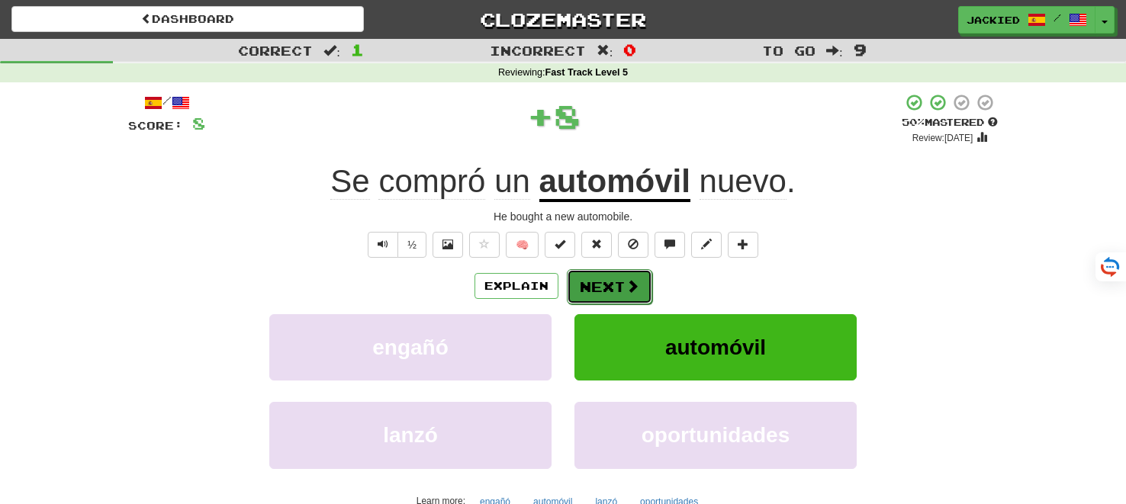
click at [614, 279] on button "Next" at bounding box center [609, 286] width 85 height 35
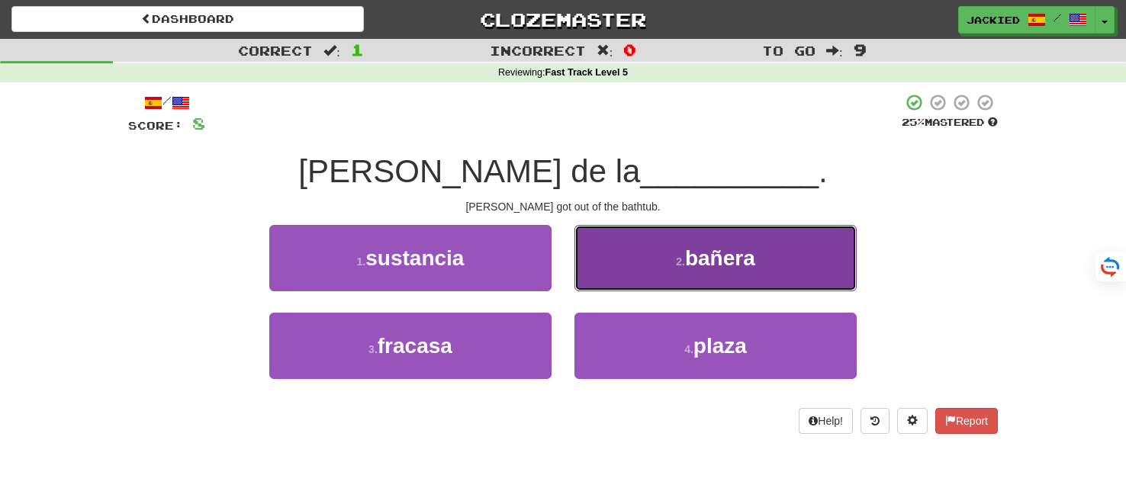
click at [669, 251] on button "2 . bañera" at bounding box center [716, 258] width 282 height 66
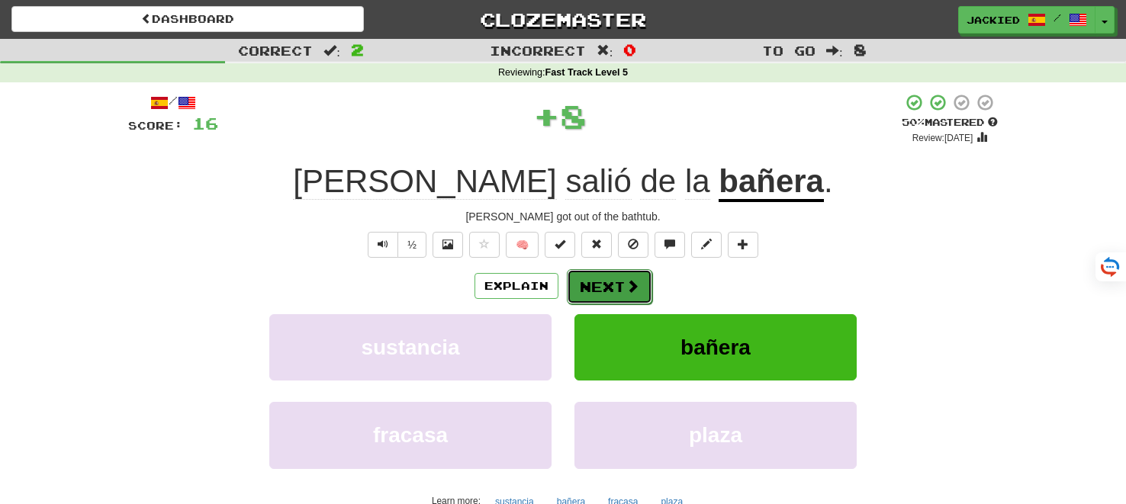
click at [612, 283] on button "Next" at bounding box center [609, 286] width 85 height 35
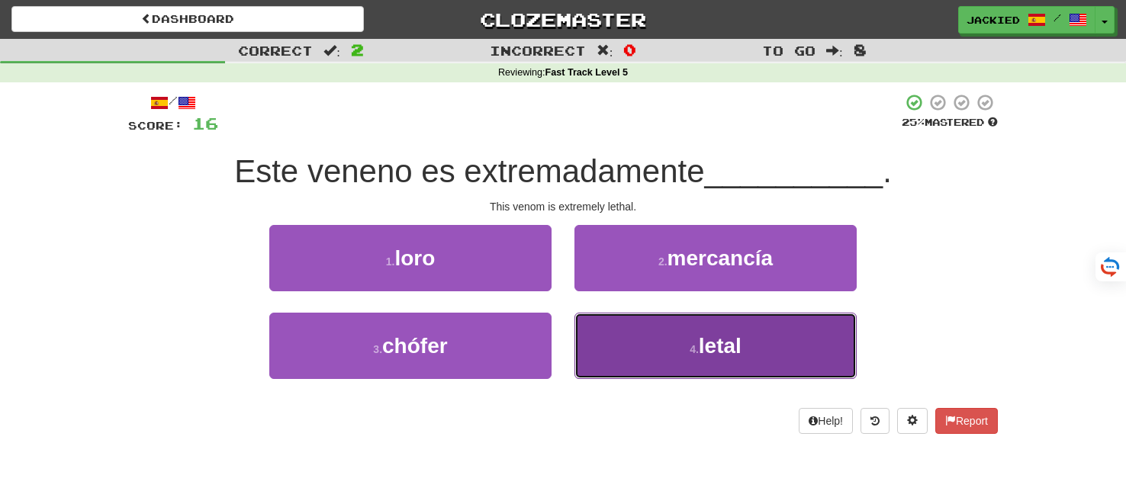
click at [741, 339] on span "letal" at bounding box center [720, 346] width 43 height 24
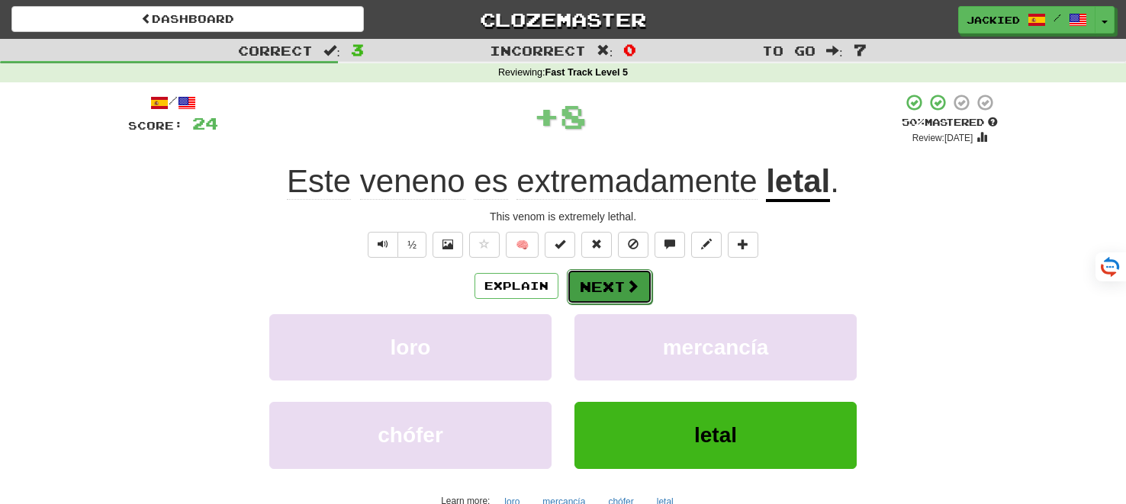
click at [626, 291] on span at bounding box center [633, 286] width 14 height 14
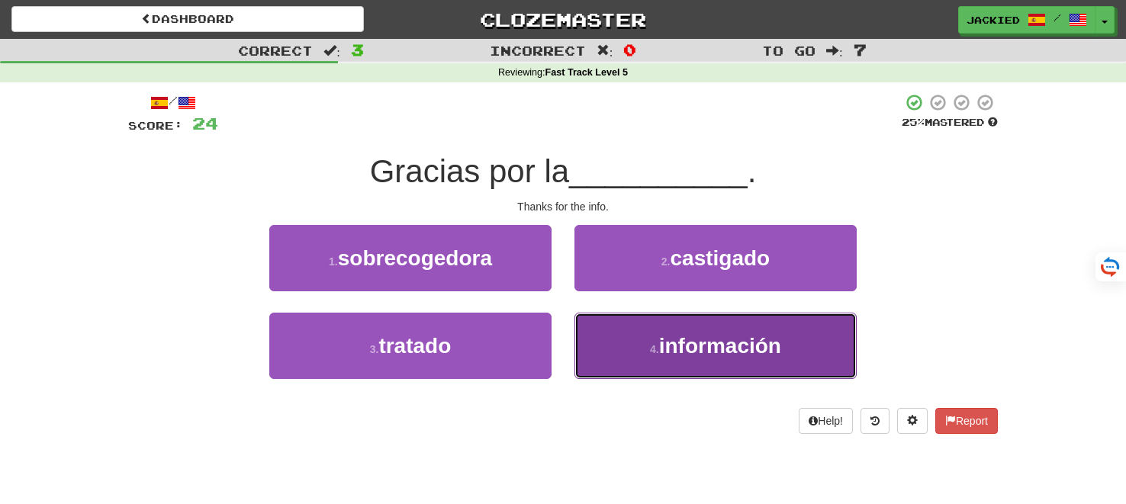
click at [638, 331] on button "4 . información" at bounding box center [716, 346] width 282 height 66
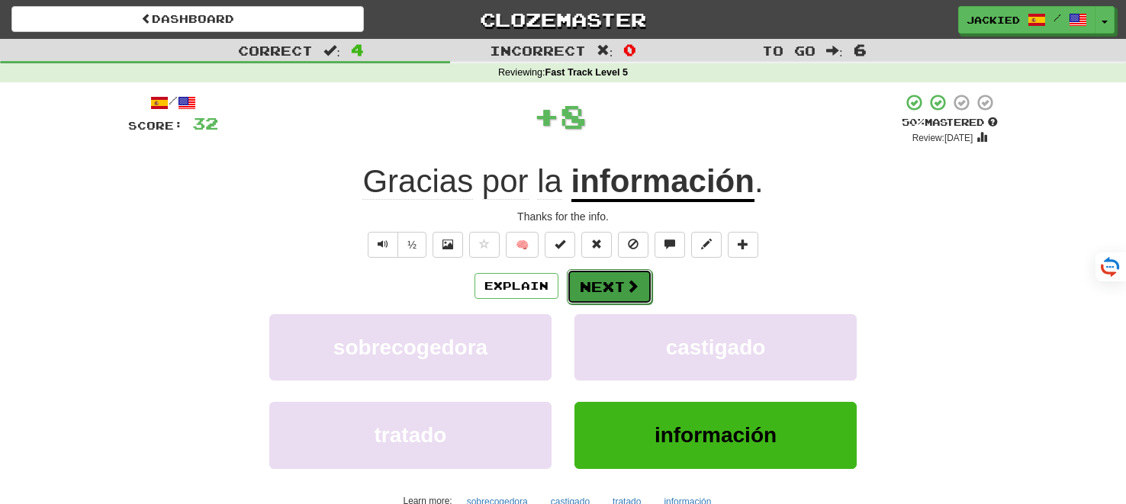
click at [596, 289] on button "Next" at bounding box center [609, 286] width 85 height 35
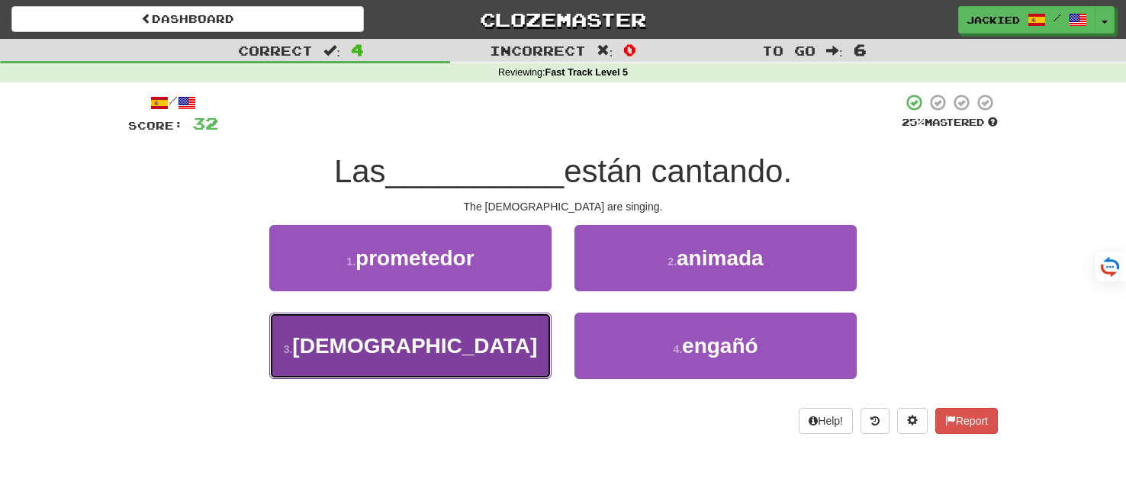
click at [472, 332] on button "3 . monjas" at bounding box center [410, 346] width 282 height 66
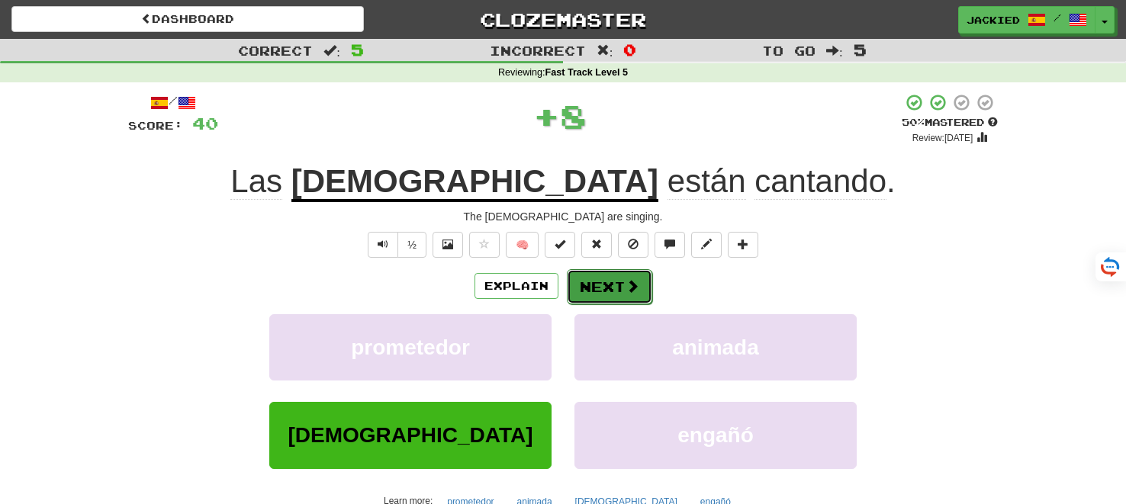
click at [609, 285] on button "Next" at bounding box center [609, 286] width 85 height 35
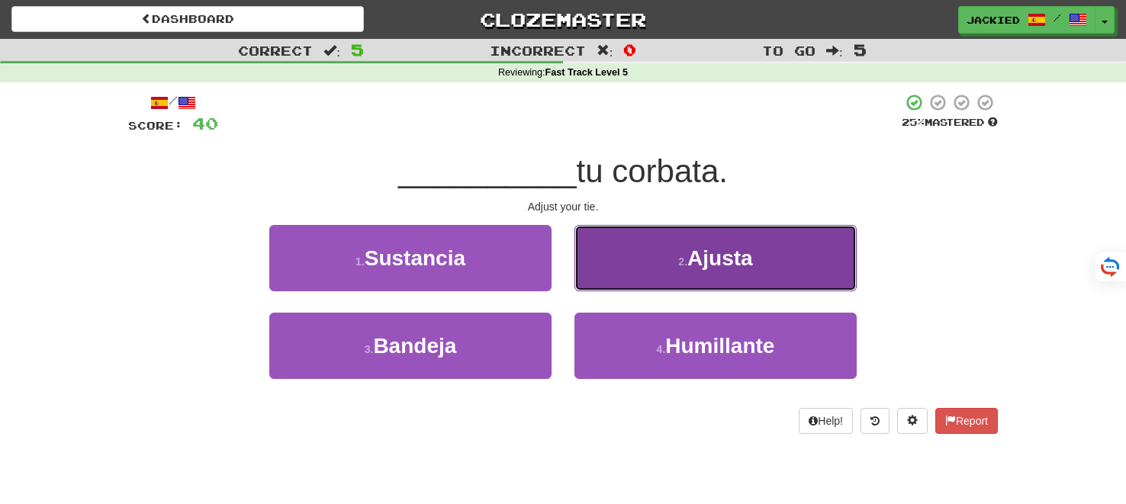
click at [738, 248] on span "Ajusta" at bounding box center [720, 258] width 66 height 24
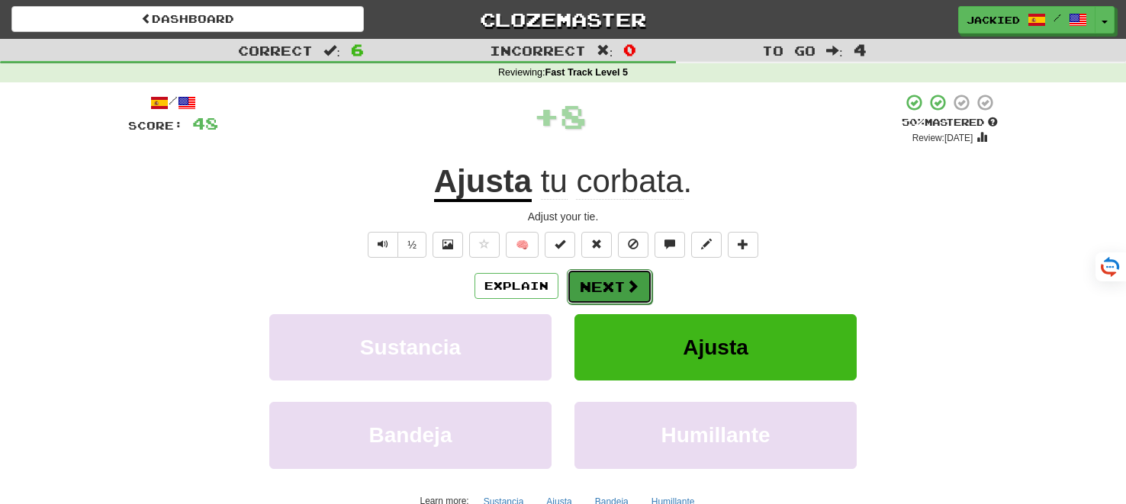
click at [599, 283] on button "Next" at bounding box center [609, 286] width 85 height 35
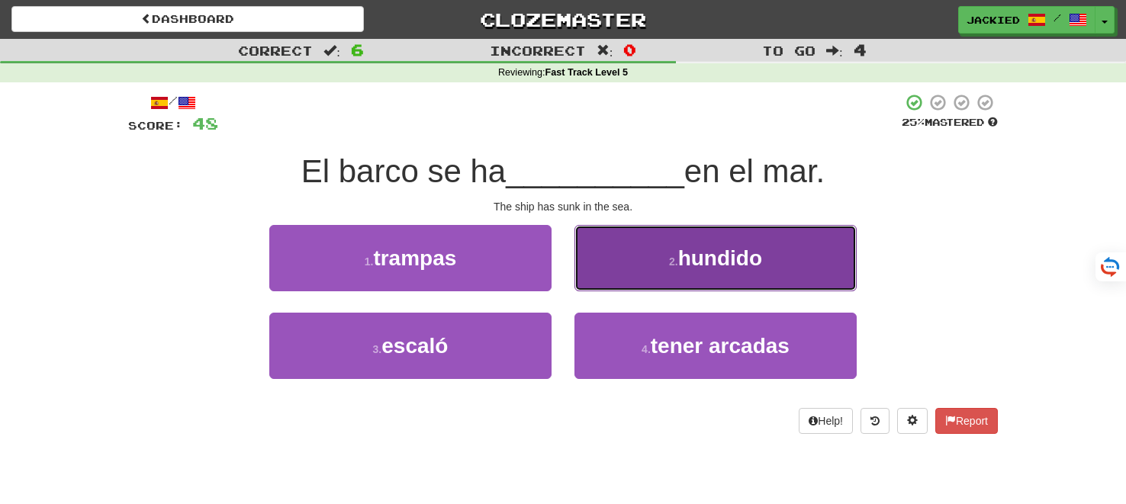
click at [819, 235] on button "2 . hundido" at bounding box center [716, 258] width 282 height 66
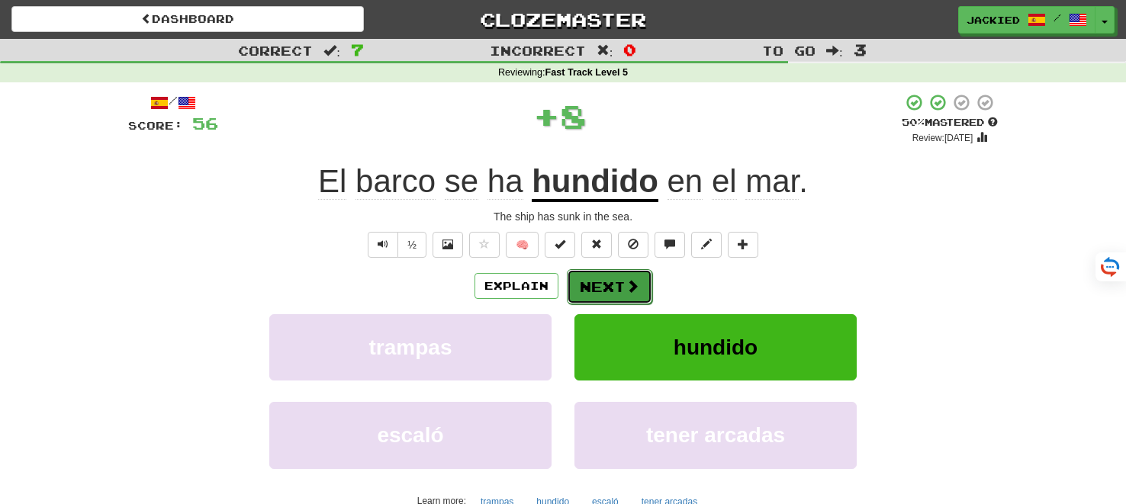
click at [601, 279] on button "Next" at bounding box center [609, 286] width 85 height 35
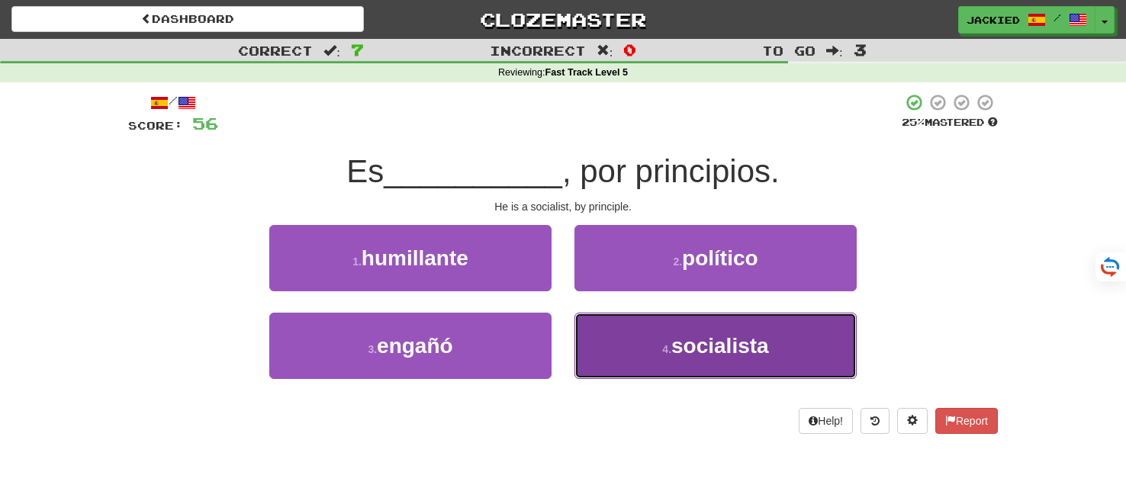
click at [635, 330] on button "4 . socialista" at bounding box center [716, 346] width 282 height 66
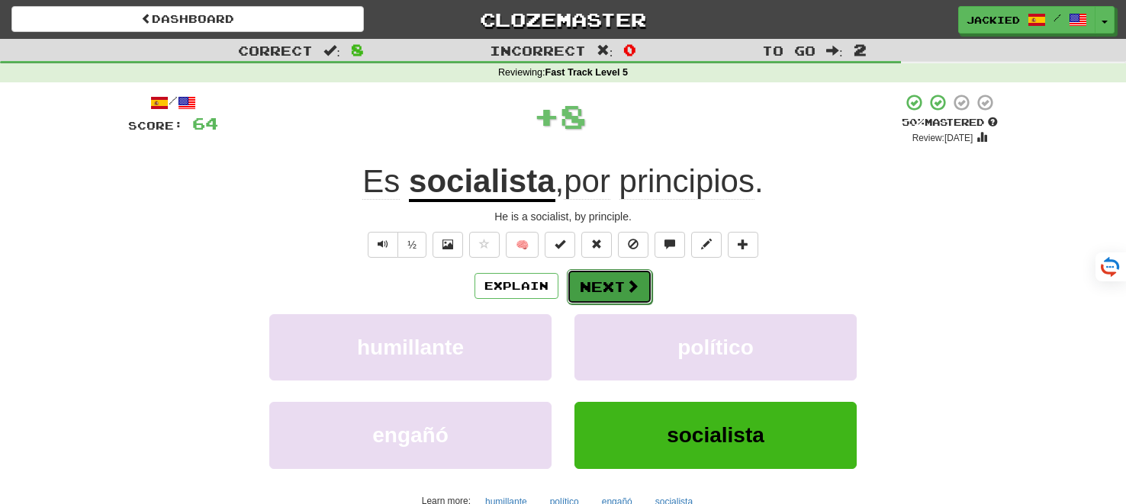
click at [603, 298] on button "Next" at bounding box center [609, 286] width 85 height 35
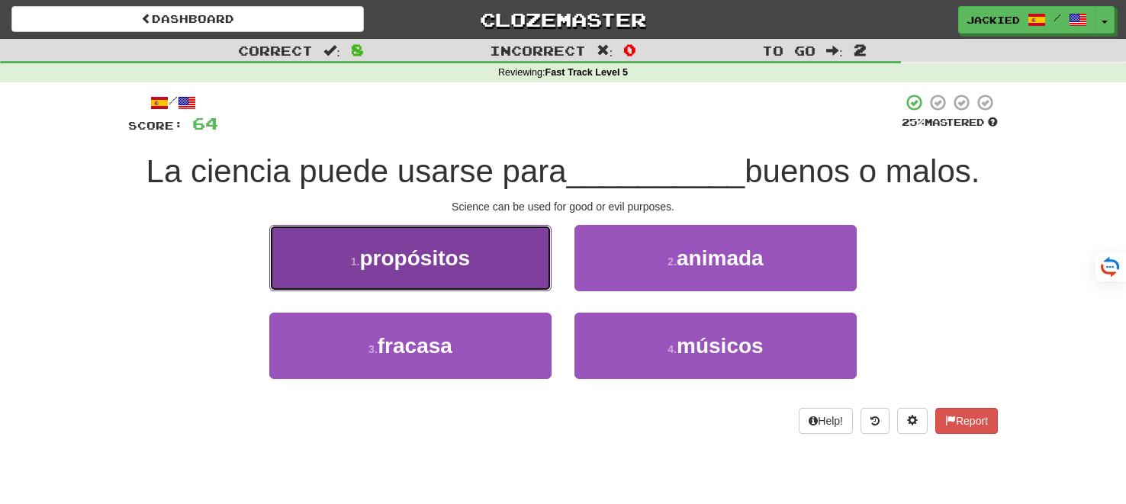
click at [478, 283] on button "1 . propósitos" at bounding box center [410, 258] width 282 height 66
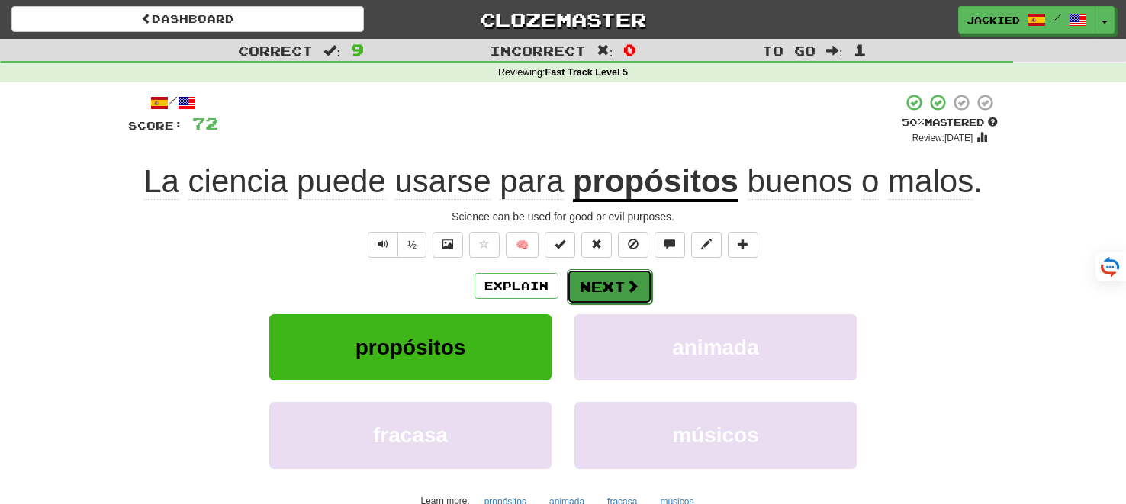
click at [595, 288] on button "Next" at bounding box center [609, 286] width 85 height 35
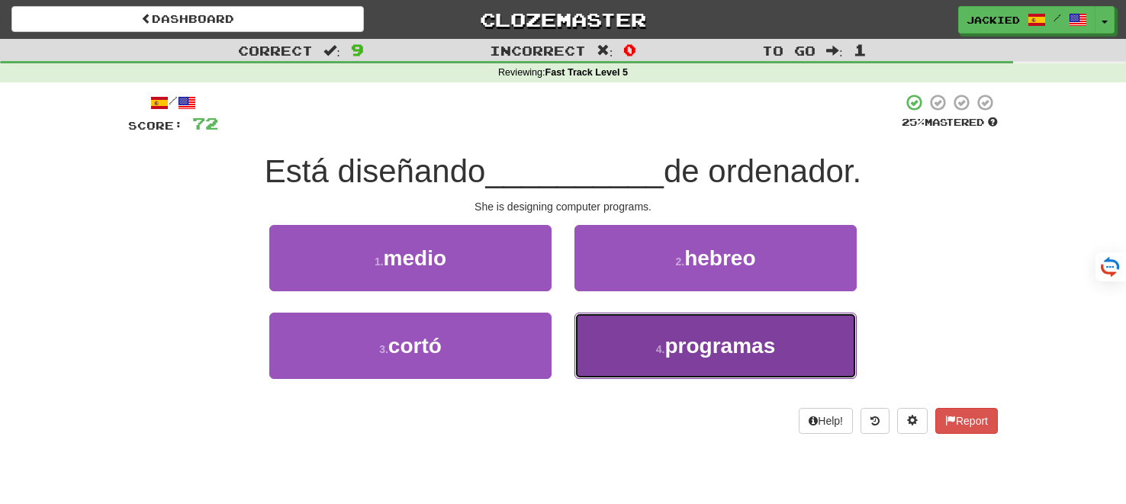
click at [622, 338] on button "4 . programas" at bounding box center [716, 346] width 282 height 66
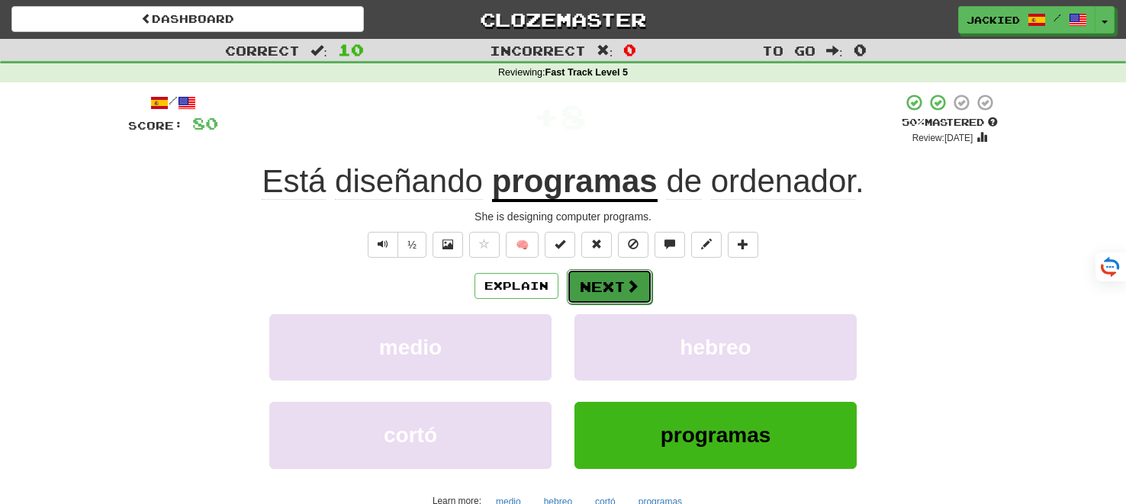
click at [588, 285] on button "Next" at bounding box center [609, 286] width 85 height 35
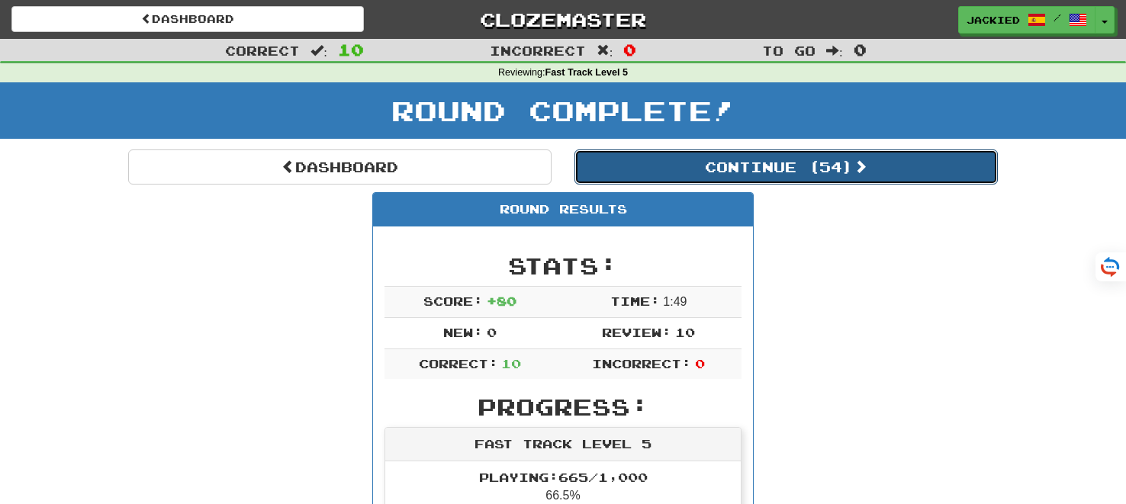
click at [758, 170] on button "Continue ( 54 )" at bounding box center [786, 167] width 423 height 35
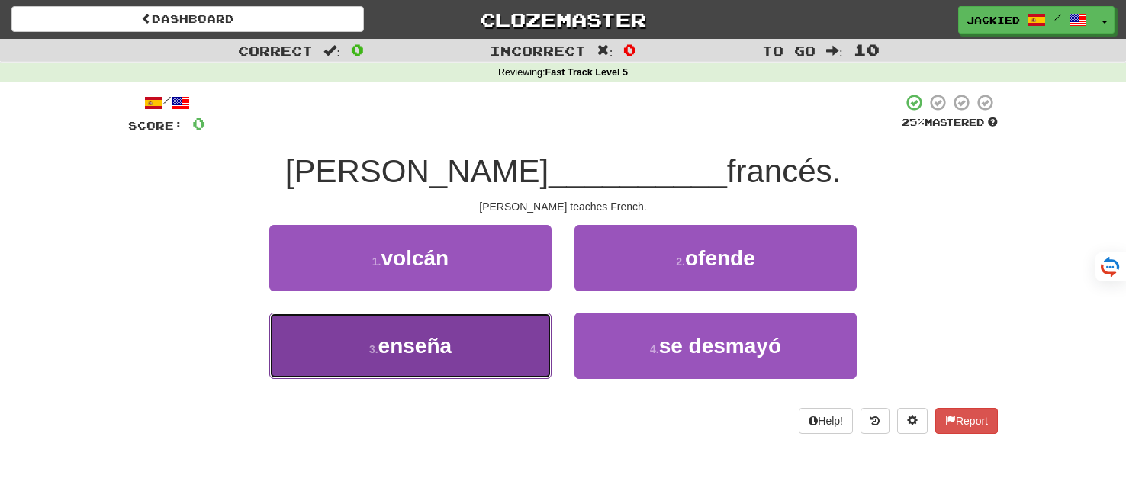
click at [423, 350] on span "enseña" at bounding box center [415, 346] width 74 height 24
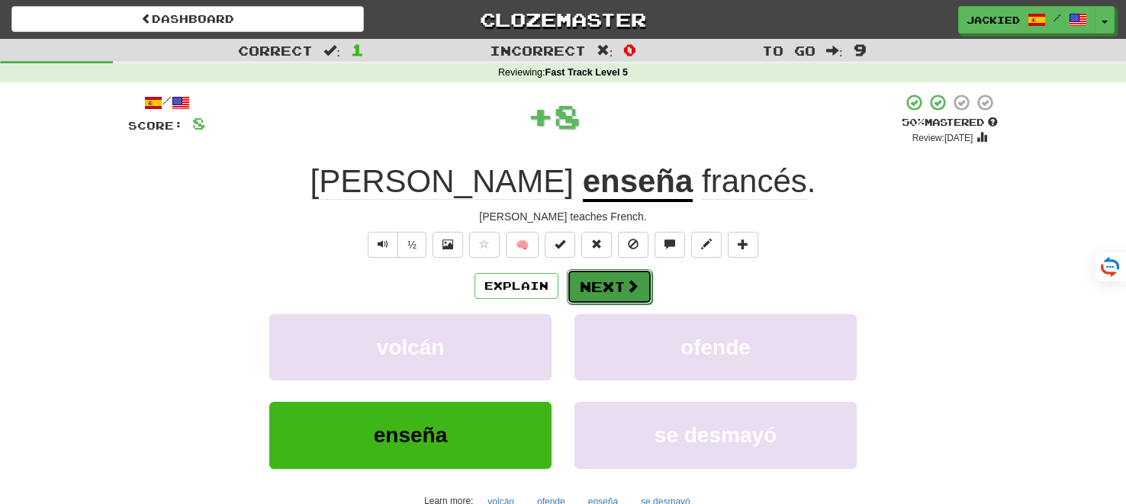
click at [590, 286] on button "Next" at bounding box center [609, 286] width 85 height 35
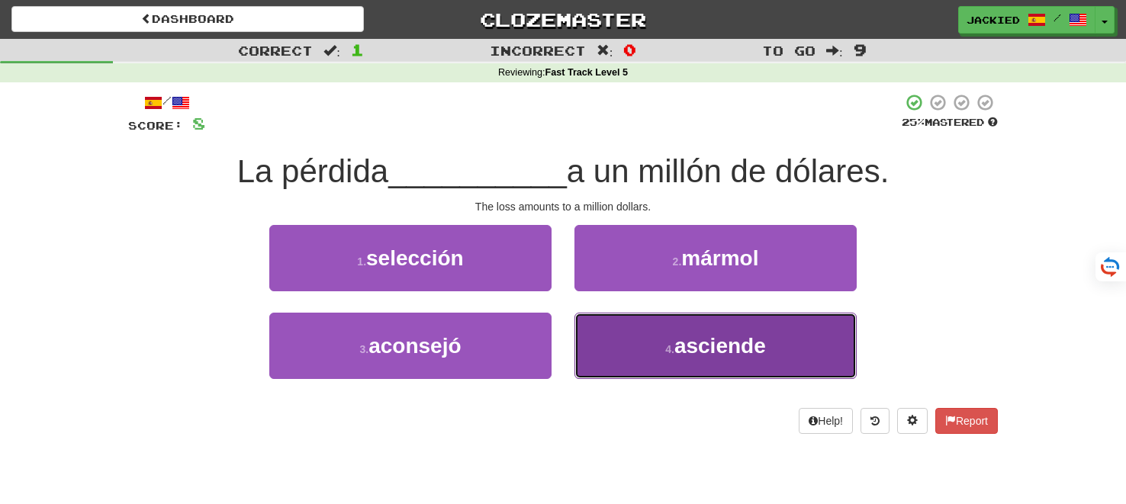
click at [796, 320] on button "4 . asciende" at bounding box center [716, 346] width 282 height 66
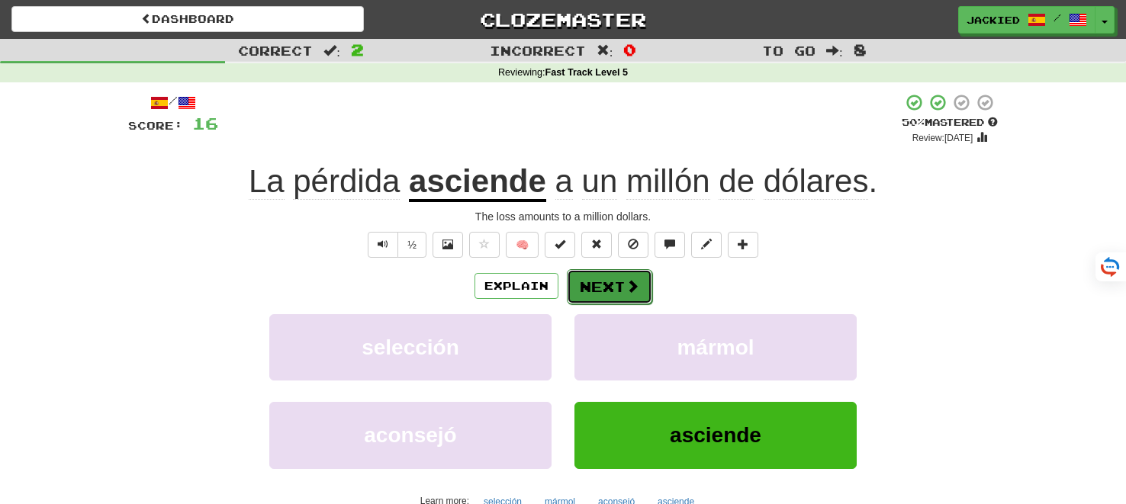
click at [603, 280] on button "Next" at bounding box center [609, 286] width 85 height 35
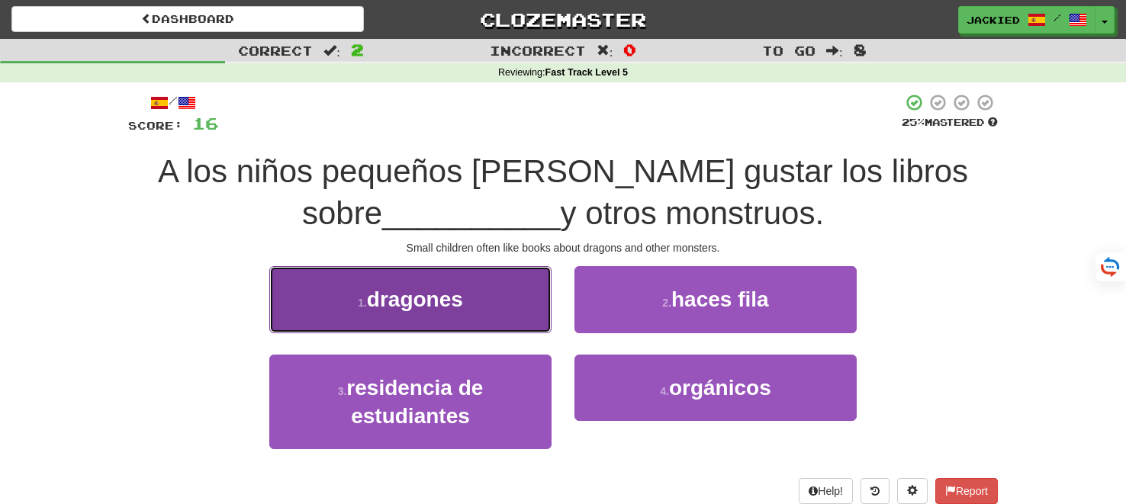
click at [515, 311] on button "1 . dragones" at bounding box center [410, 299] width 282 height 66
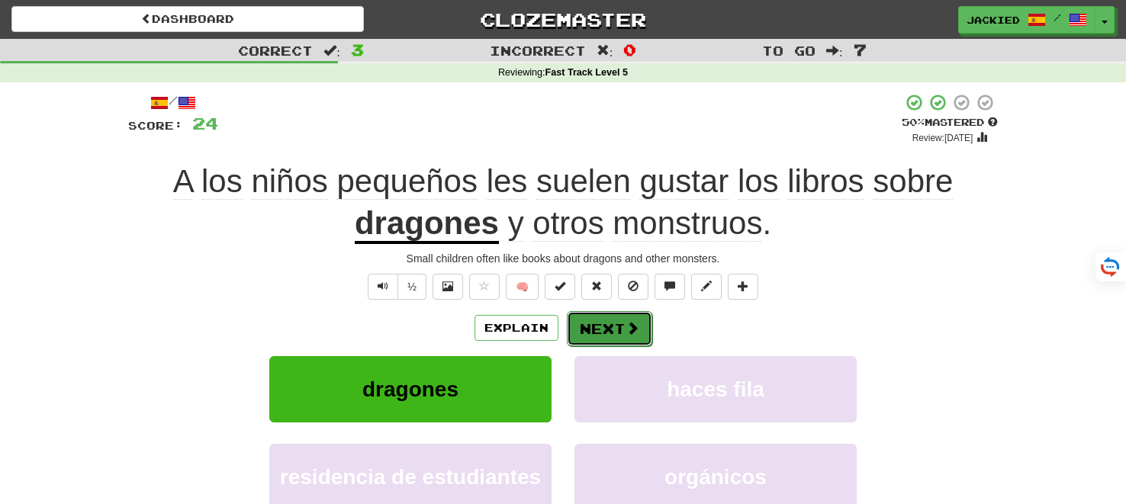
click at [600, 323] on button "Next" at bounding box center [609, 328] width 85 height 35
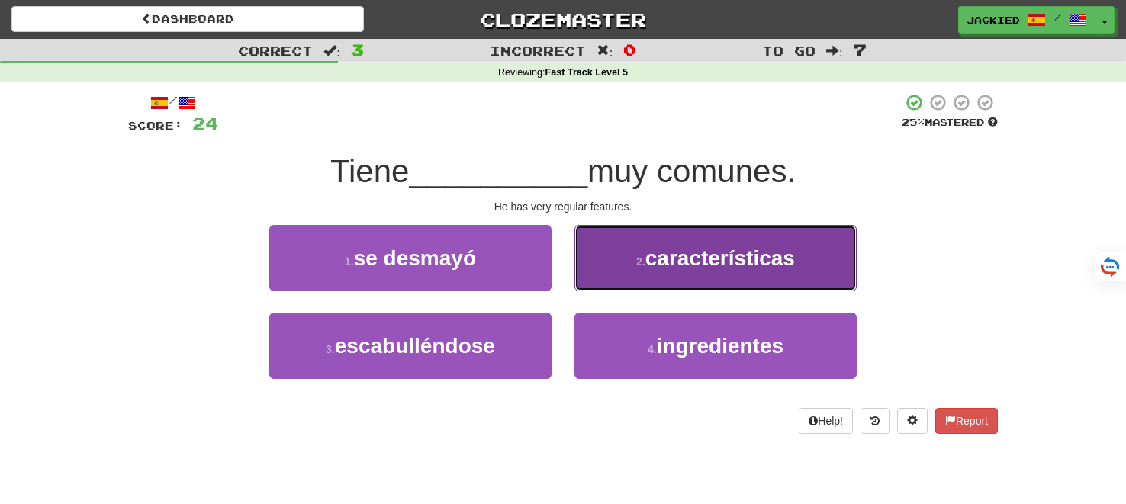
click at [844, 246] on button "2 . características" at bounding box center [716, 258] width 282 height 66
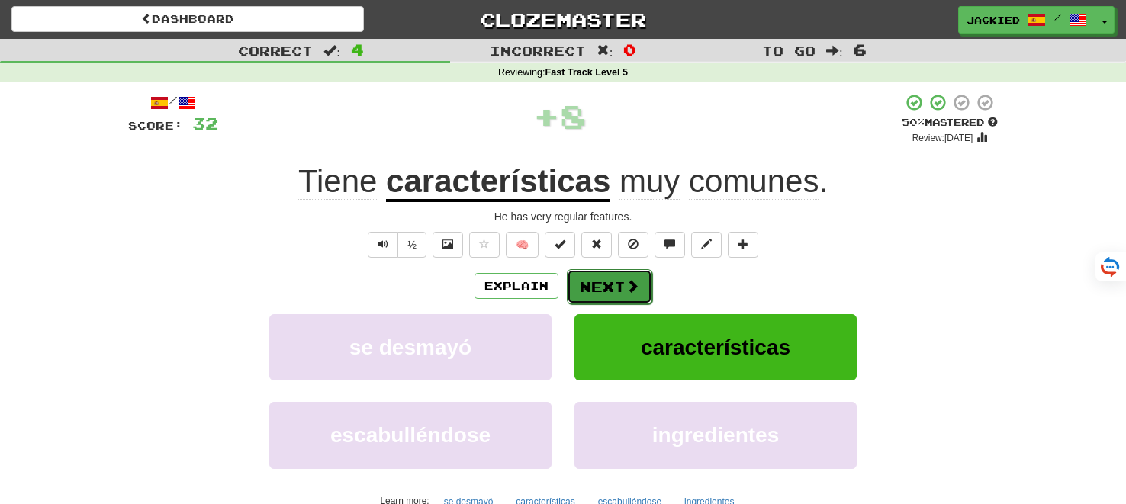
click at [594, 296] on button "Next" at bounding box center [609, 286] width 85 height 35
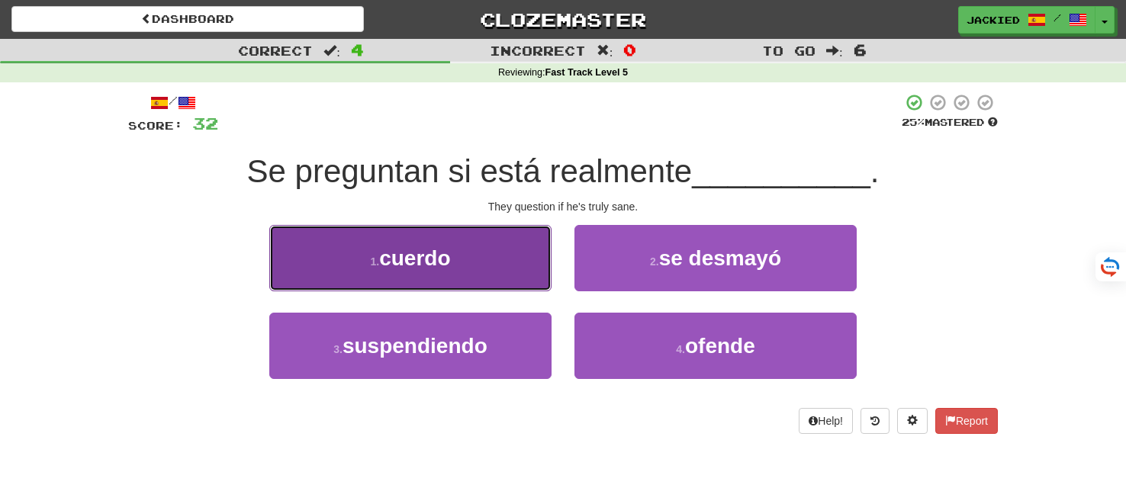
click at [460, 257] on button "1 . cuerdo" at bounding box center [410, 258] width 282 height 66
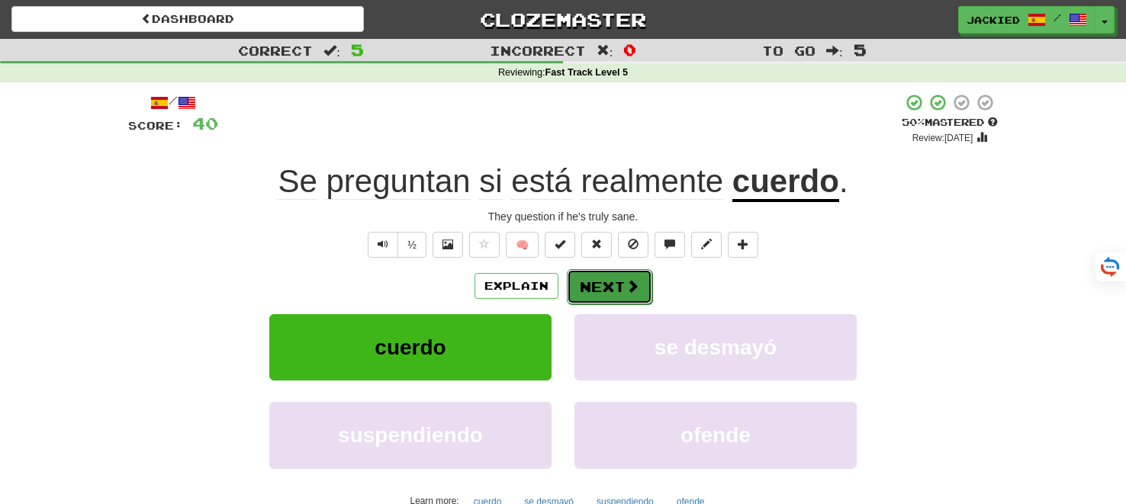
click at [591, 278] on button "Next" at bounding box center [609, 286] width 85 height 35
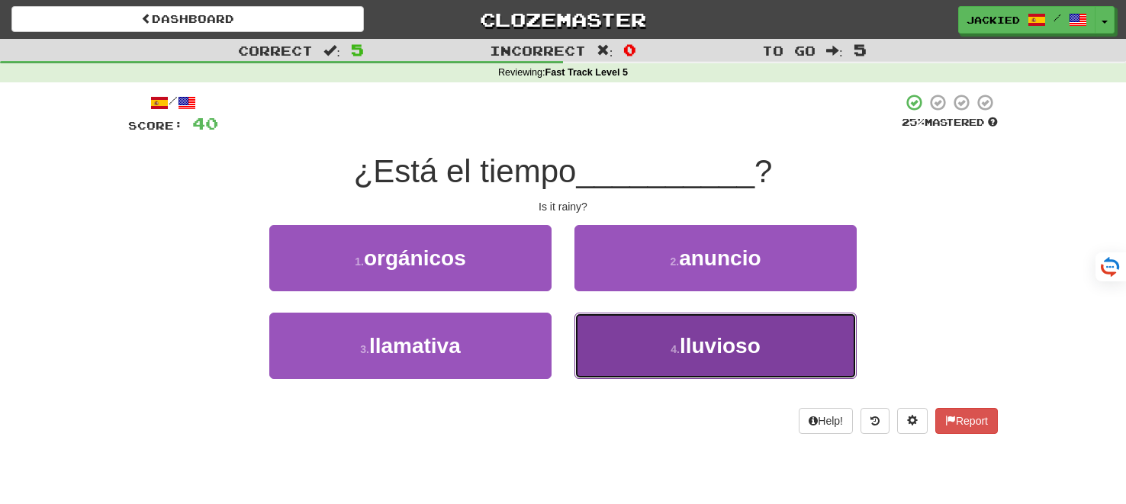
click at [699, 330] on button "4 . lluvioso" at bounding box center [716, 346] width 282 height 66
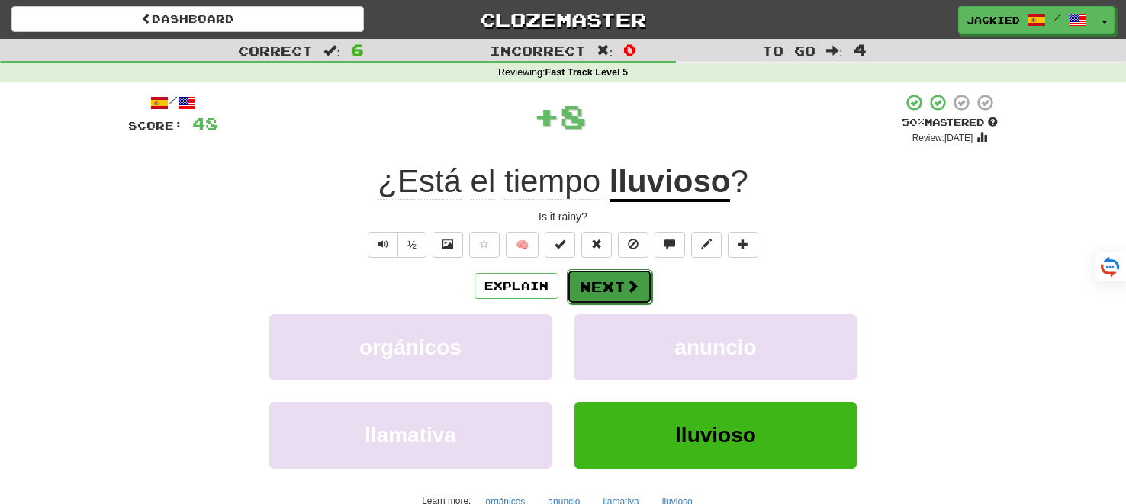
click at [597, 297] on button "Next" at bounding box center [609, 286] width 85 height 35
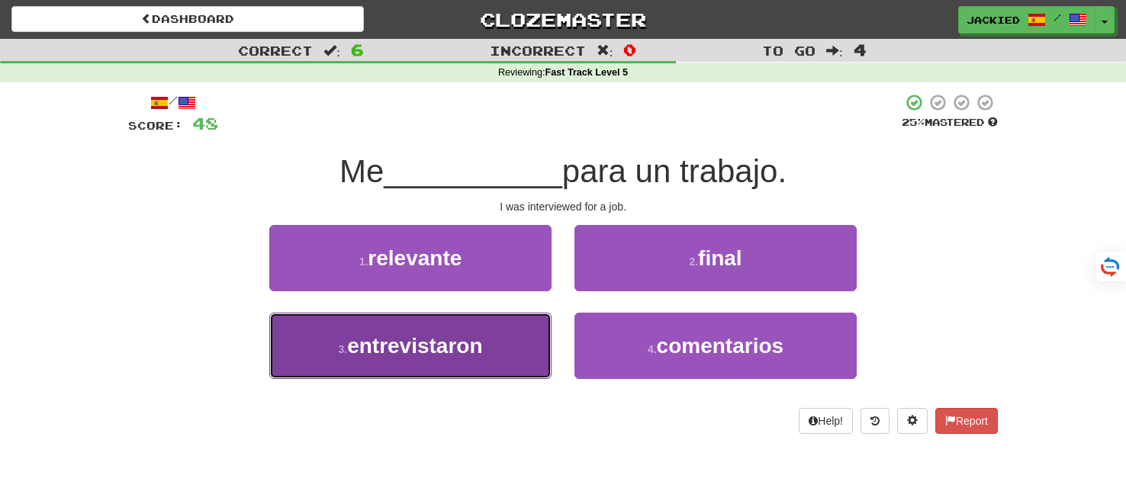
click at [527, 340] on button "3 . entrevistaron" at bounding box center [410, 346] width 282 height 66
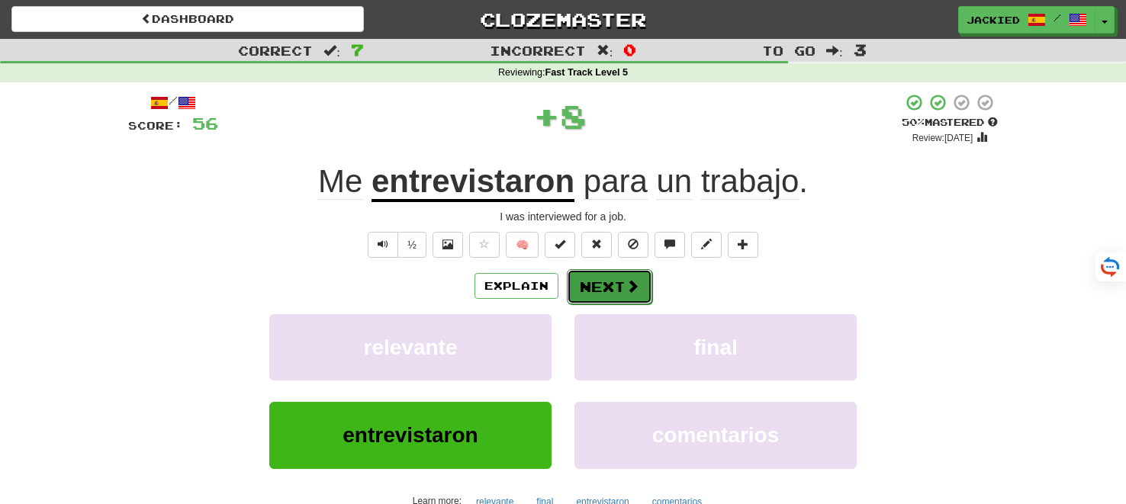
click at [600, 282] on button "Next" at bounding box center [609, 286] width 85 height 35
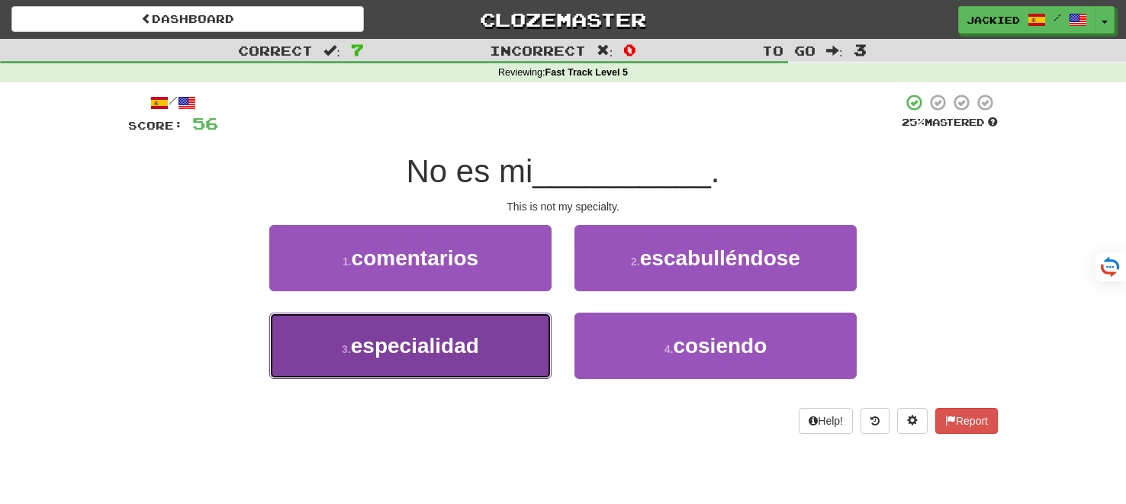
click at [491, 333] on button "3 . especialidad" at bounding box center [410, 346] width 282 height 66
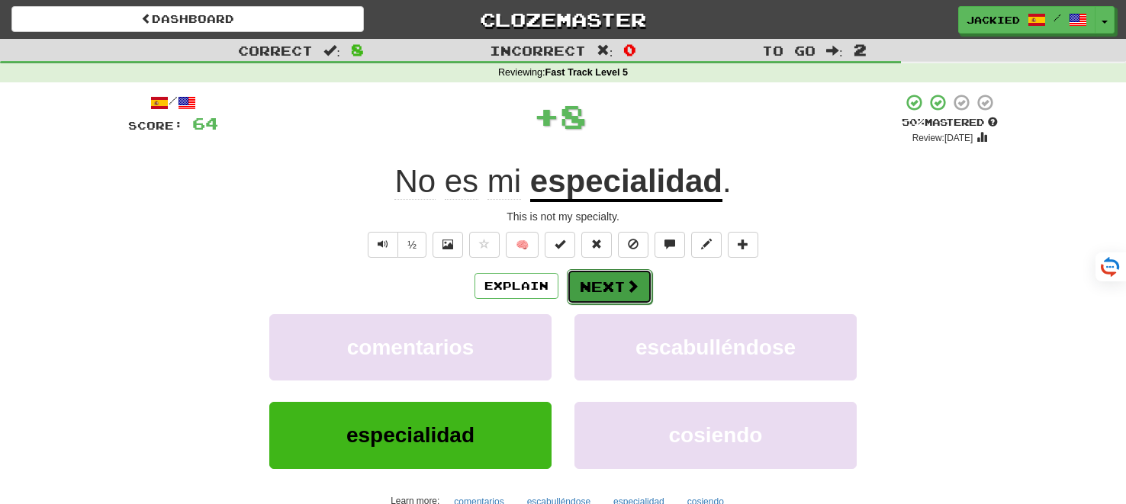
click at [600, 291] on button "Next" at bounding box center [609, 286] width 85 height 35
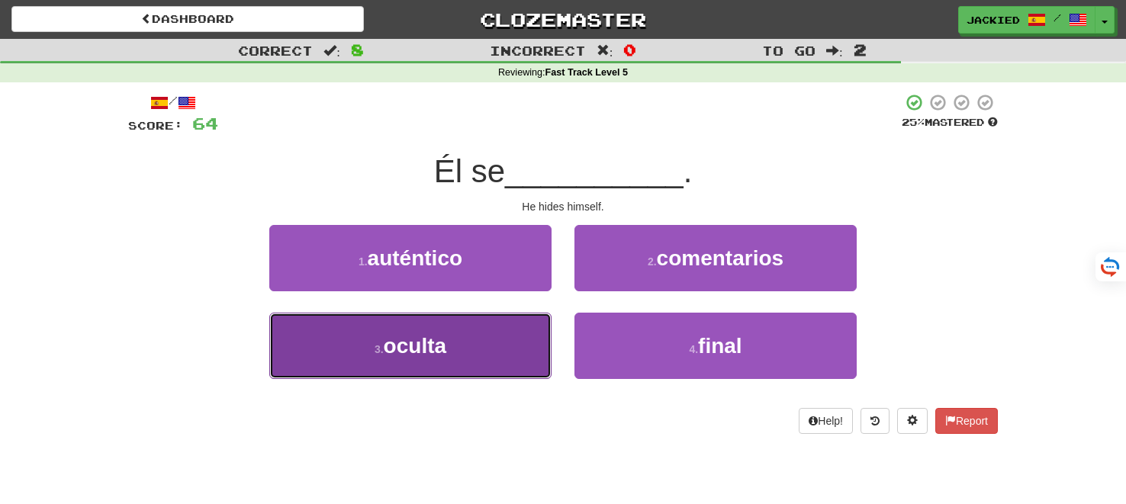
click at [494, 340] on button "3 . oculta" at bounding box center [410, 346] width 282 height 66
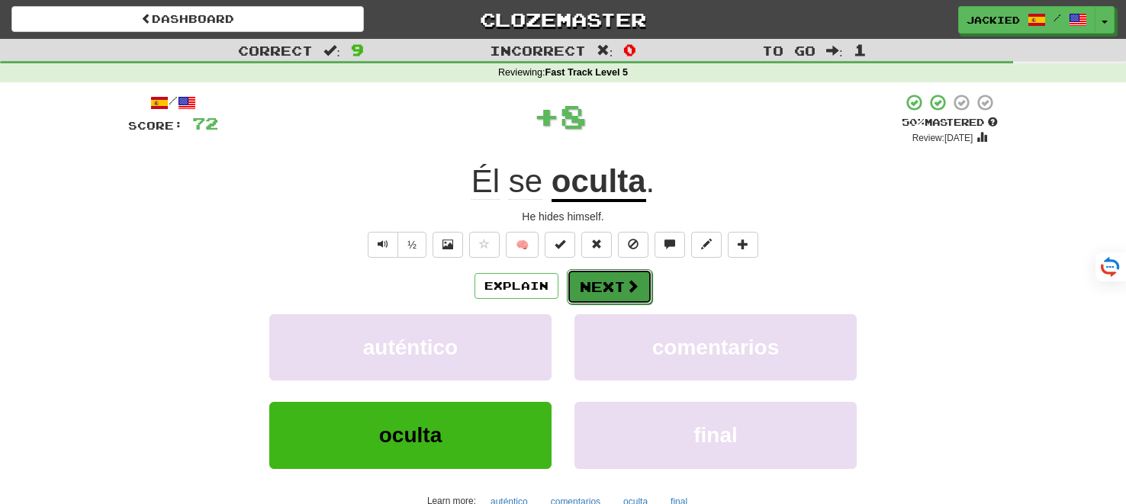
click at [600, 290] on button "Next" at bounding box center [609, 286] width 85 height 35
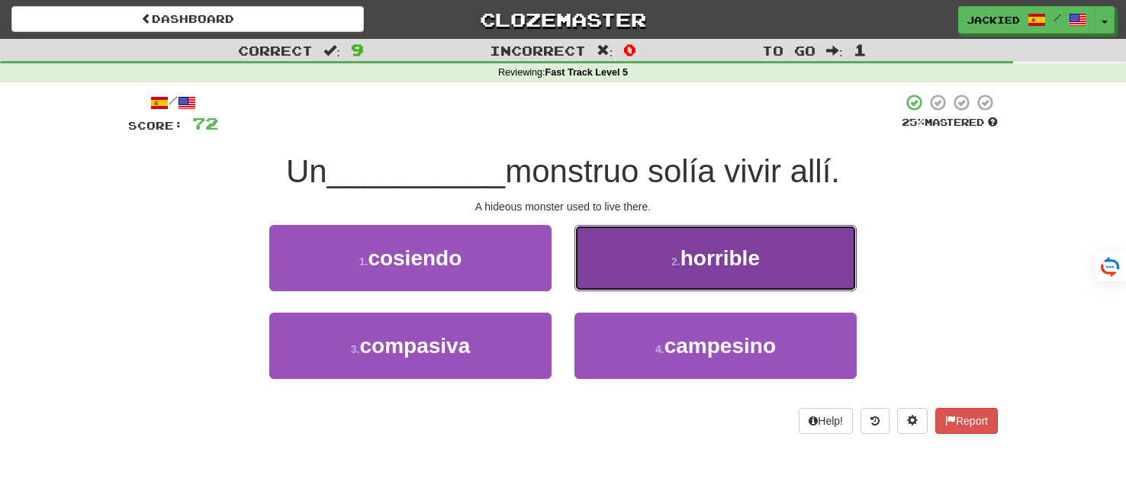
click at [632, 259] on button "2 . horrible" at bounding box center [716, 258] width 282 height 66
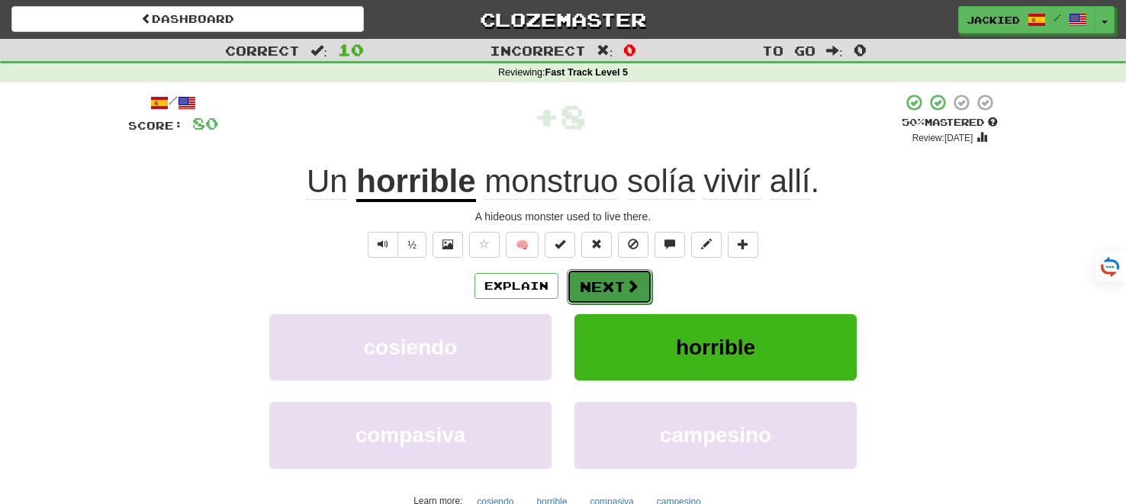
click at [603, 284] on button "Next" at bounding box center [609, 286] width 85 height 35
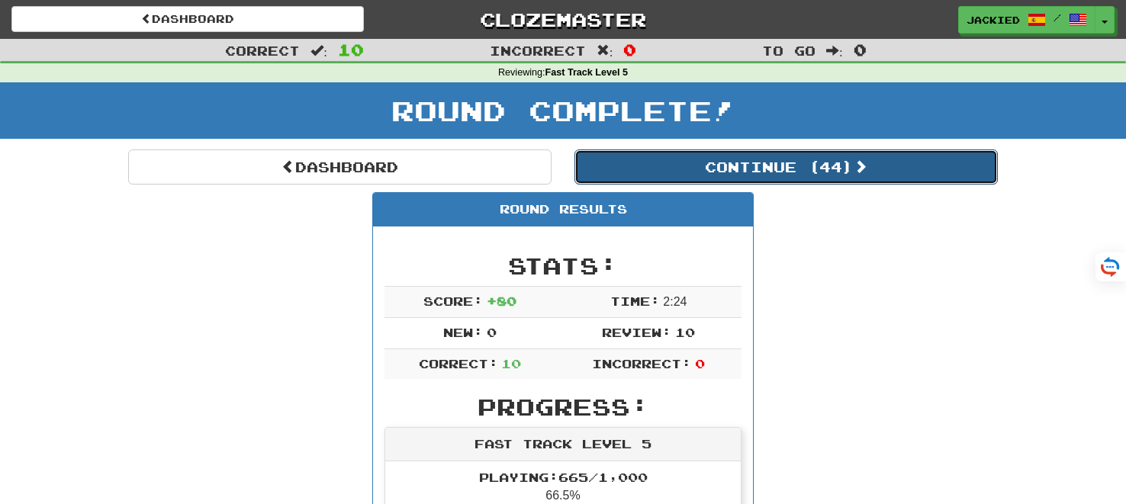
click at [771, 164] on button "Continue ( 44 )" at bounding box center [786, 167] width 423 height 35
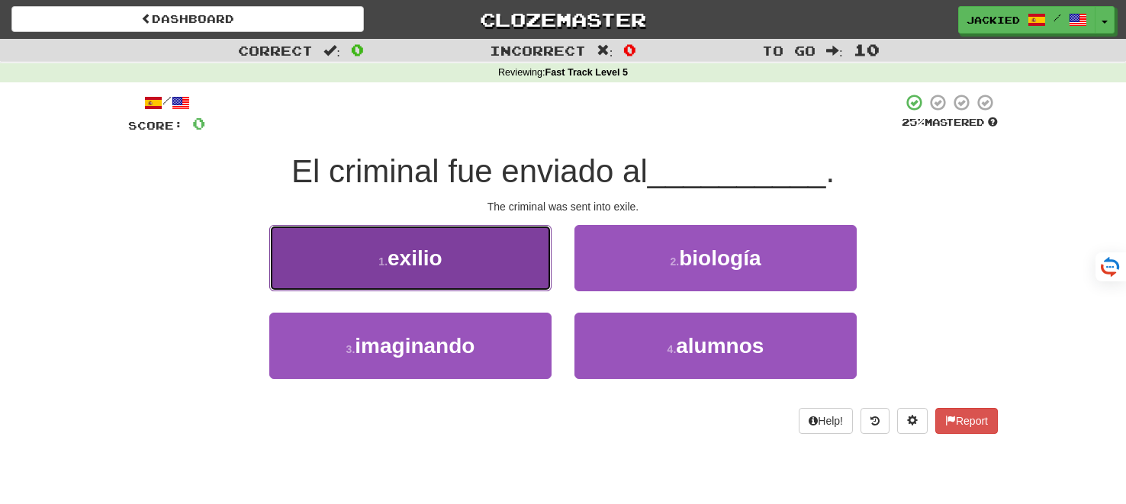
click at [497, 266] on button "1 . exilio" at bounding box center [410, 258] width 282 height 66
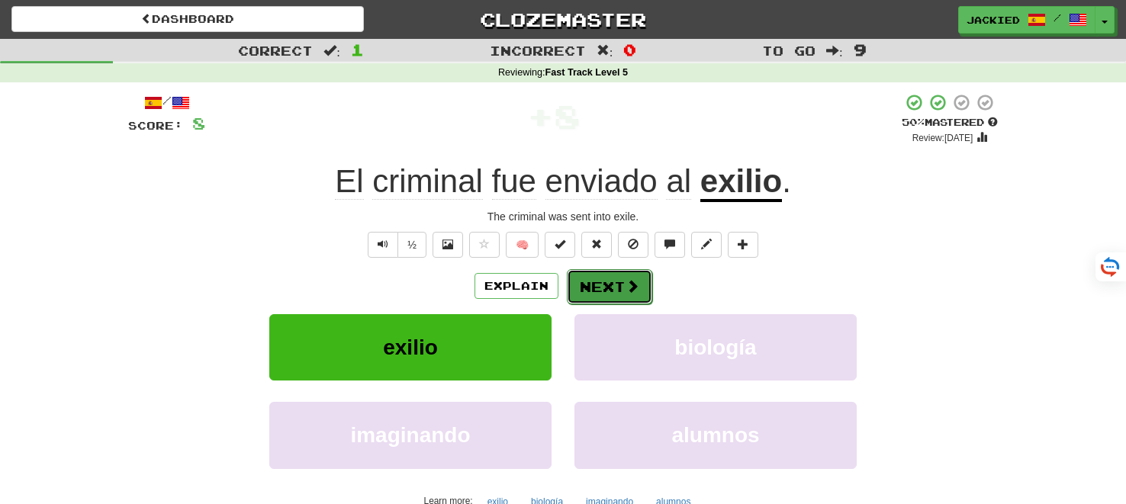
click at [597, 284] on button "Next" at bounding box center [609, 286] width 85 height 35
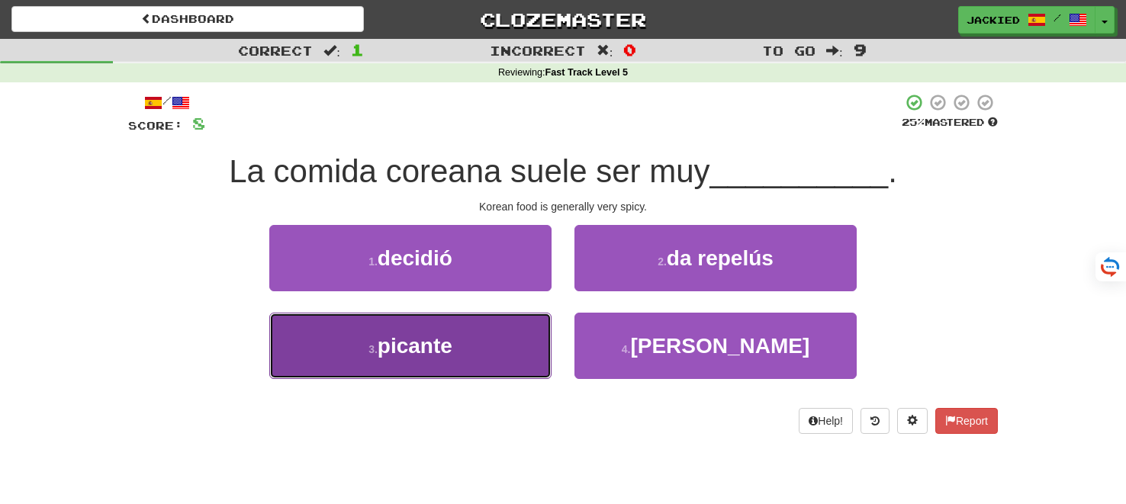
click at [443, 336] on span "picante" at bounding box center [415, 346] width 75 height 24
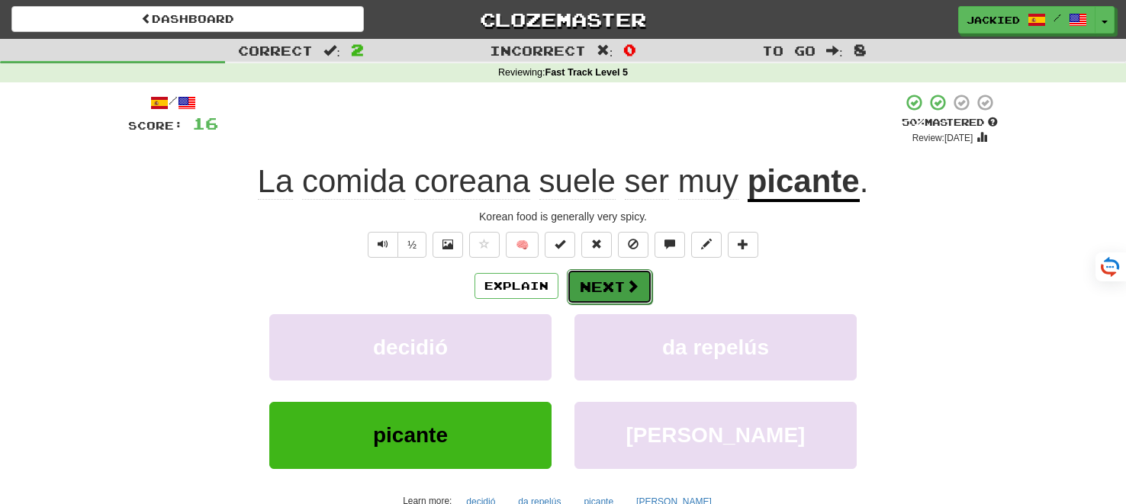
click at [603, 290] on button "Next" at bounding box center [609, 286] width 85 height 35
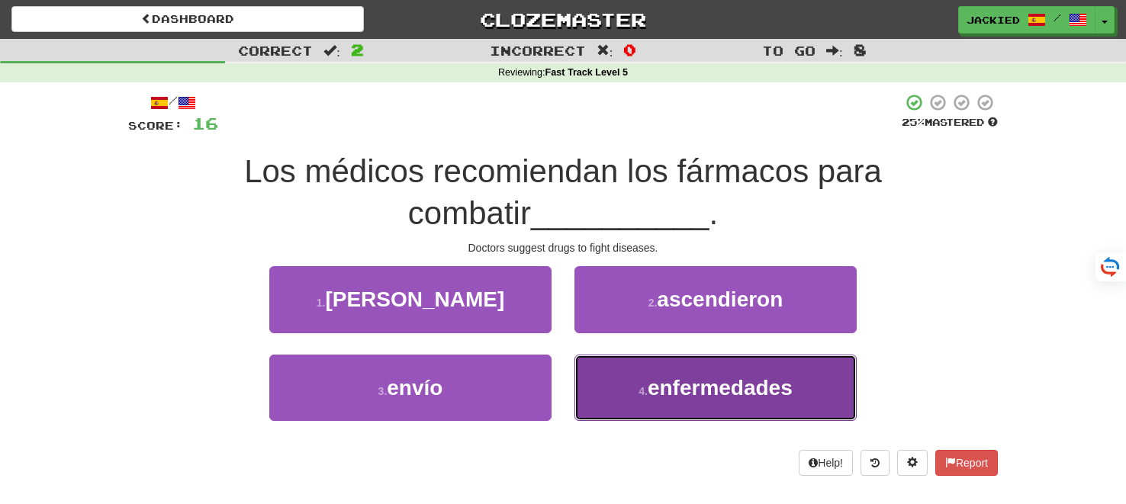
click at [653, 397] on span "enfermedades" at bounding box center [720, 388] width 145 height 24
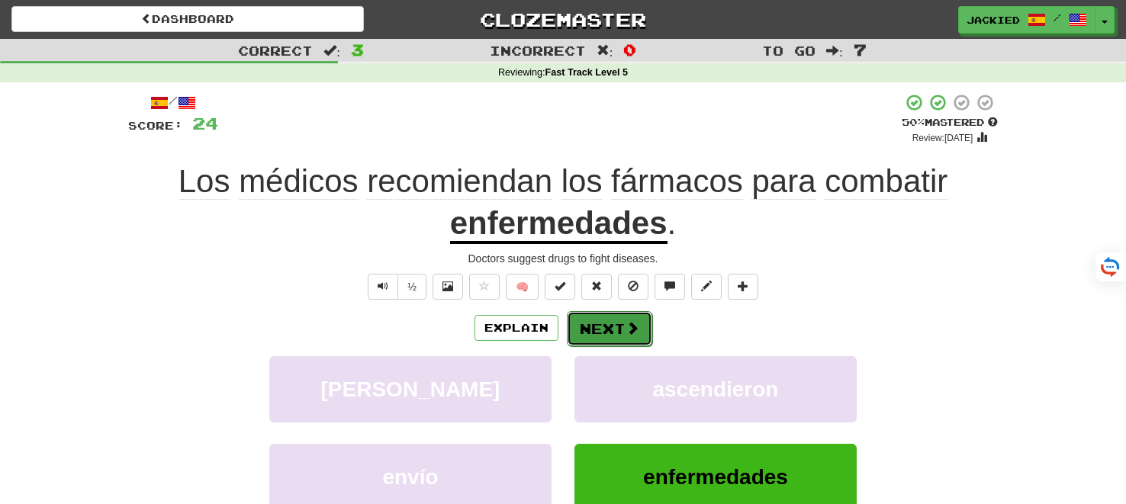
click at [603, 336] on button "Next" at bounding box center [609, 328] width 85 height 35
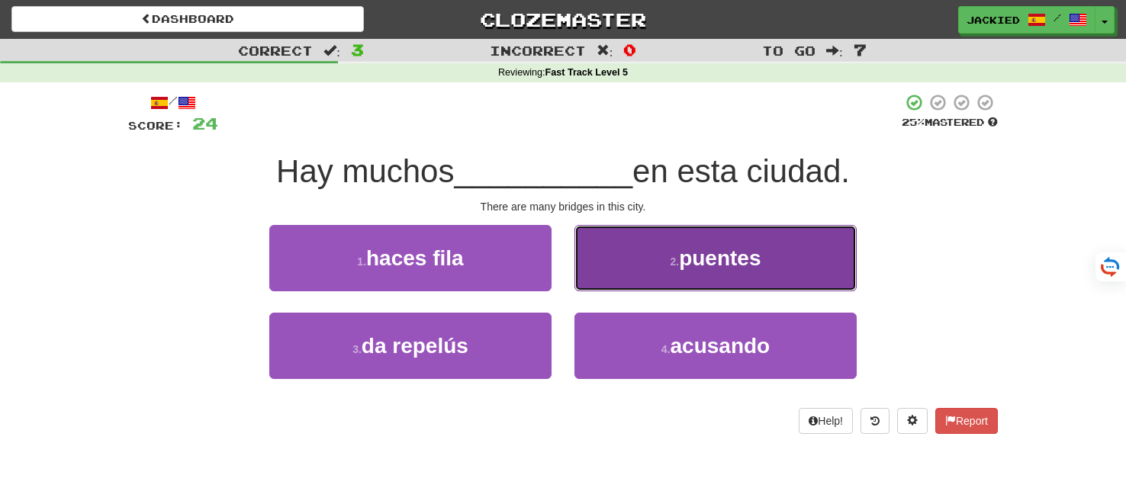
click at [682, 256] on span "puentes" at bounding box center [720, 258] width 82 height 24
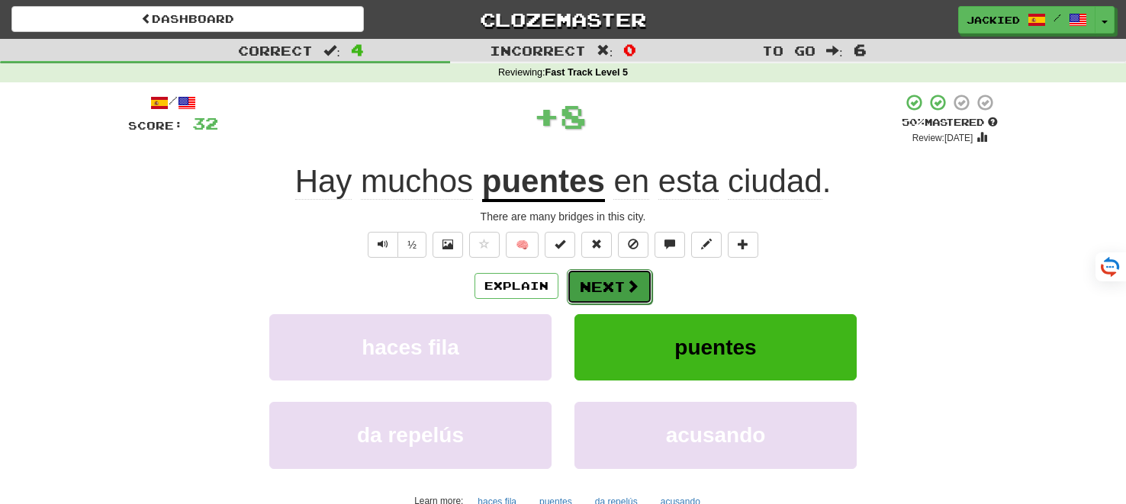
click at [611, 286] on button "Next" at bounding box center [609, 286] width 85 height 35
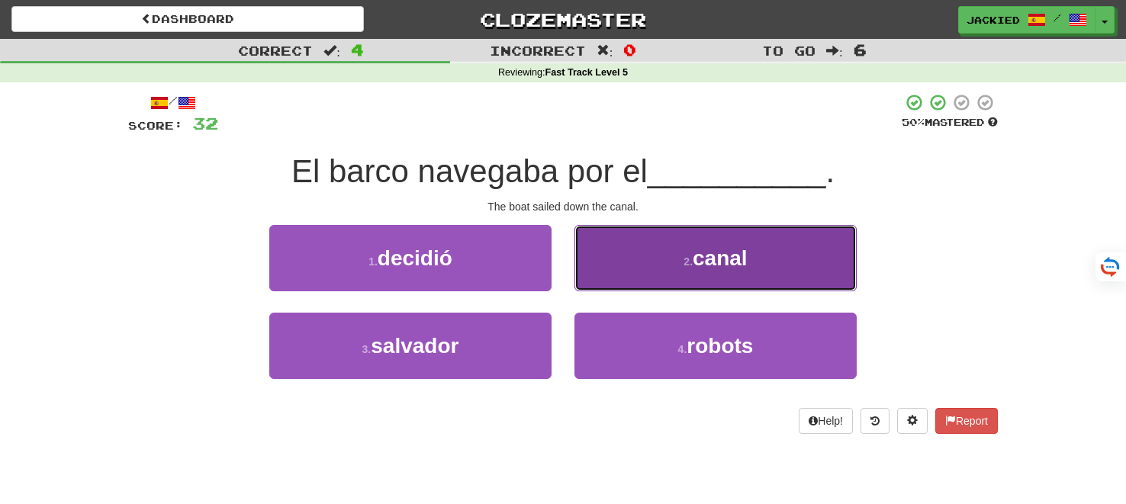
click at [732, 243] on button "2 . canal" at bounding box center [716, 258] width 282 height 66
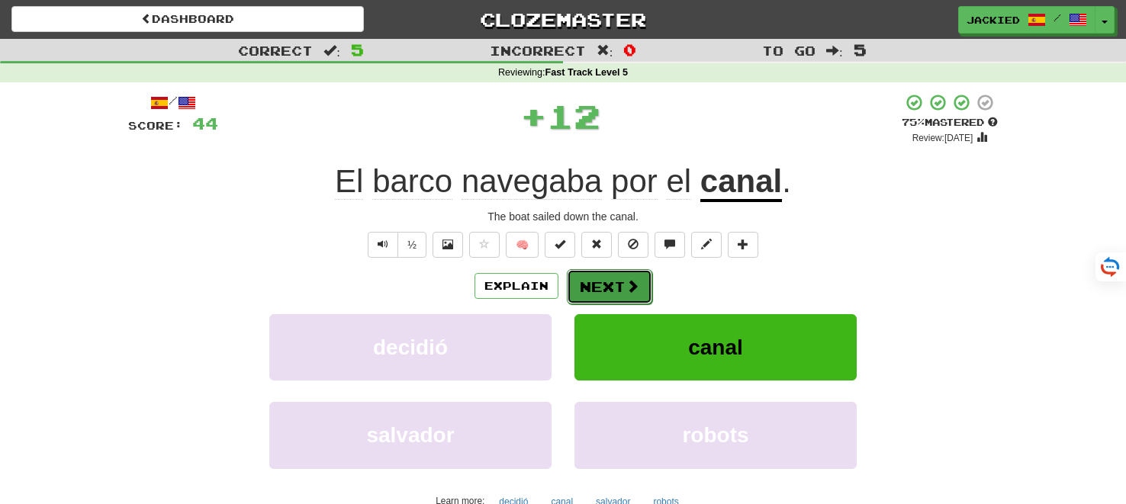
click at [603, 281] on button "Next" at bounding box center [609, 286] width 85 height 35
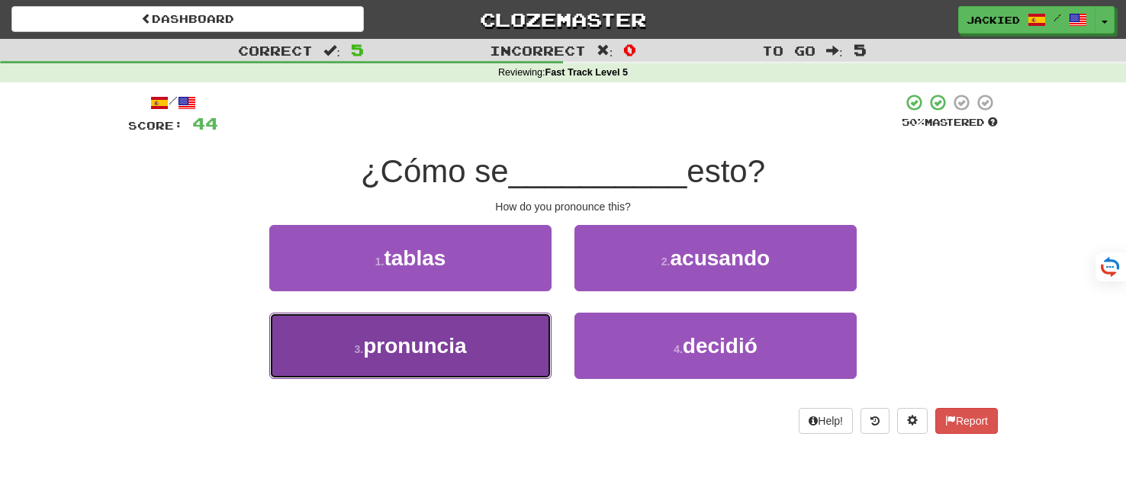
click at [492, 343] on button "3 . pronuncia" at bounding box center [410, 346] width 282 height 66
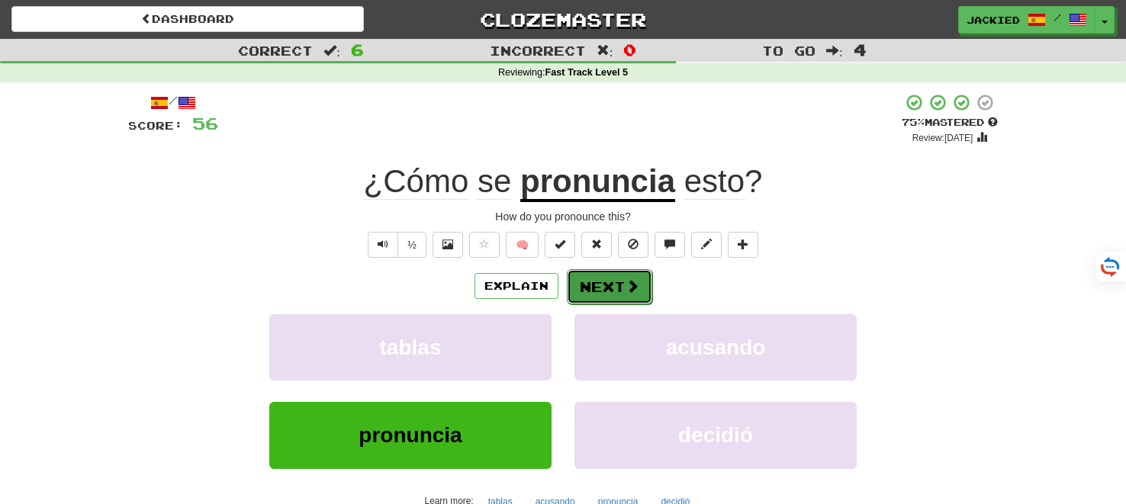
click at [594, 275] on button "Next" at bounding box center [609, 286] width 85 height 35
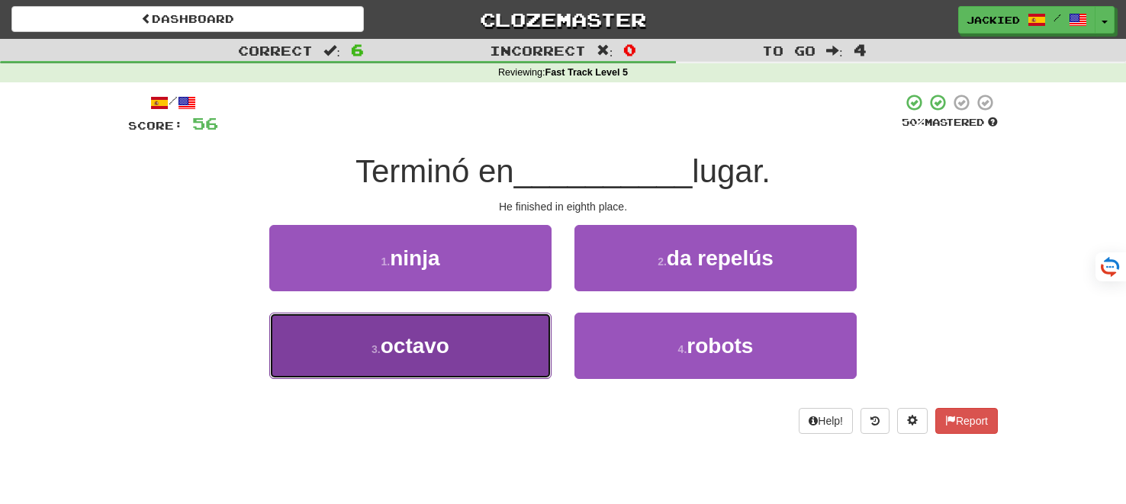
click at [497, 331] on button "3 . octavo" at bounding box center [410, 346] width 282 height 66
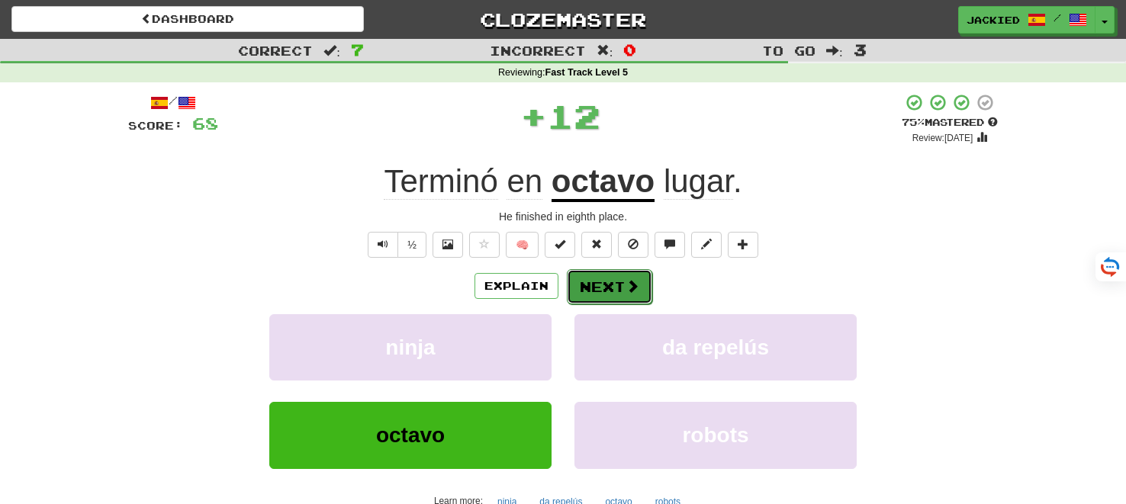
click at [600, 291] on button "Next" at bounding box center [609, 286] width 85 height 35
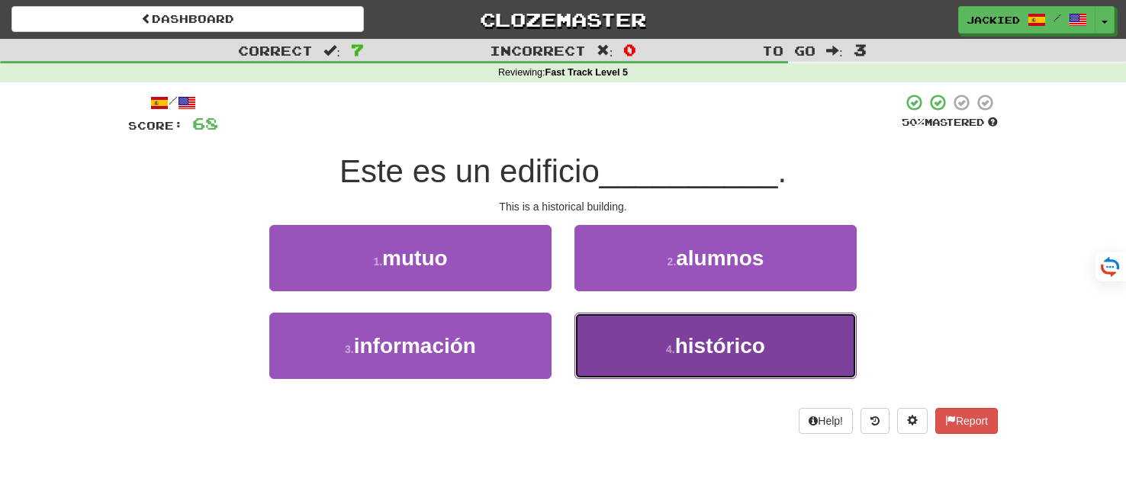
click at [642, 360] on button "4 . histórico" at bounding box center [716, 346] width 282 height 66
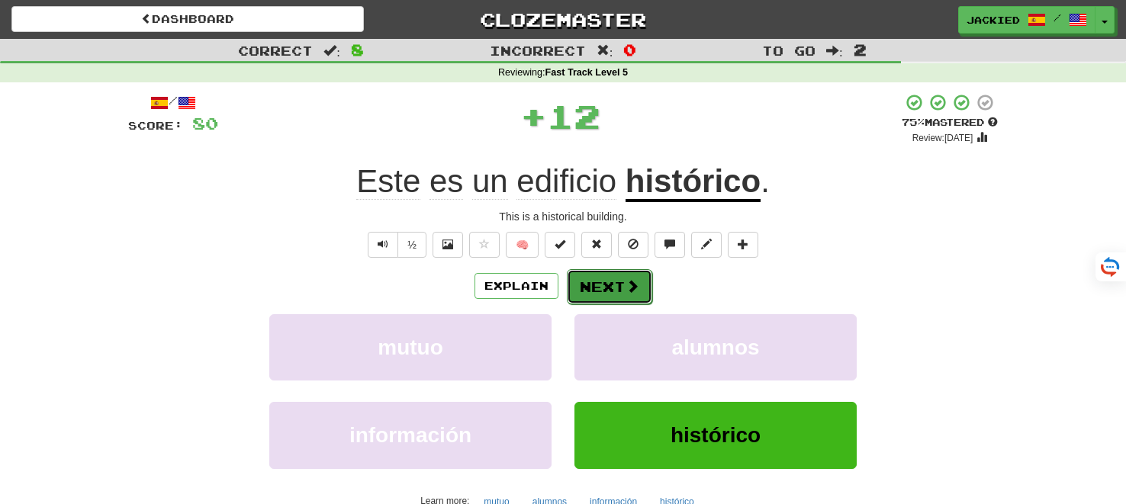
click at [595, 285] on button "Next" at bounding box center [609, 286] width 85 height 35
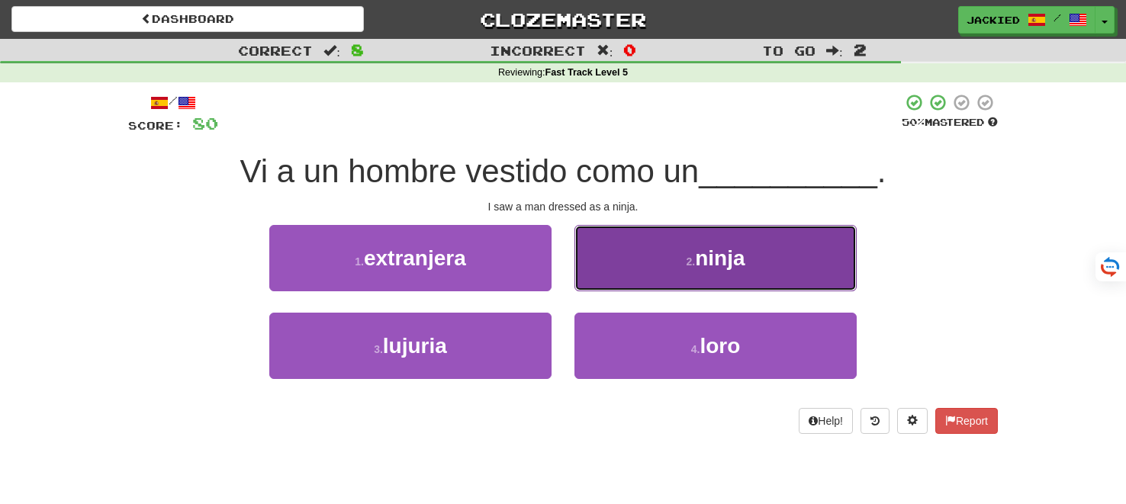
click at [726, 267] on span "ninja" at bounding box center [720, 258] width 50 height 24
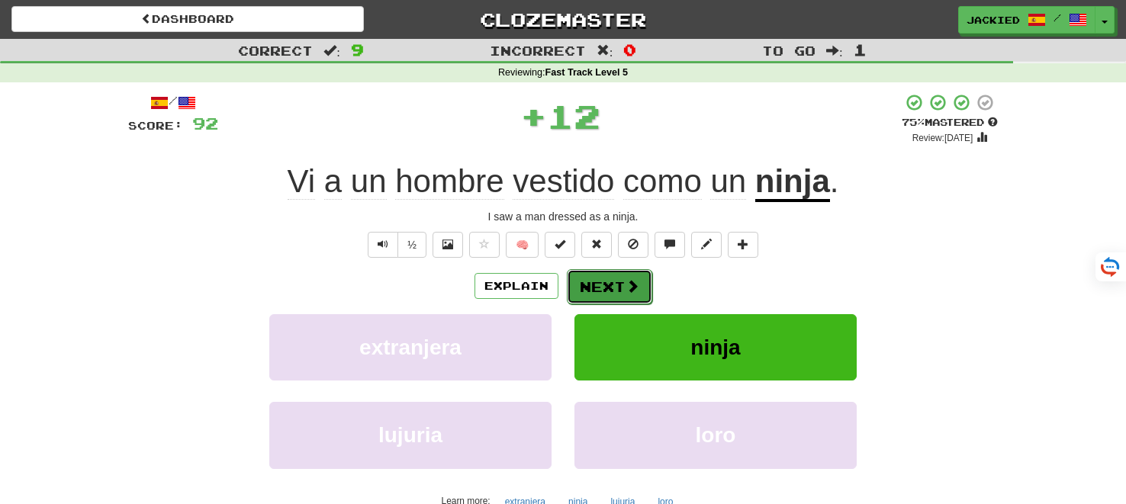
click at [609, 287] on button "Next" at bounding box center [609, 286] width 85 height 35
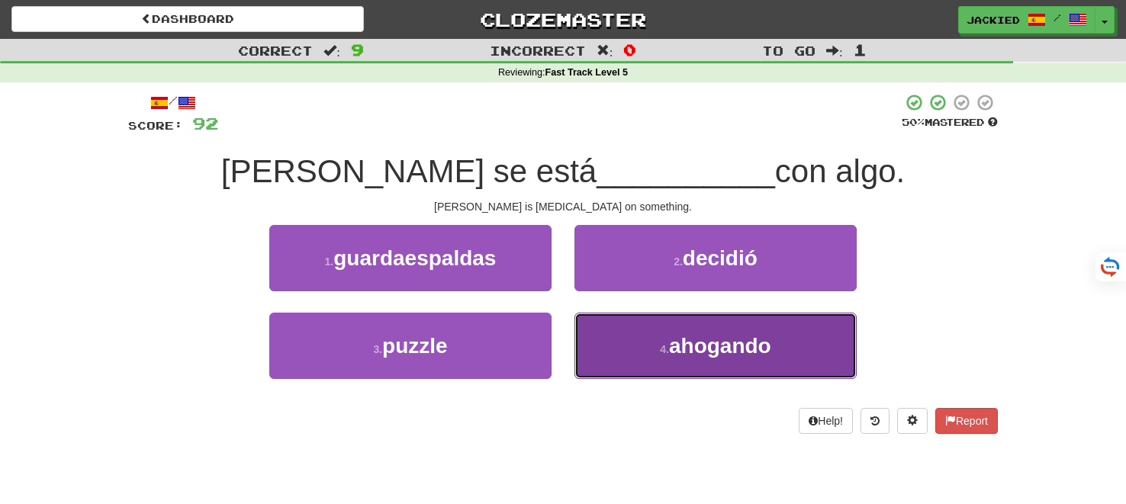
click at [755, 330] on button "4 . ahogando" at bounding box center [716, 346] width 282 height 66
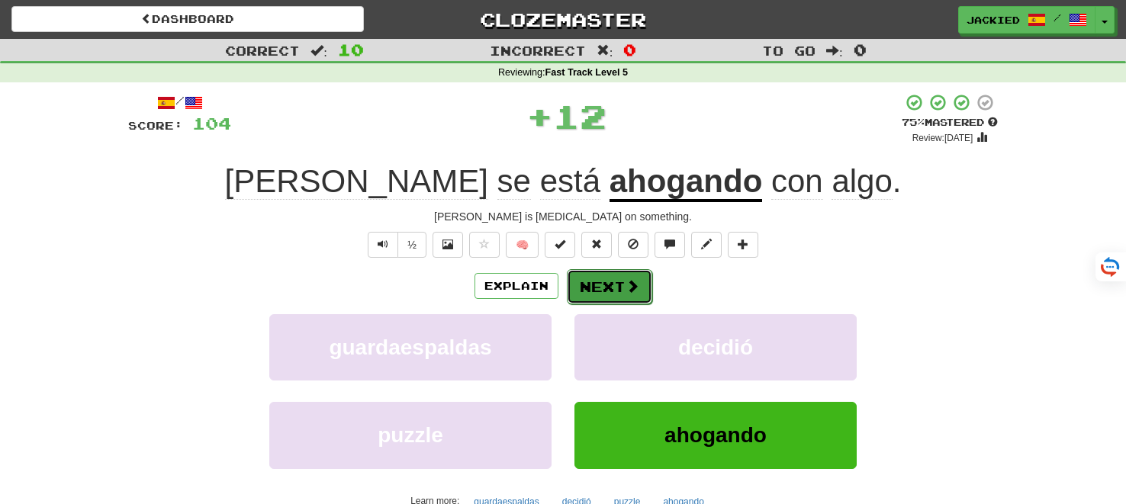
click at [596, 288] on button "Next" at bounding box center [609, 286] width 85 height 35
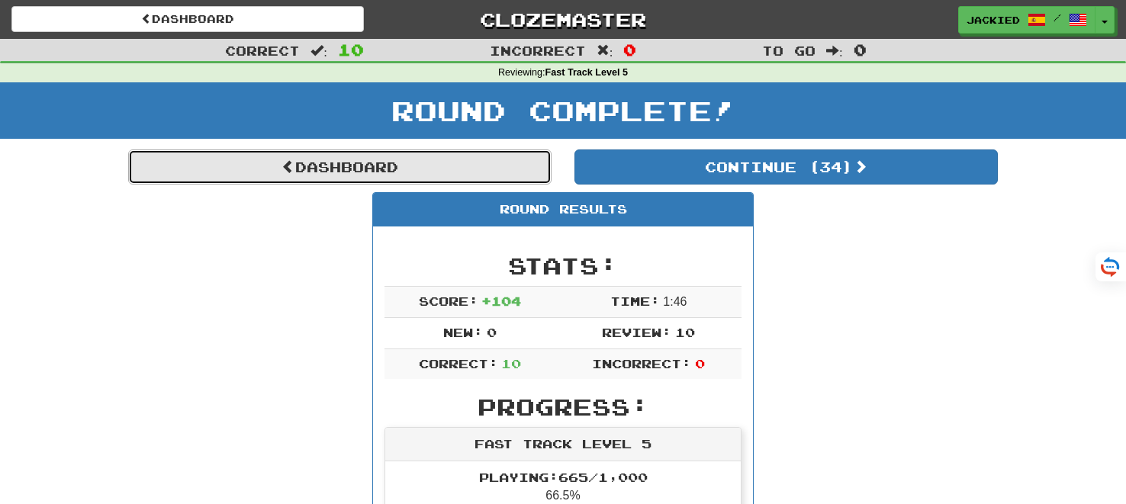
click at [311, 161] on link "Dashboard" at bounding box center [339, 167] width 423 height 35
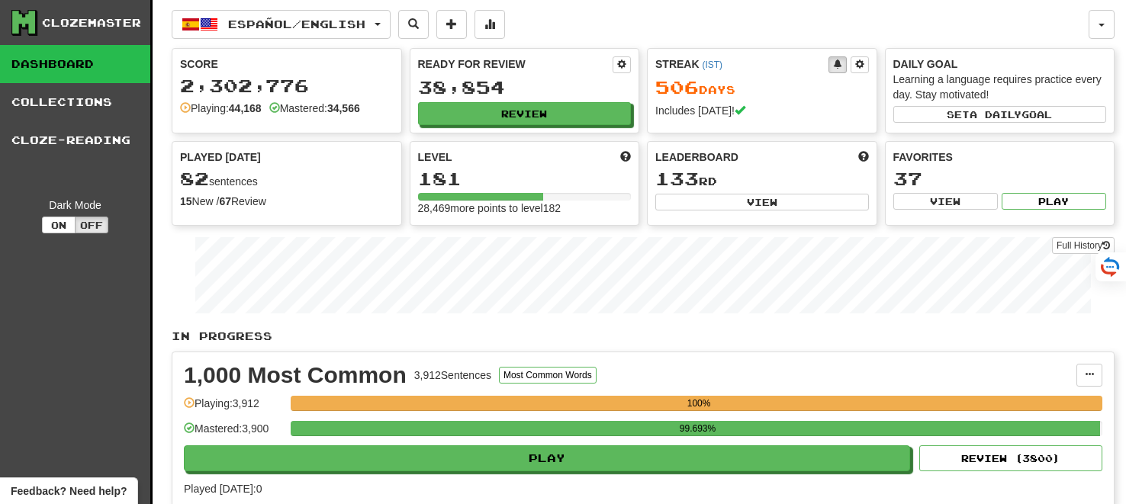
click at [311, 161] on div "Played [DATE]" at bounding box center [287, 157] width 214 height 15
